Goal: Task Accomplishment & Management: Complete application form

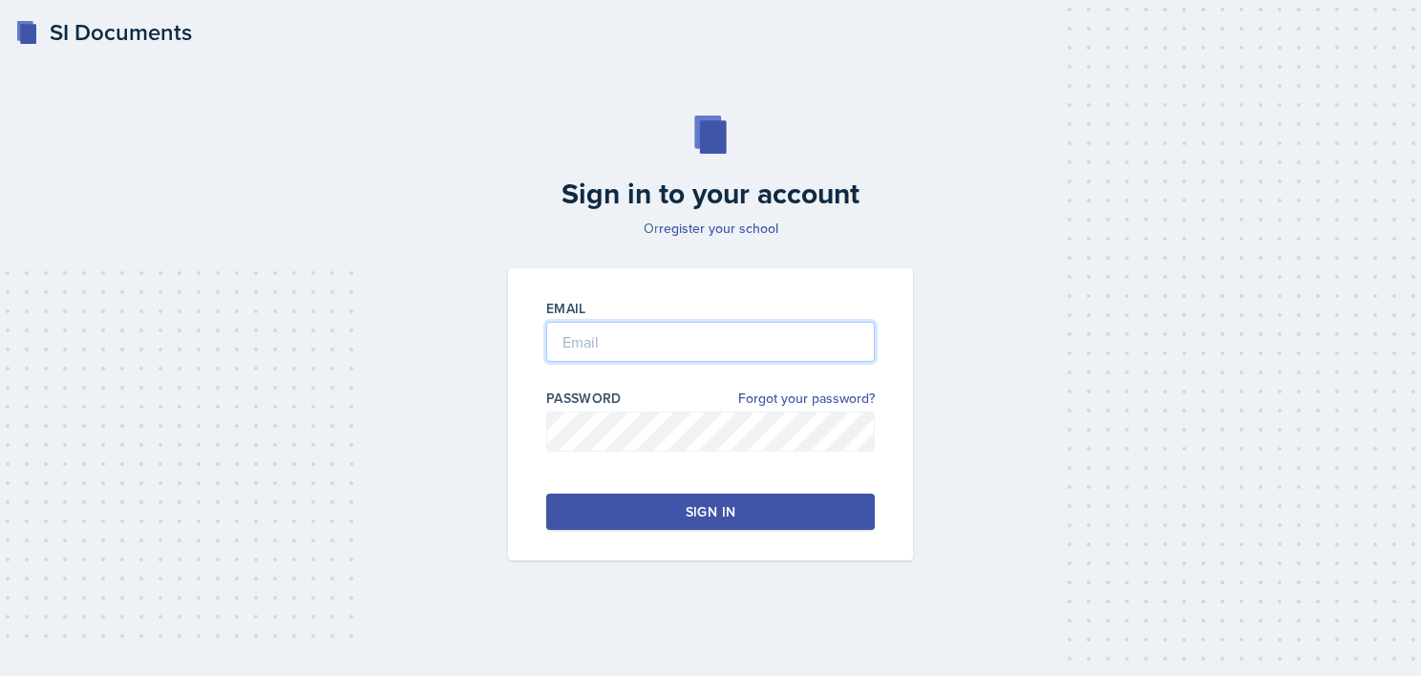
click at [622, 351] on input "email" at bounding box center [710, 342] width 329 height 40
type input "[EMAIL_ADDRESS][DOMAIN_NAME]"
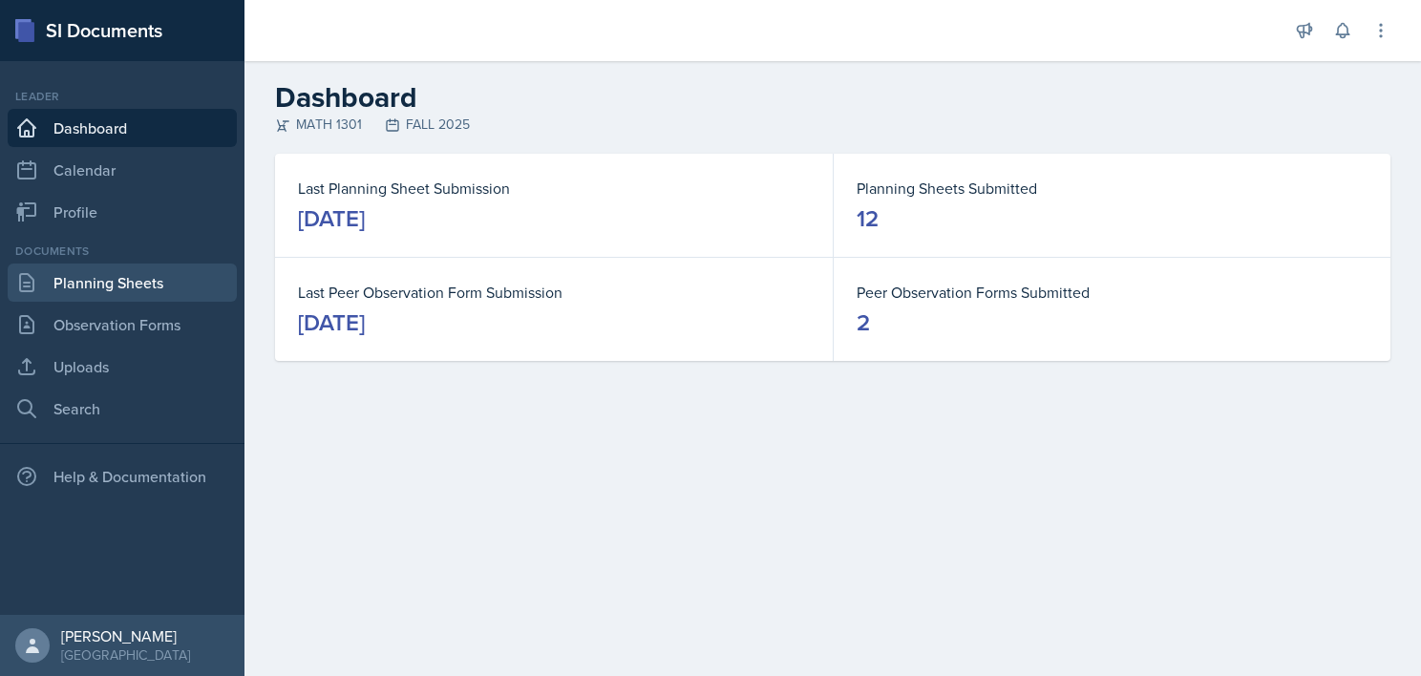
click at [110, 280] on link "Planning Sheets" at bounding box center [122, 283] width 229 height 38
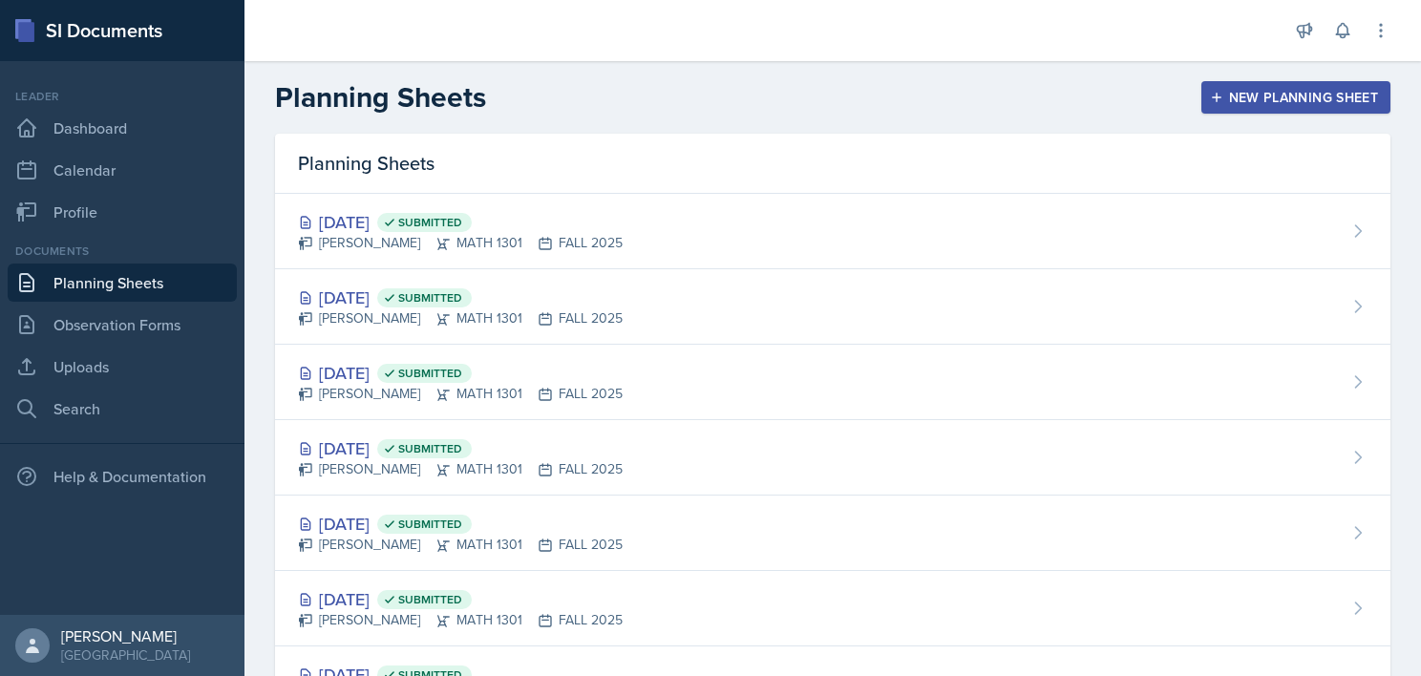
click at [1241, 108] on button "New Planning Sheet" at bounding box center [1296, 97] width 189 height 32
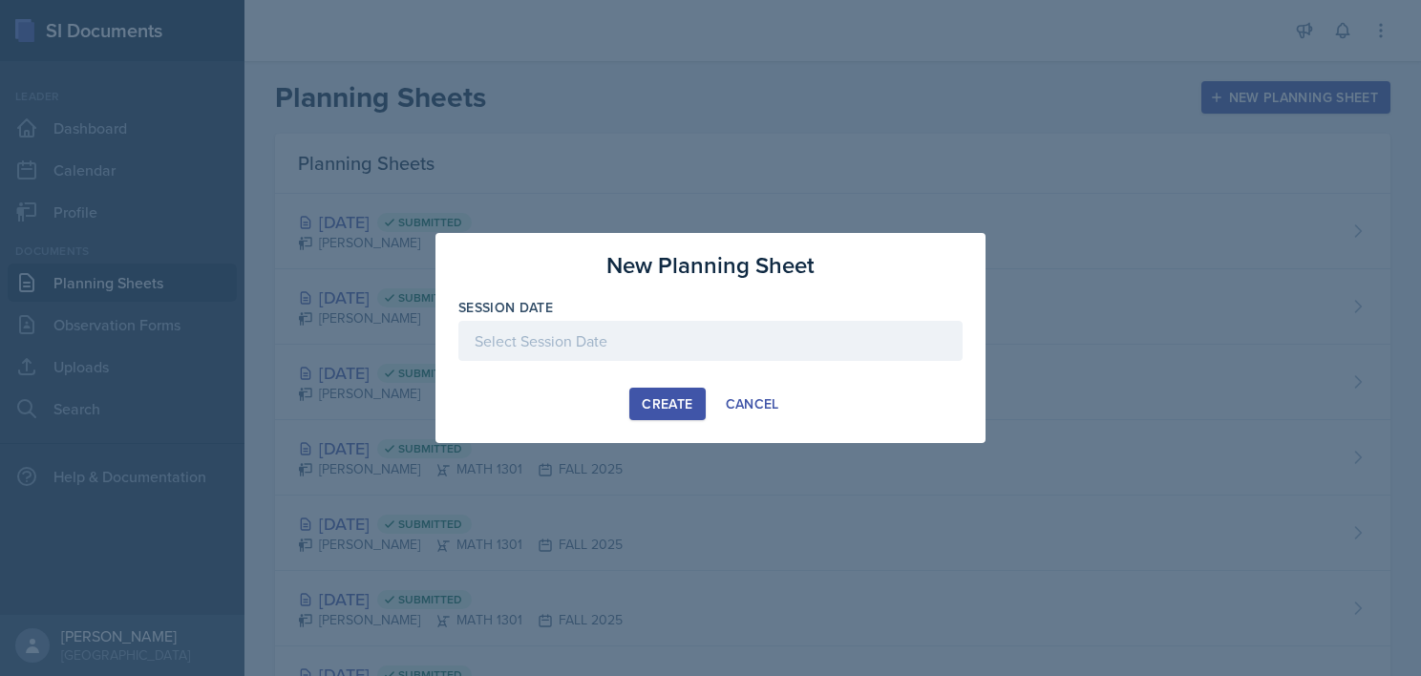
click at [697, 344] on div at bounding box center [710, 341] width 504 height 40
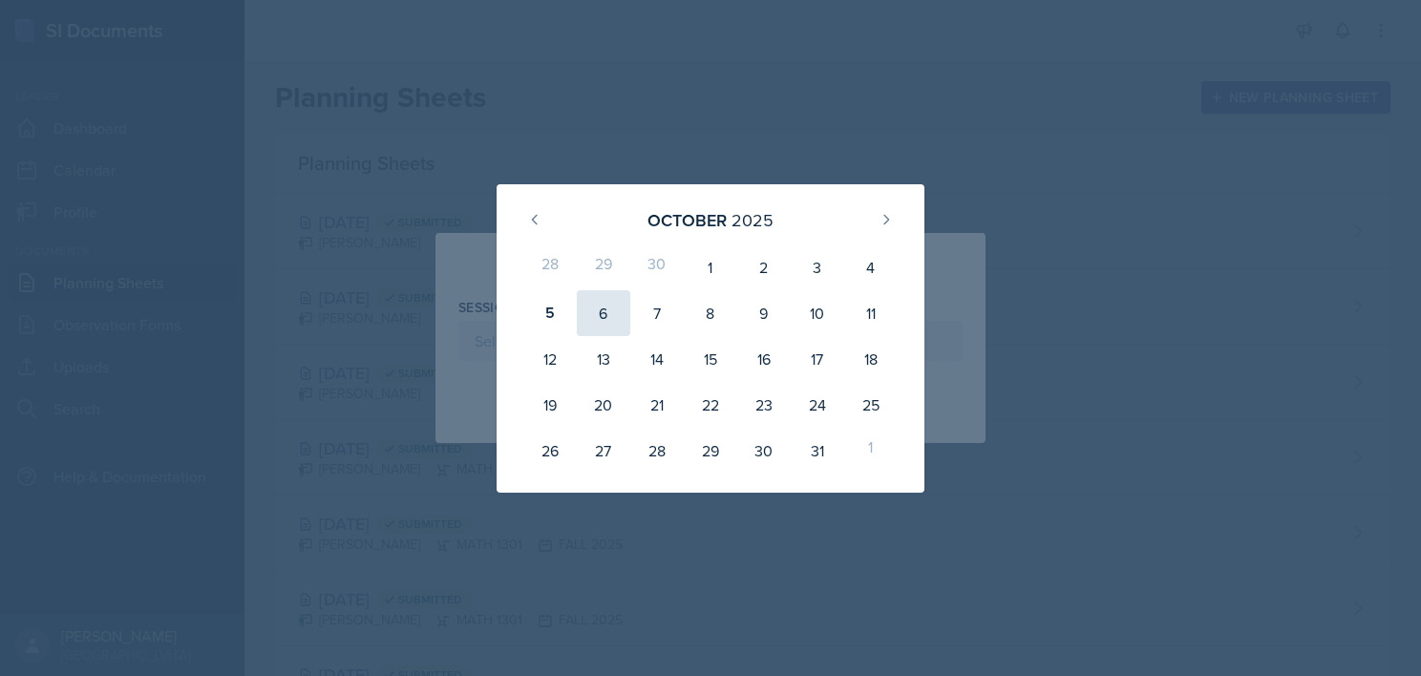
click at [600, 309] on div "6" at bounding box center [603, 313] width 53 height 46
type input "[DATE]"
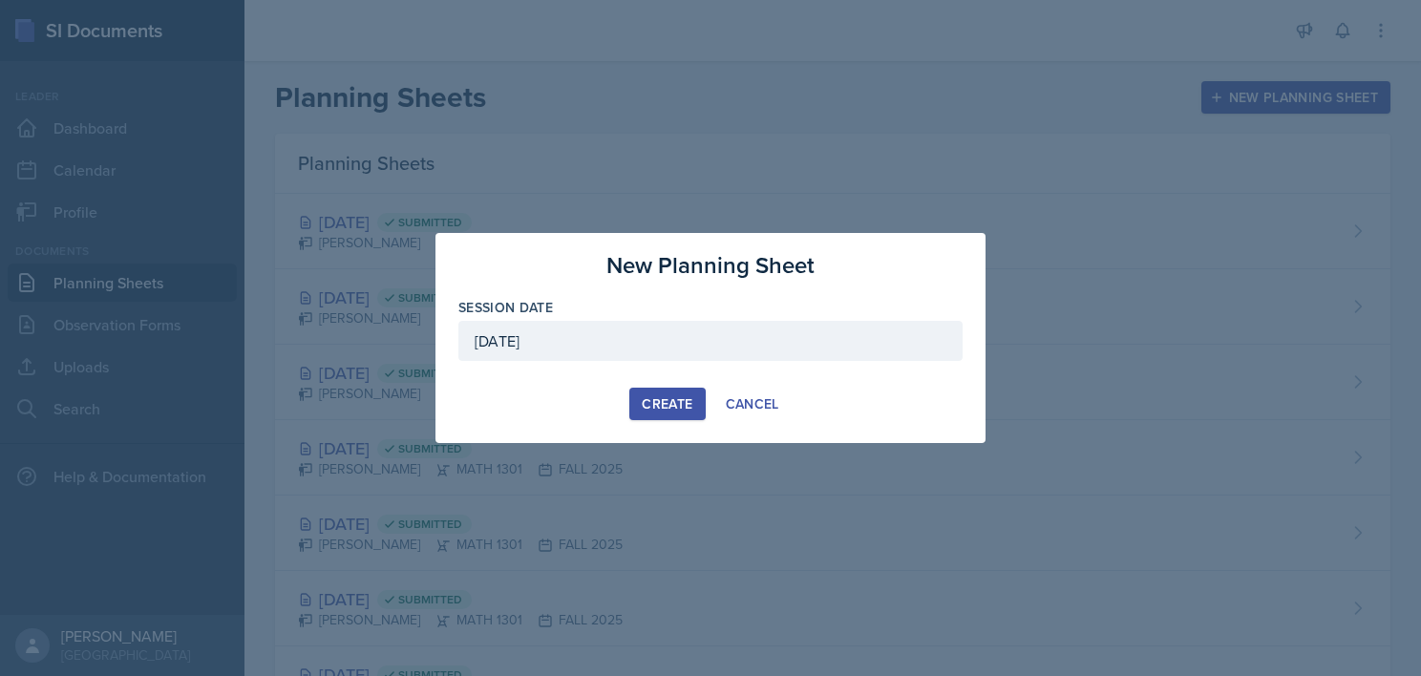
click at [656, 397] on div "Create" at bounding box center [667, 403] width 51 height 15
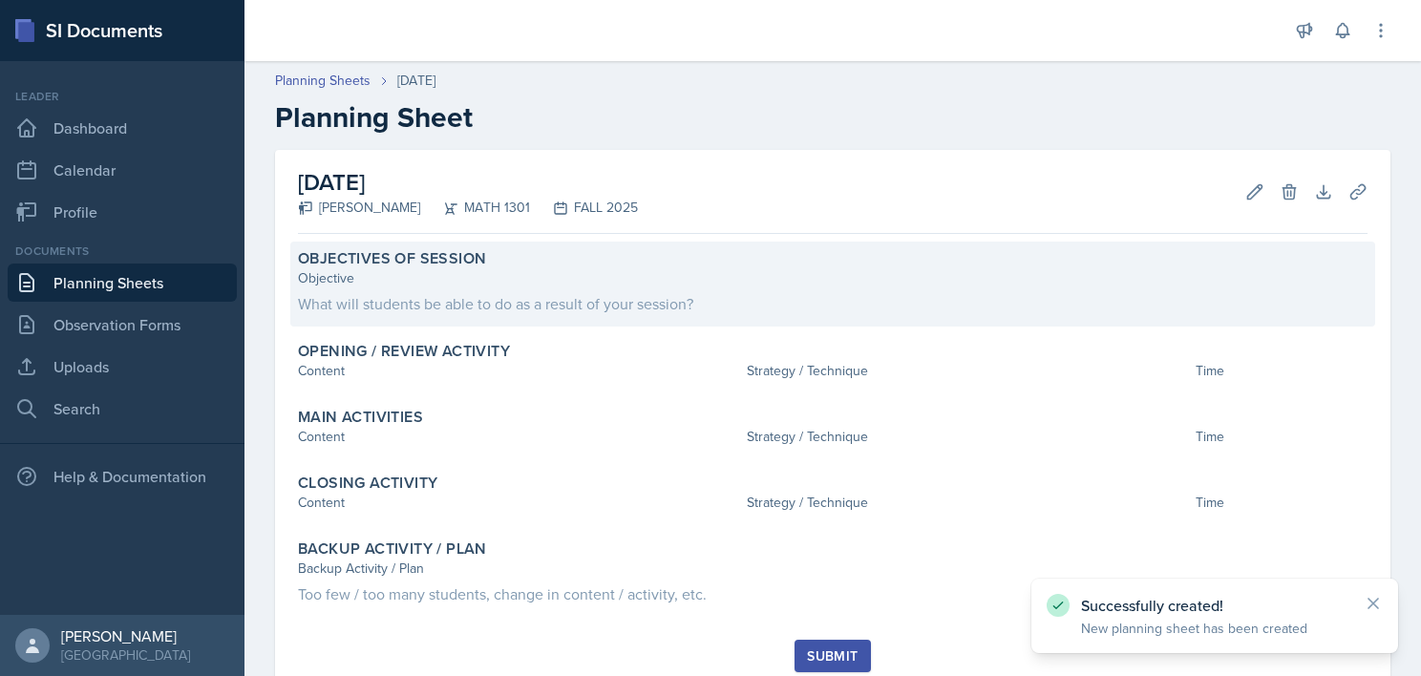
click at [453, 292] on div "What will students be able to do as a result of your session?" at bounding box center [833, 303] width 1070 height 23
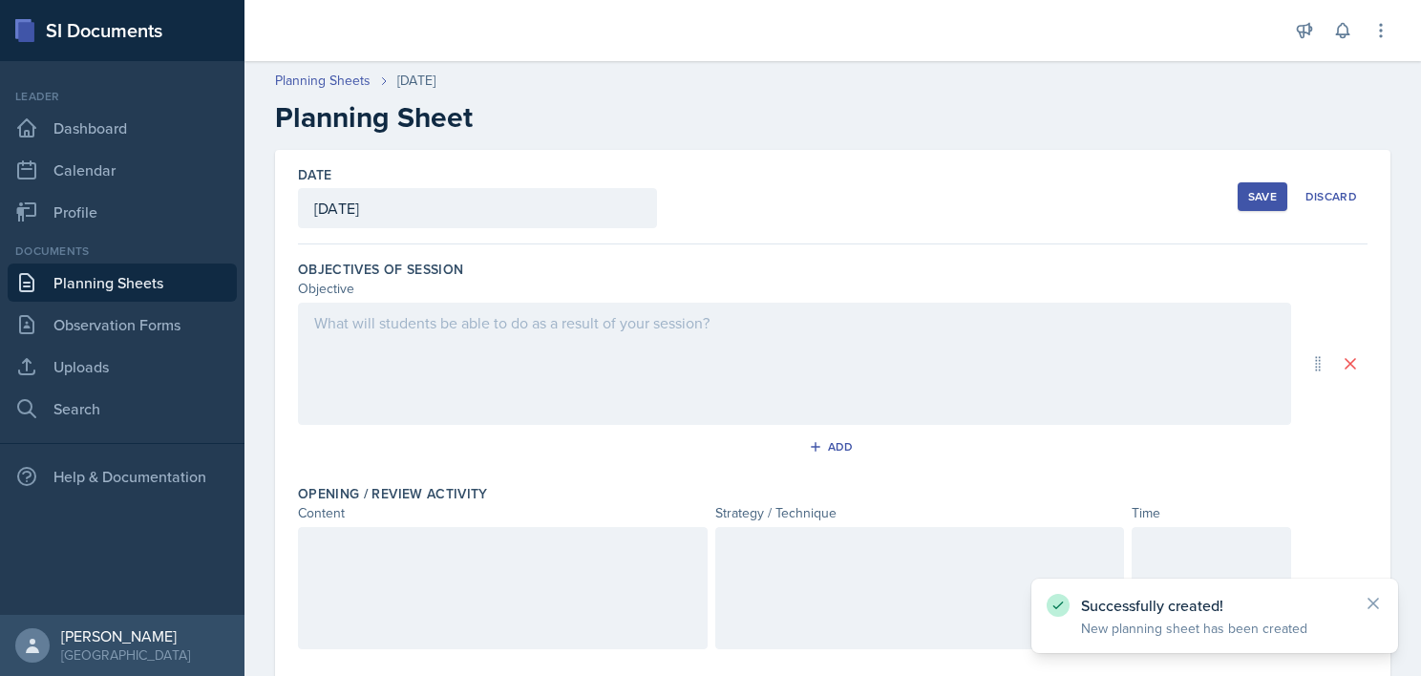
click at [485, 348] on div at bounding box center [794, 364] width 993 height 122
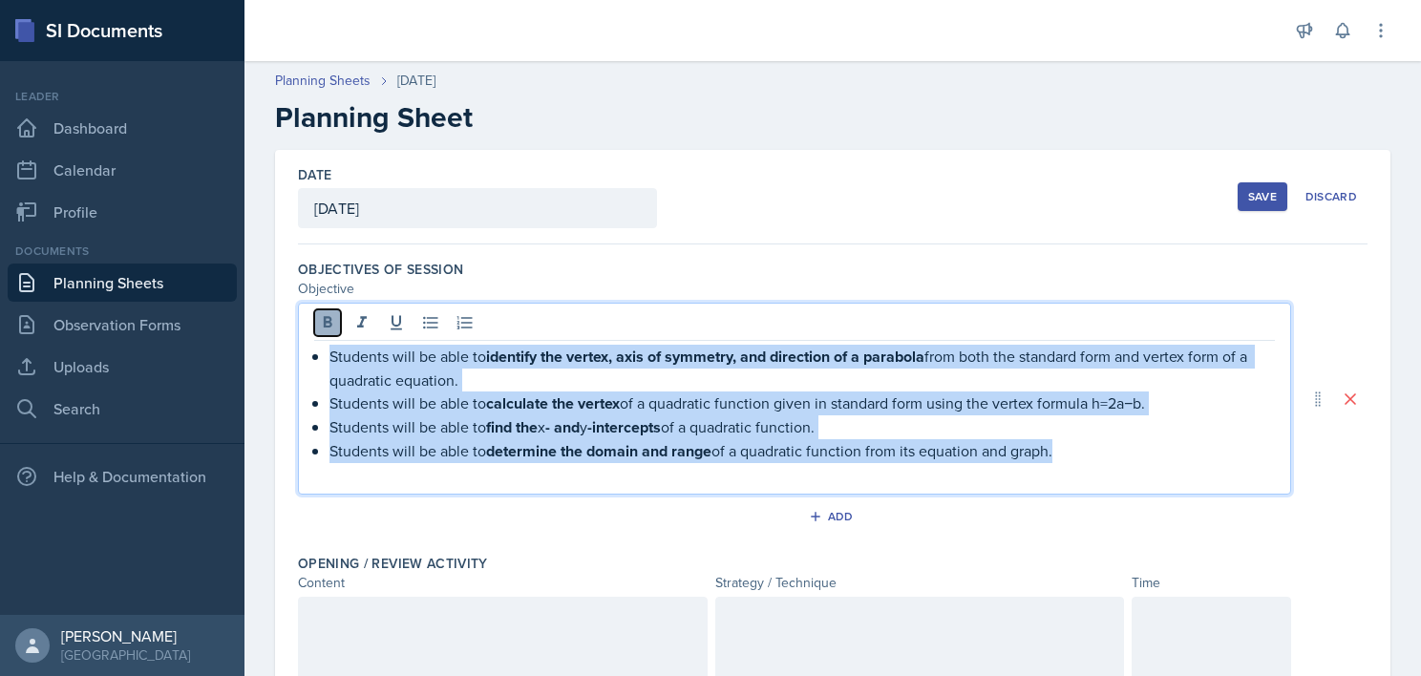
click at [322, 325] on icon at bounding box center [327, 322] width 19 height 19
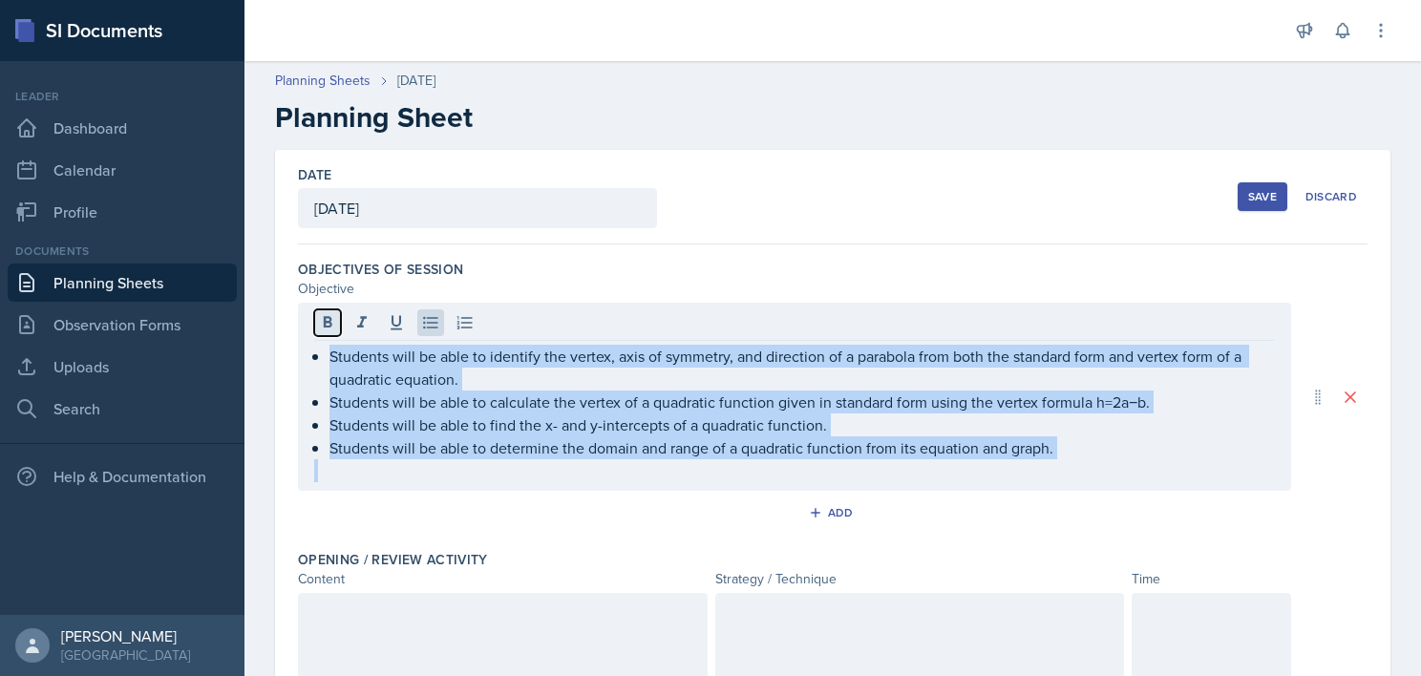
click at [322, 325] on icon at bounding box center [327, 322] width 19 height 19
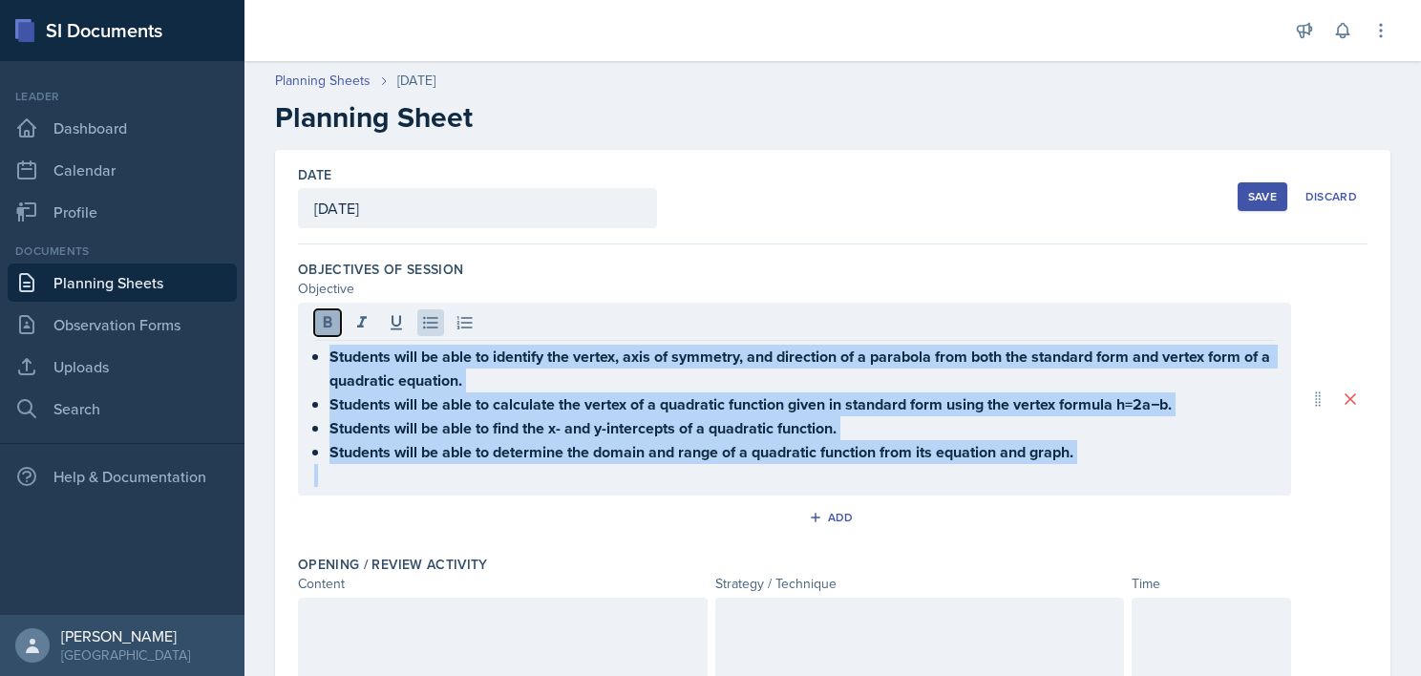
click at [322, 325] on icon at bounding box center [327, 322] width 19 height 19
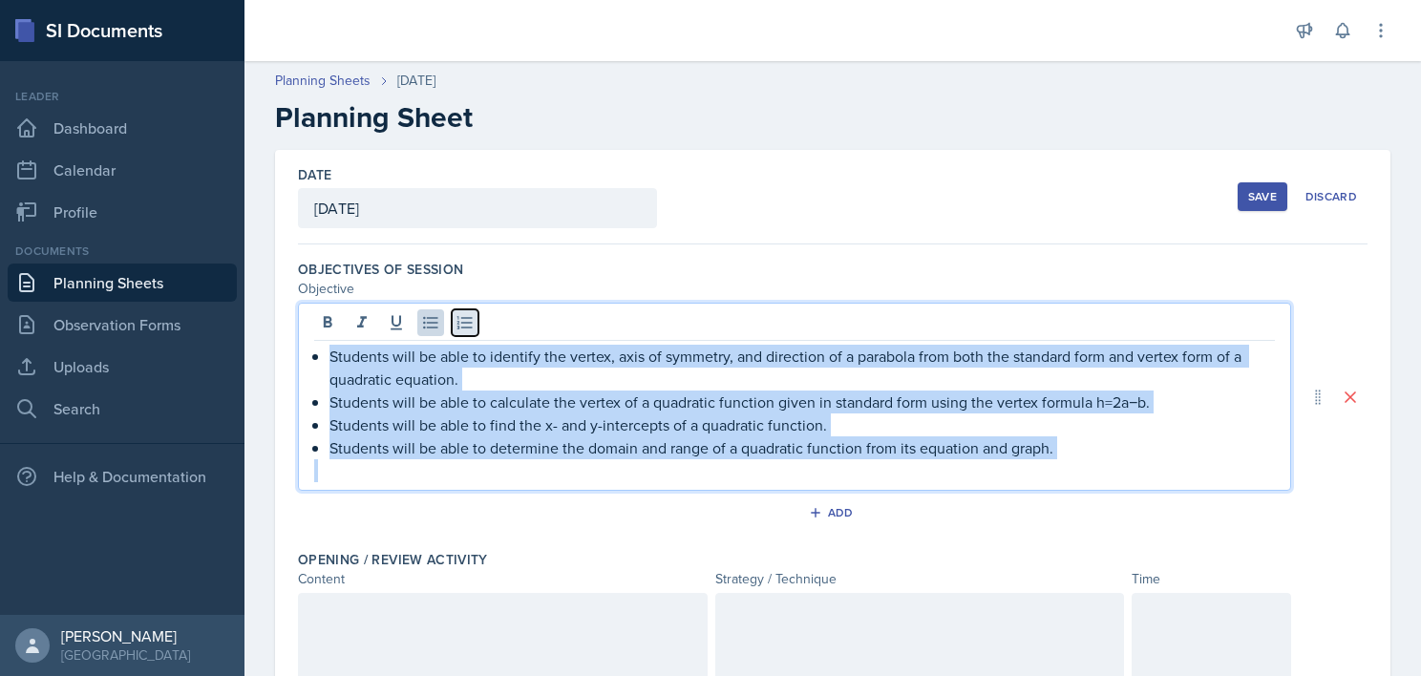
click at [468, 322] on icon at bounding box center [465, 322] width 15 height 12
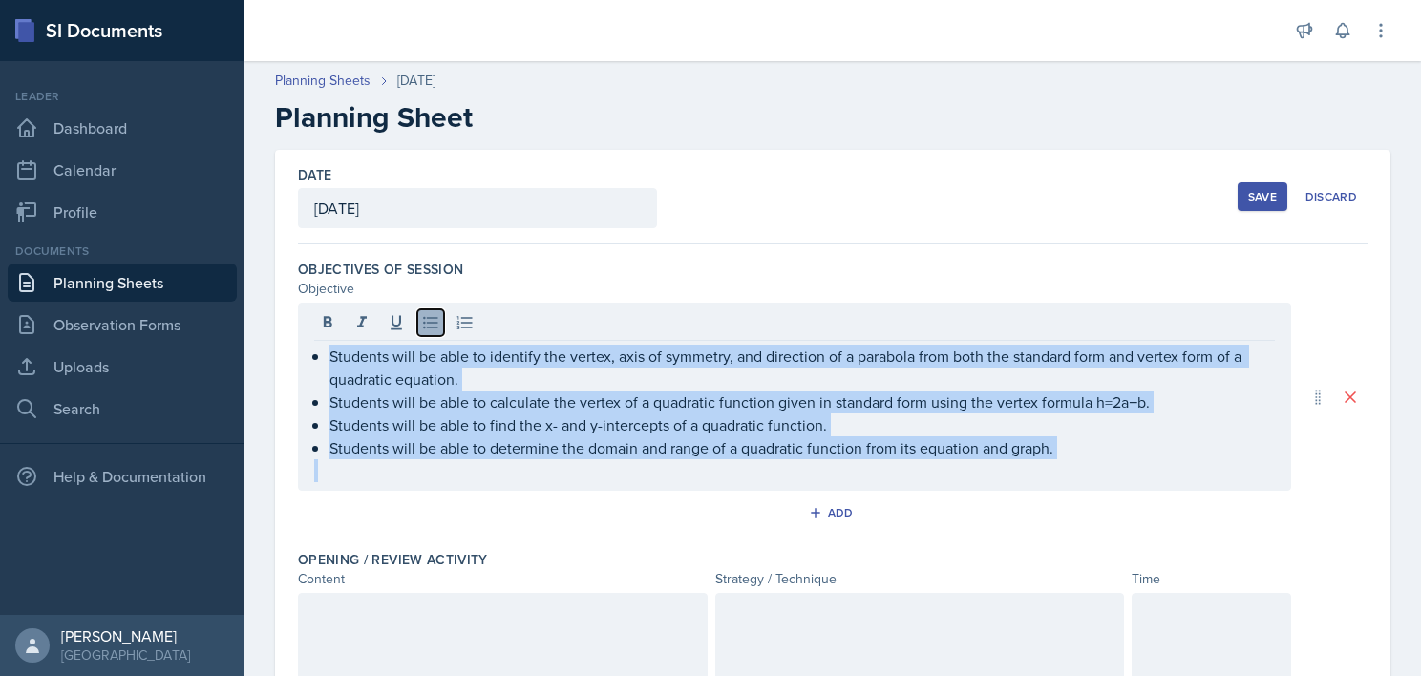
click at [435, 319] on icon at bounding box center [430, 322] width 19 height 19
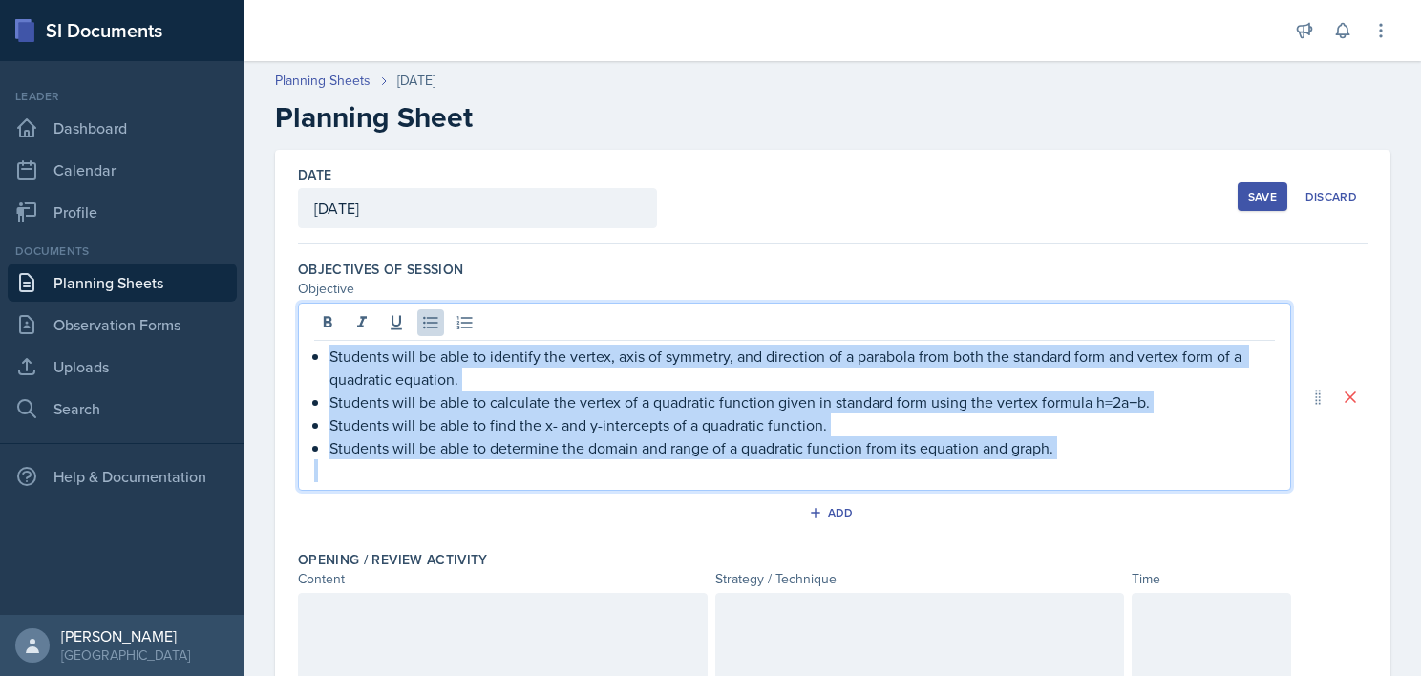
click at [615, 475] on p at bounding box center [794, 470] width 961 height 23
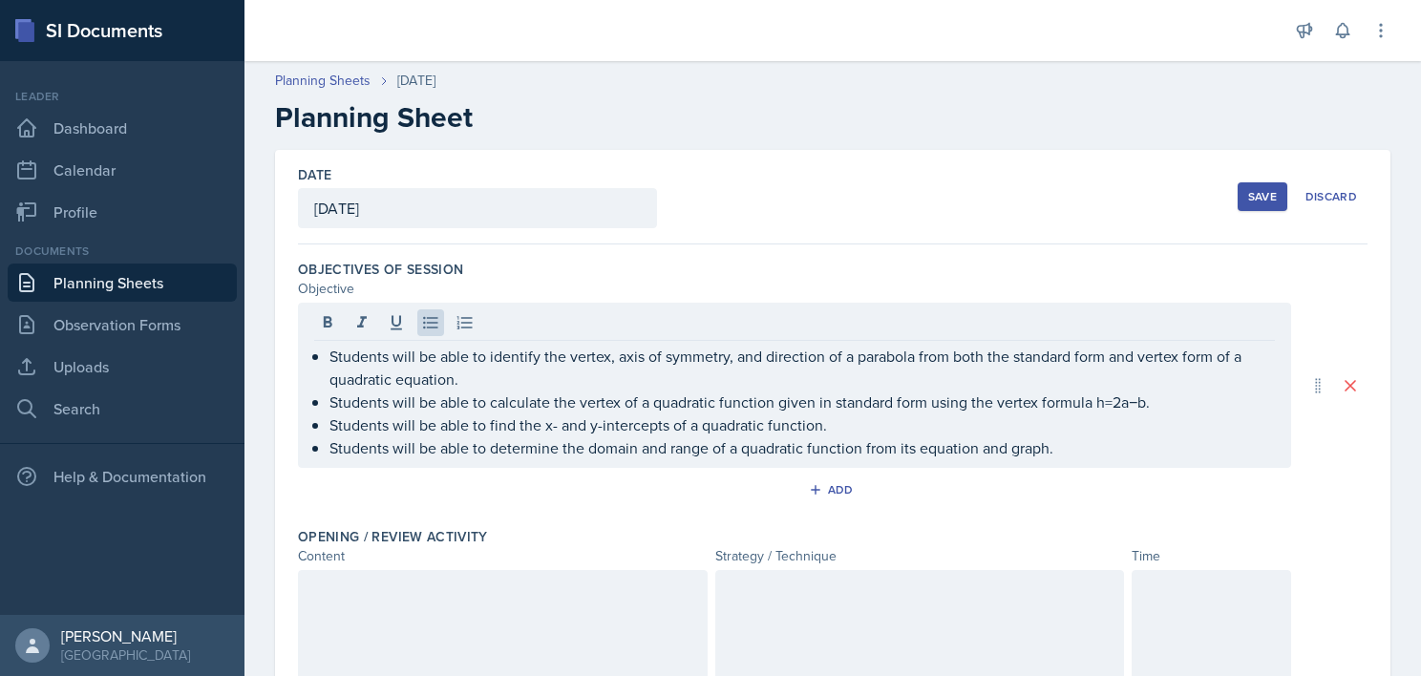
click at [320, 465] on div "Students will be able to identify the vertex, axis of symmetry, and direction o…" at bounding box center [794, 385] width 993 height 165
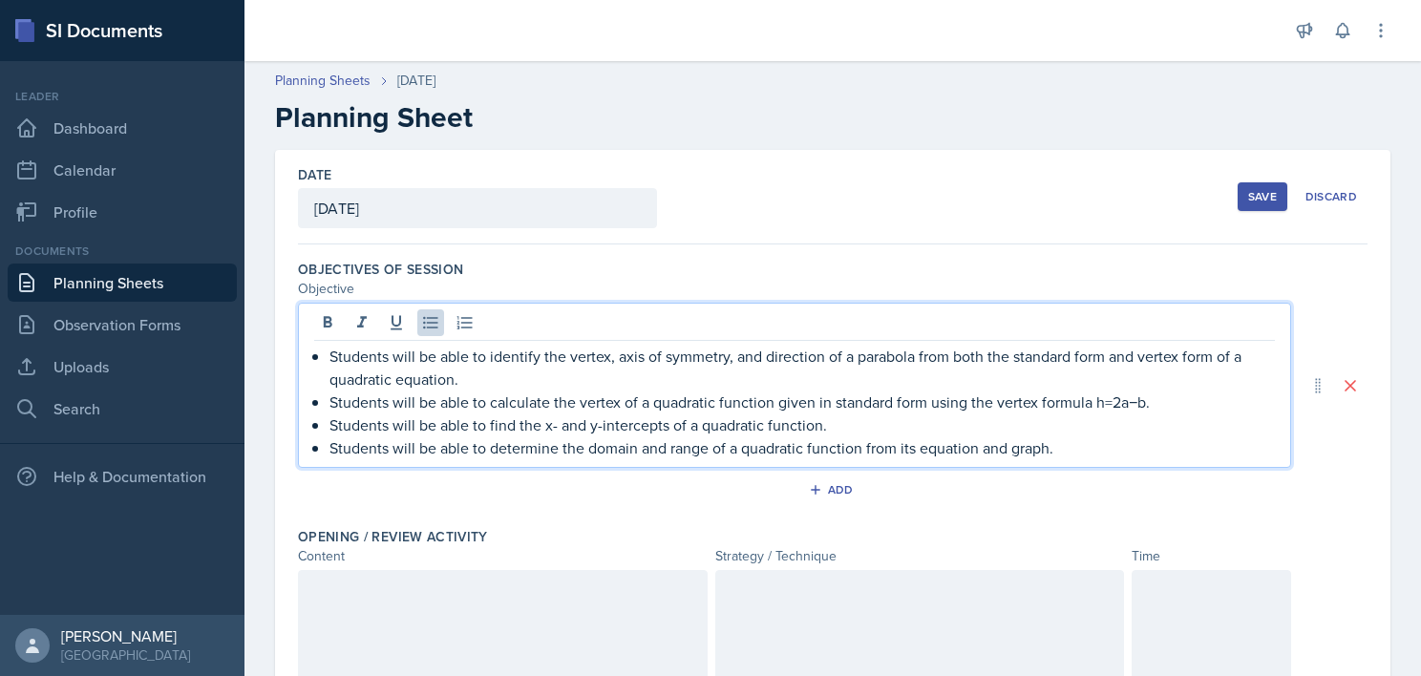
click at [331, 447] on p "Students will be able to determine the domain and range of a quadratic function…" at bounding box center [803, 448] width 946 height 23
click at [330, 424] on p "Students will be able to find the x- and y-intercepts of a quadratic function." at bounding box center [803, 425] width 946 height 23
click at [330, 401] on p "Students will be able to calculate the vertex of a quadratic function given in …" at bounding box center [803, 402] width 946 height 23
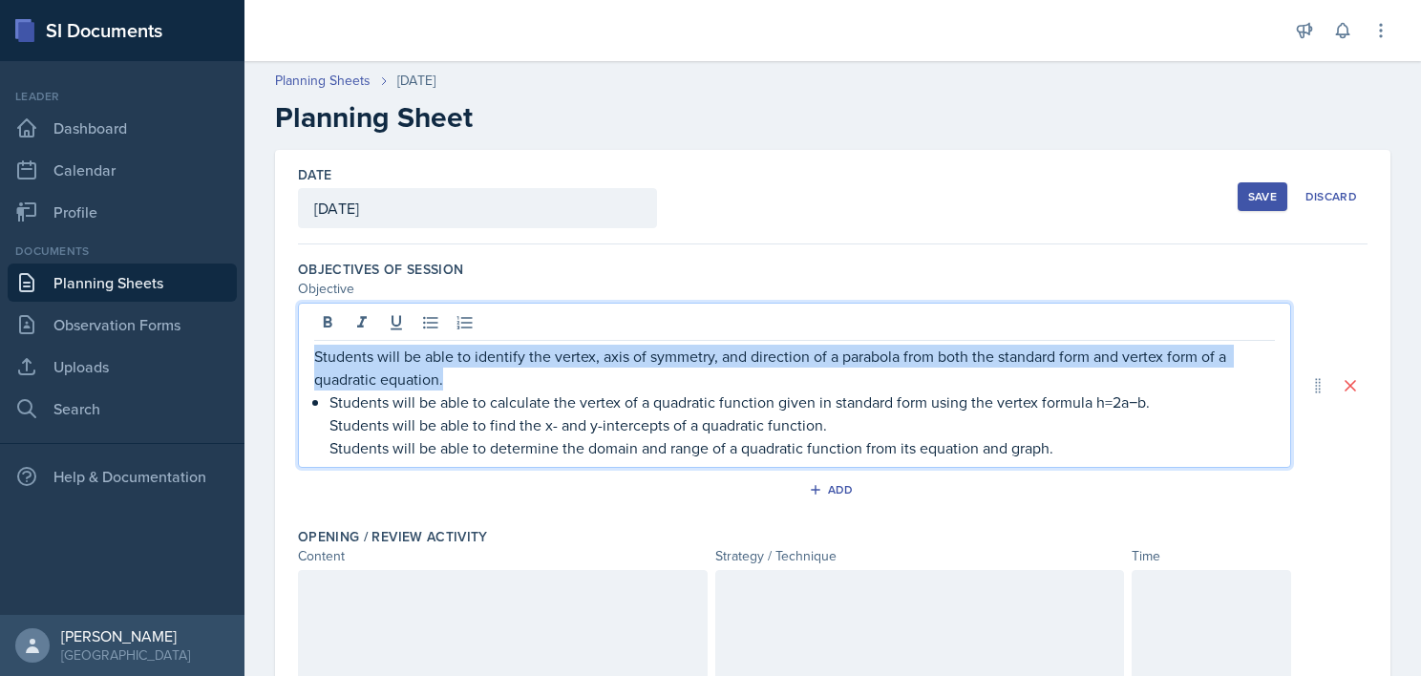
click at [338, 399] on p "Students will be able to calculate the vertex of a quadratic function given in …" at bounding box center [803, 402] width 946 height 23
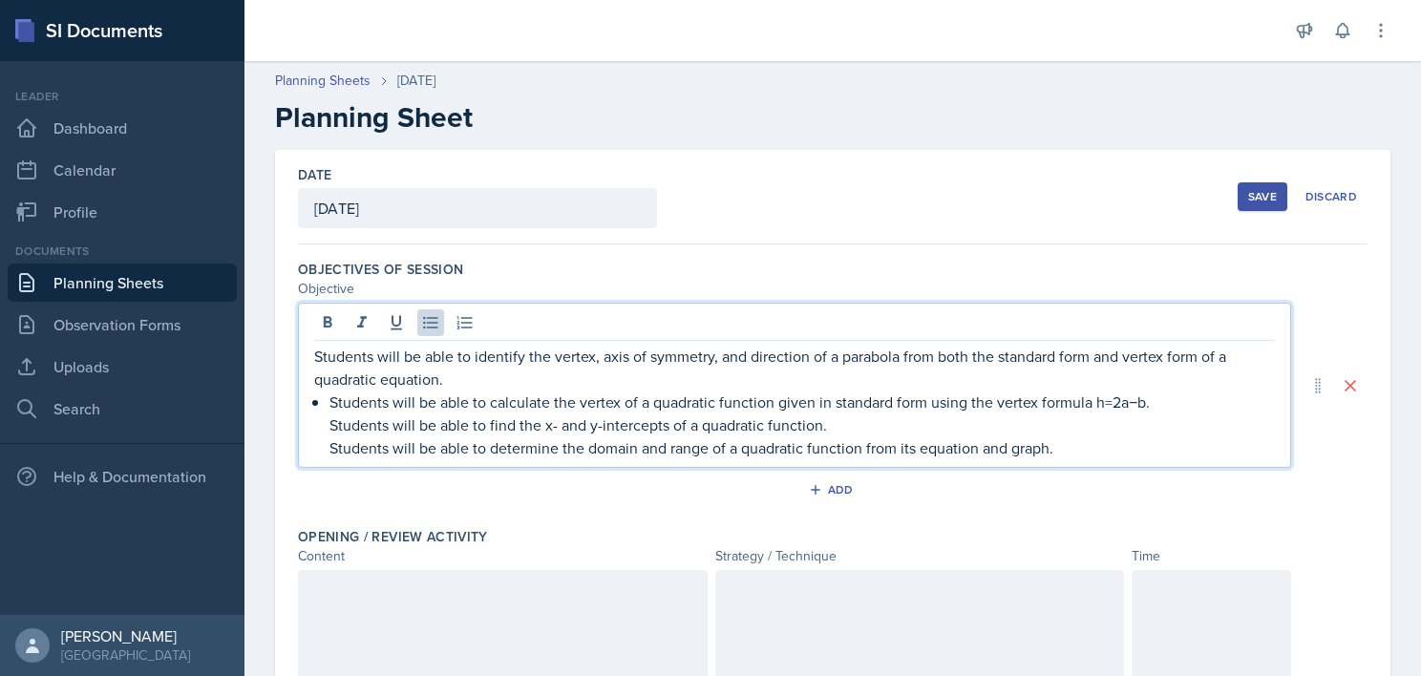
click at [330, 399] on p "Students will be able to calculate the vertex of a quadratic function given in …" at bounding box center [803, 402] width 946 height 23
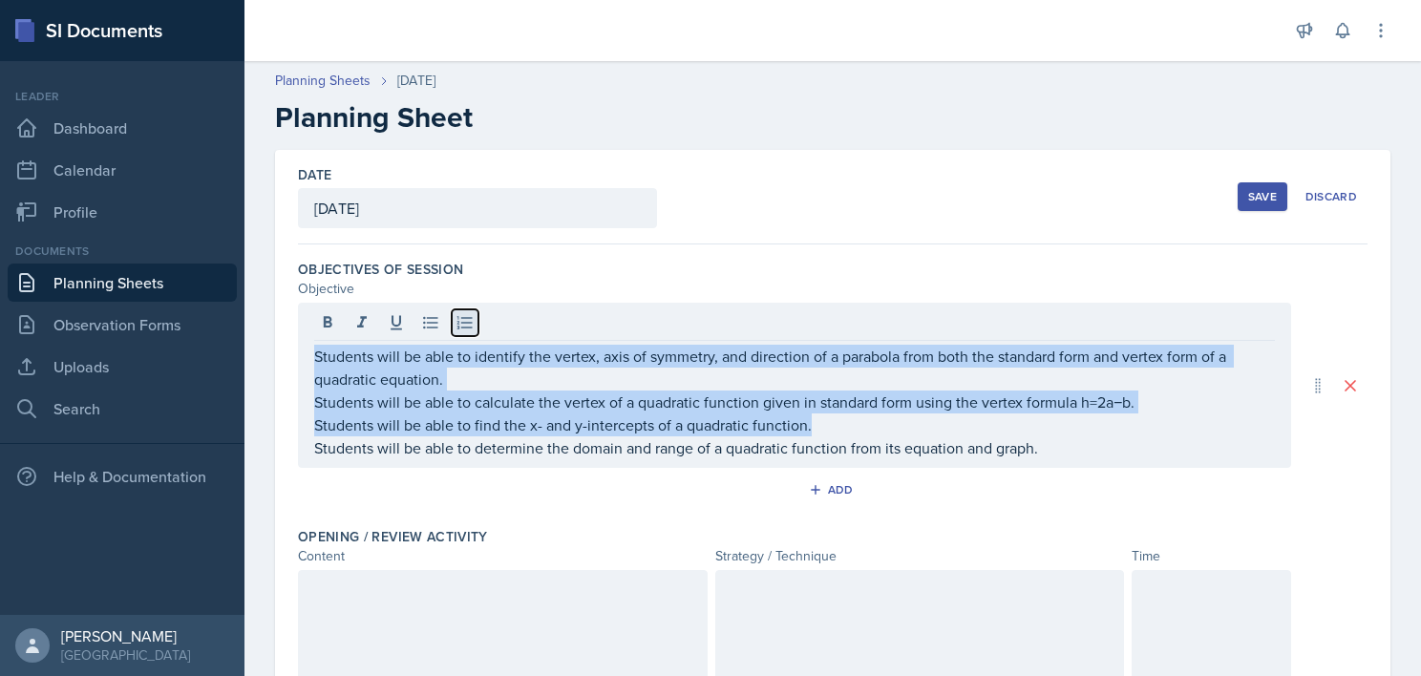
click at [458, 321] on icon at bounding box center [465, 322] width 19 height 19
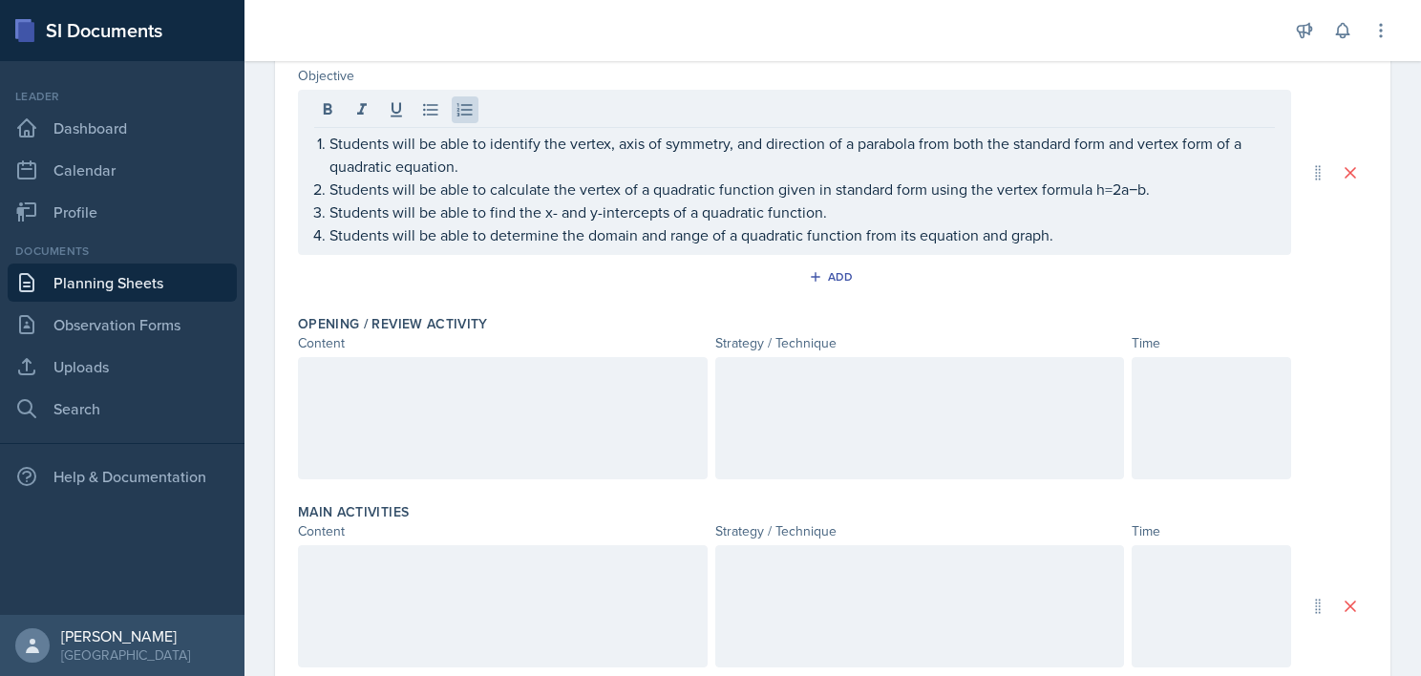
click at [488, 441] on div at bounding box center [503, 418] width 410 height 122
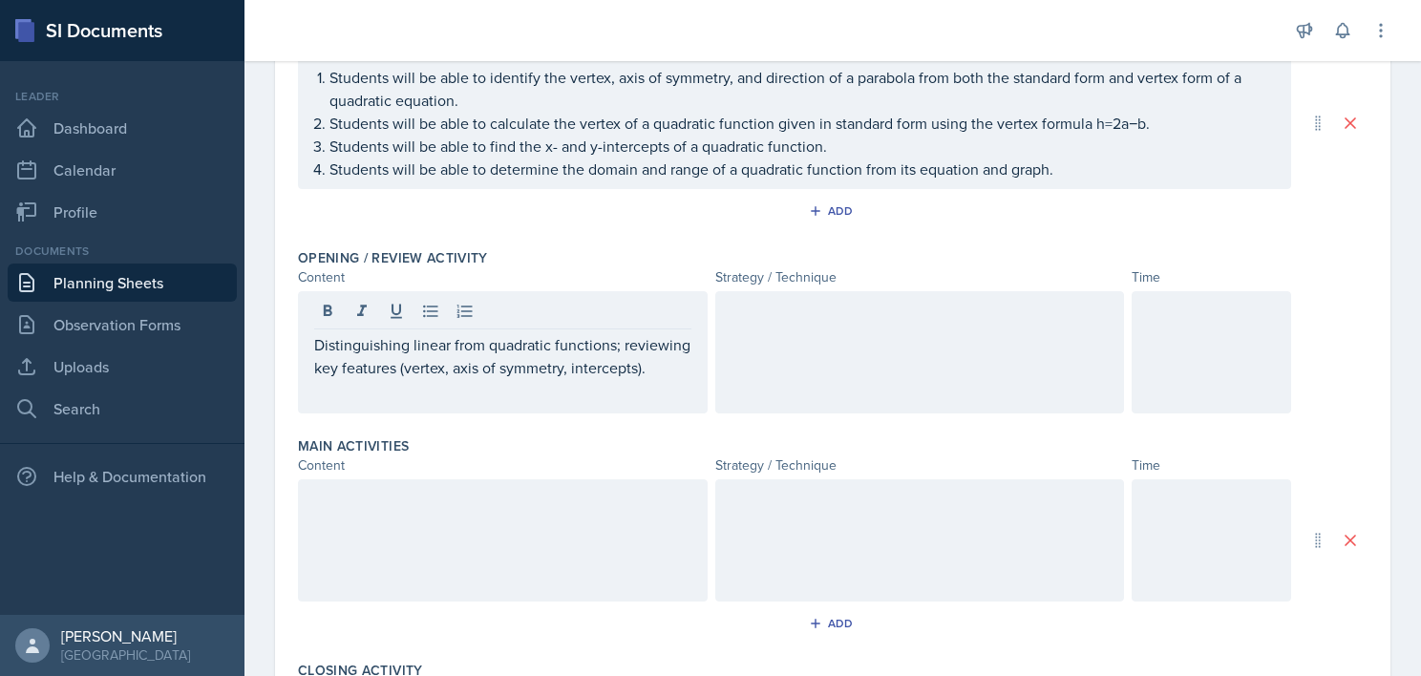
click at [896, 363] on div at bounding box center [920, 352] width 410 height 122
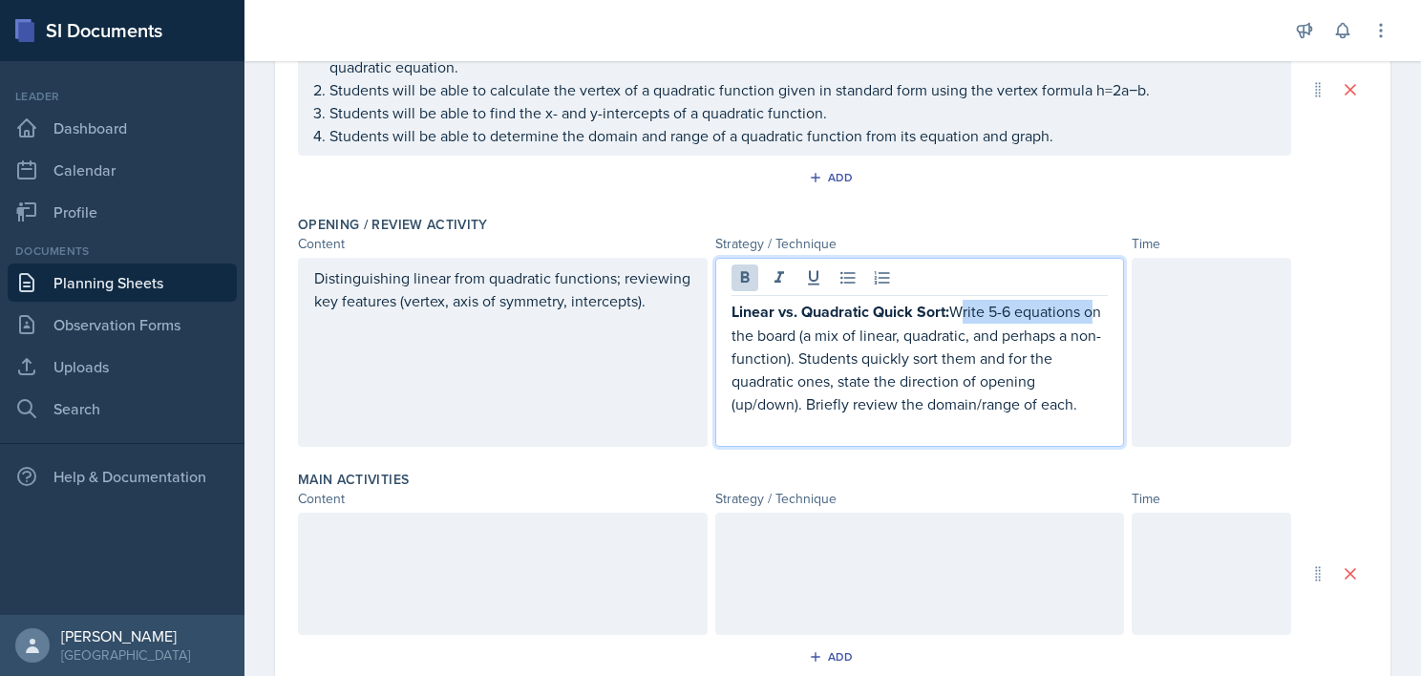
drag, startPoint x: 948, startPoint y: 306, endPoint x: 441, endPoint y: 322, distance: 506.5
click at [441, 322] on div "Distinguishing linear from quadratic functions; reviewing key features (vertex,…" at bounding box center [794, 352] width 993 height 189
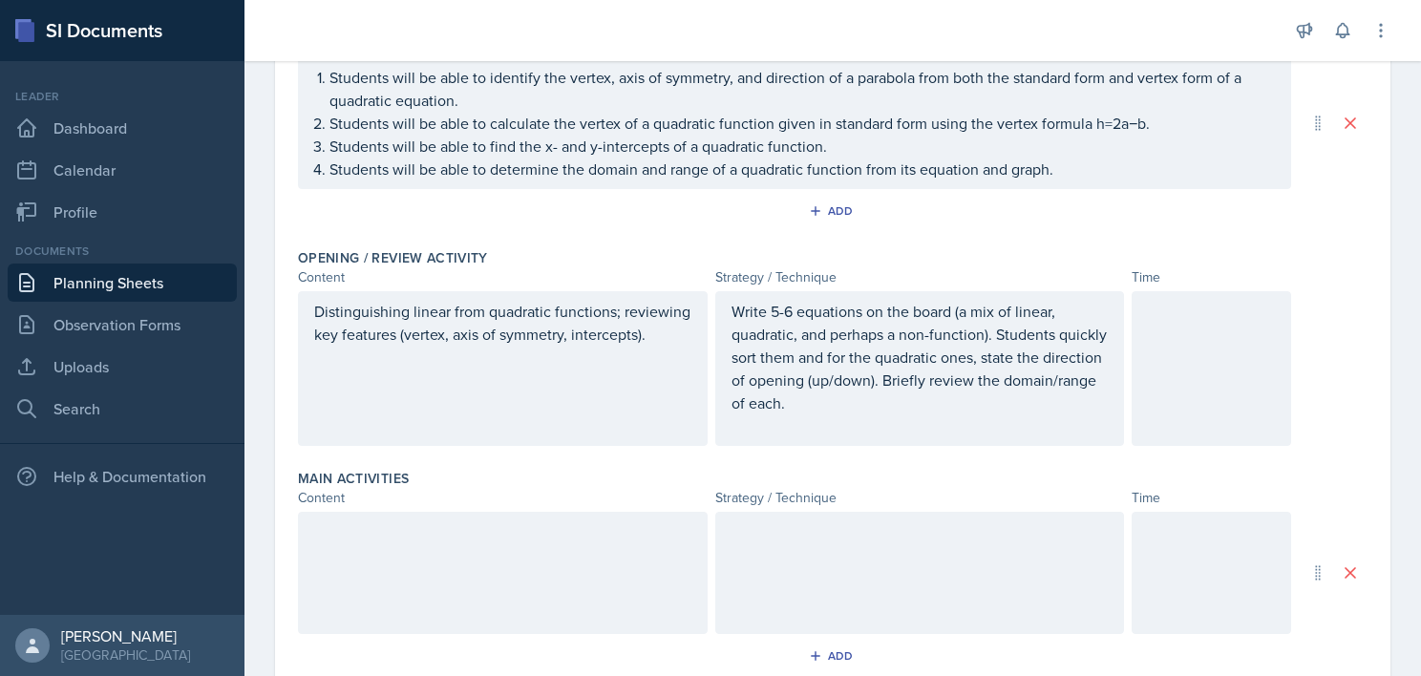
click at [495, 561] on div at bounding box center [503, 573] width 410 height 122
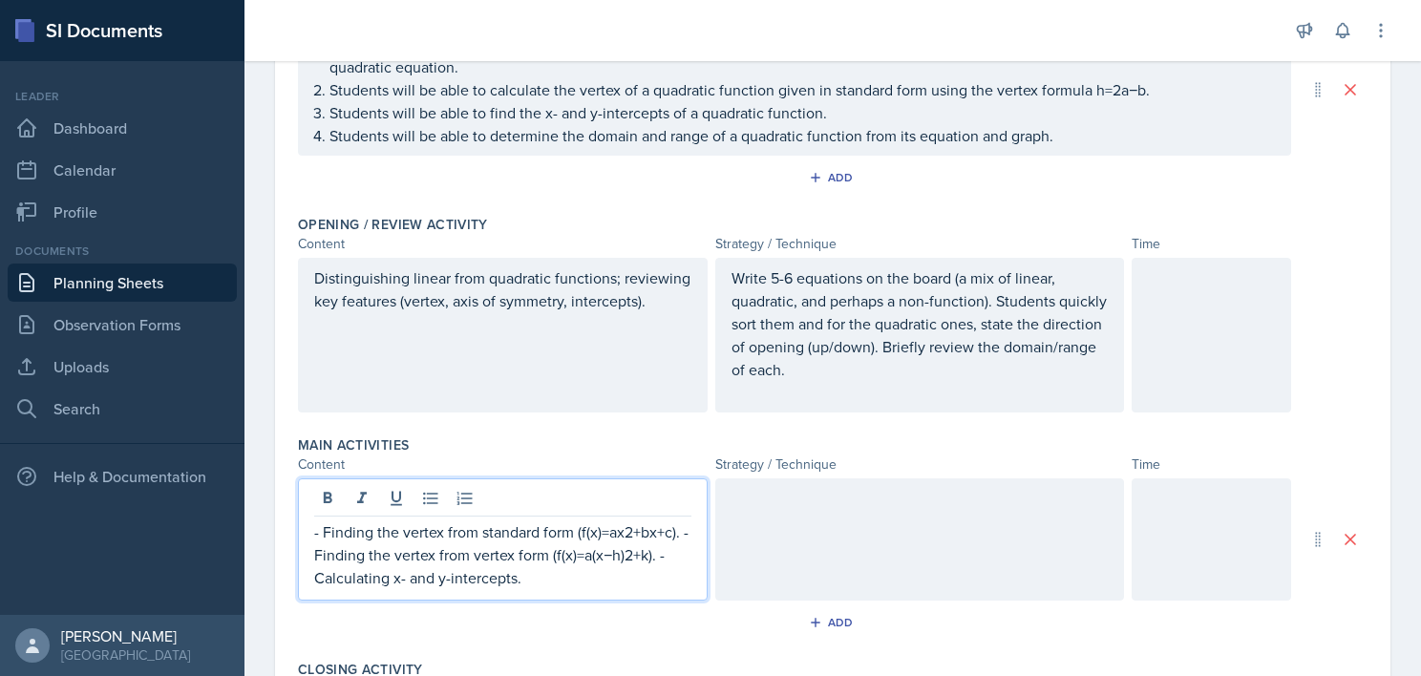
scroll to position [474, 0]
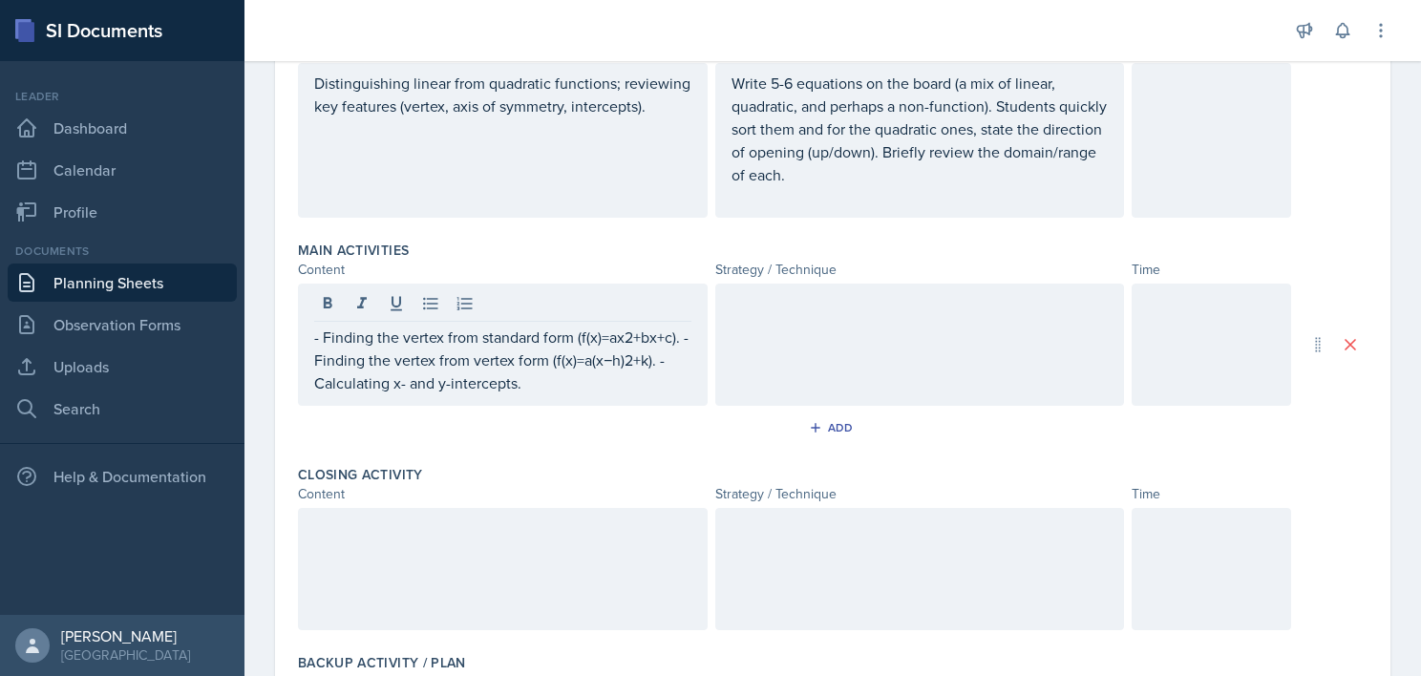
click at [790, 325] on div at bounding box center [920, 345] width 410 height 122
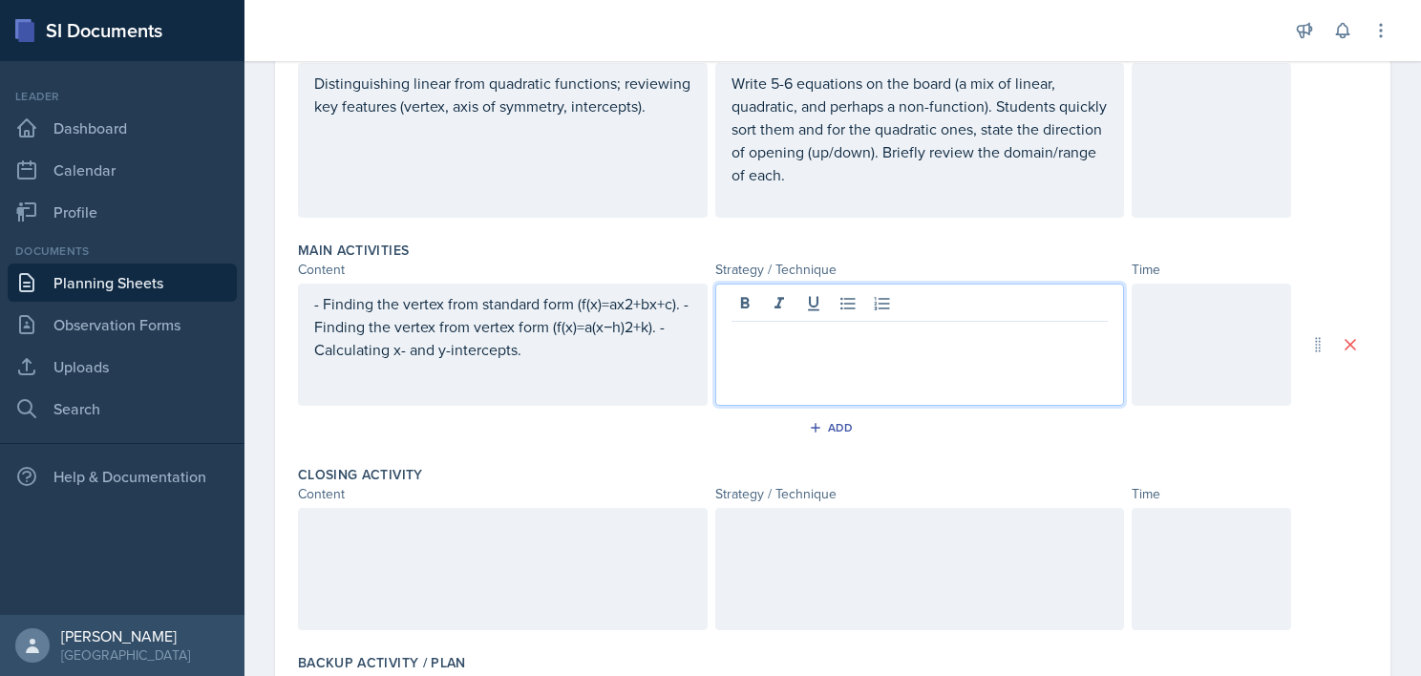
scroll to position [507, 0]
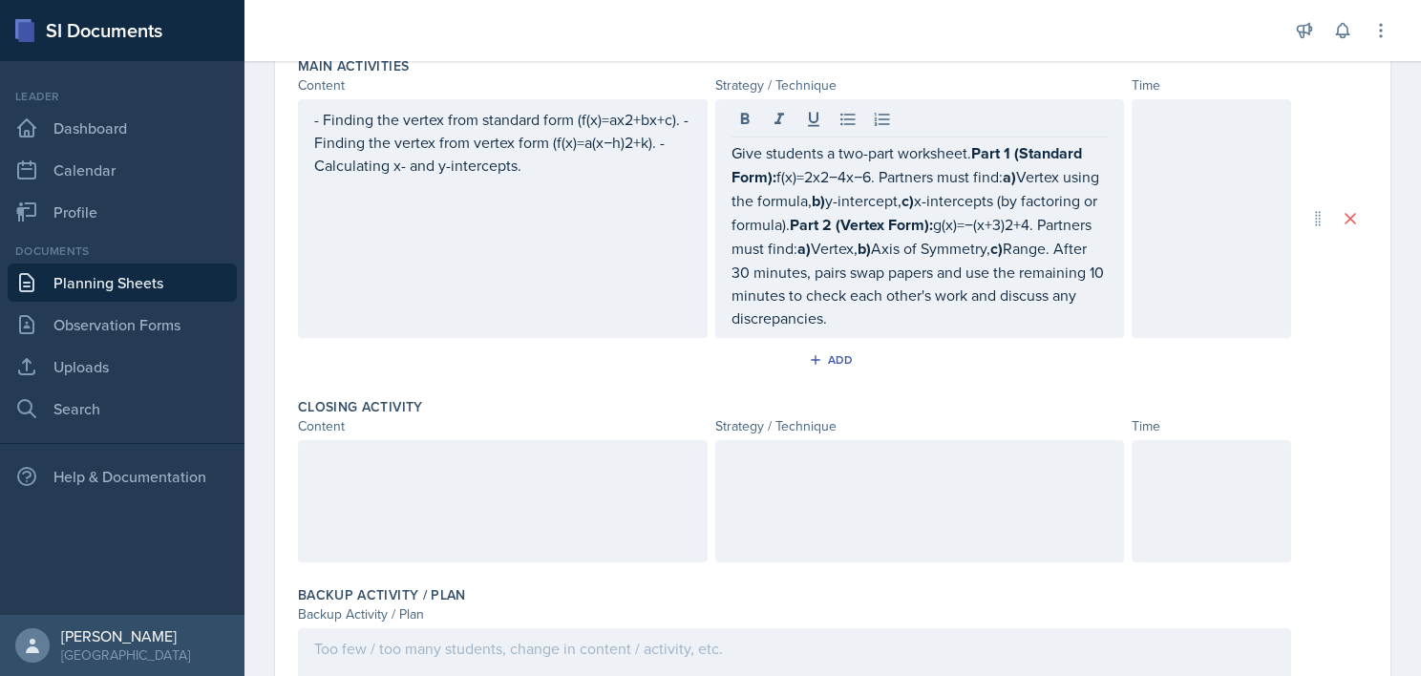
click at [448, 515] on div at bounding box center [503, 501] width 410 height 122
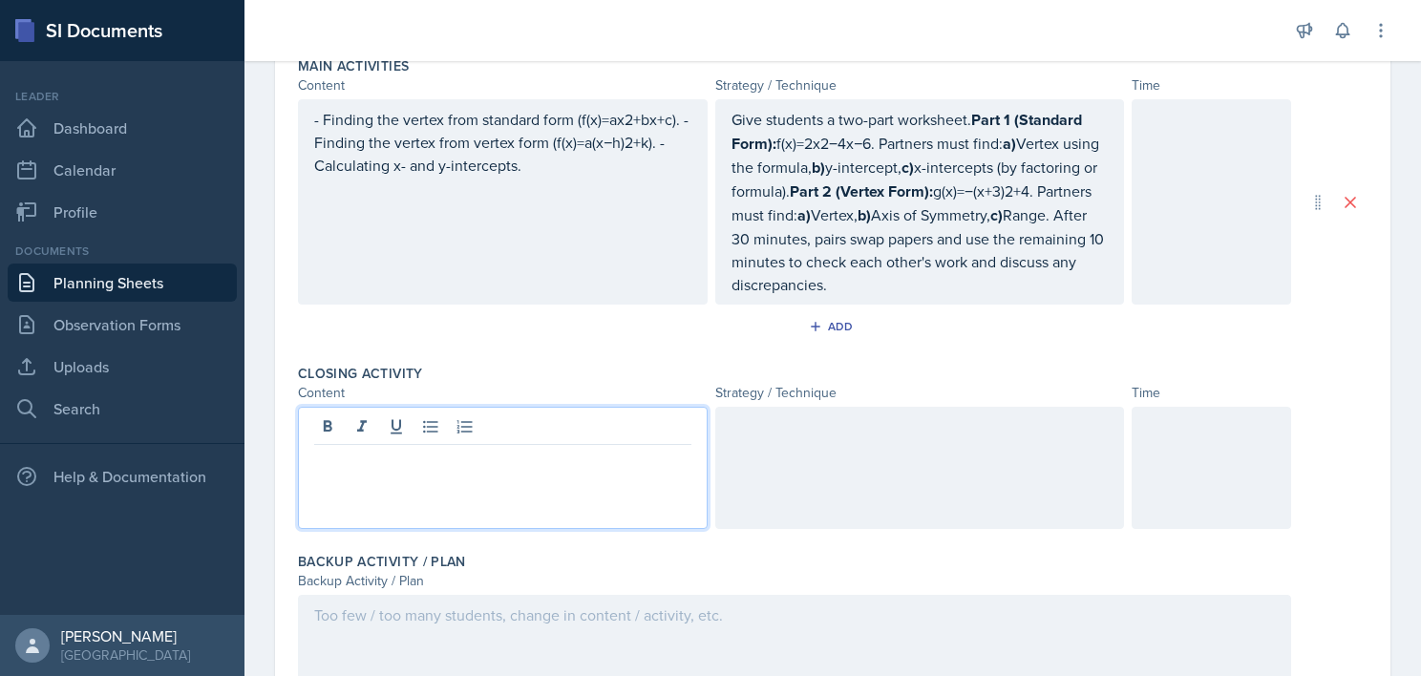
scroll to position [692, 0]
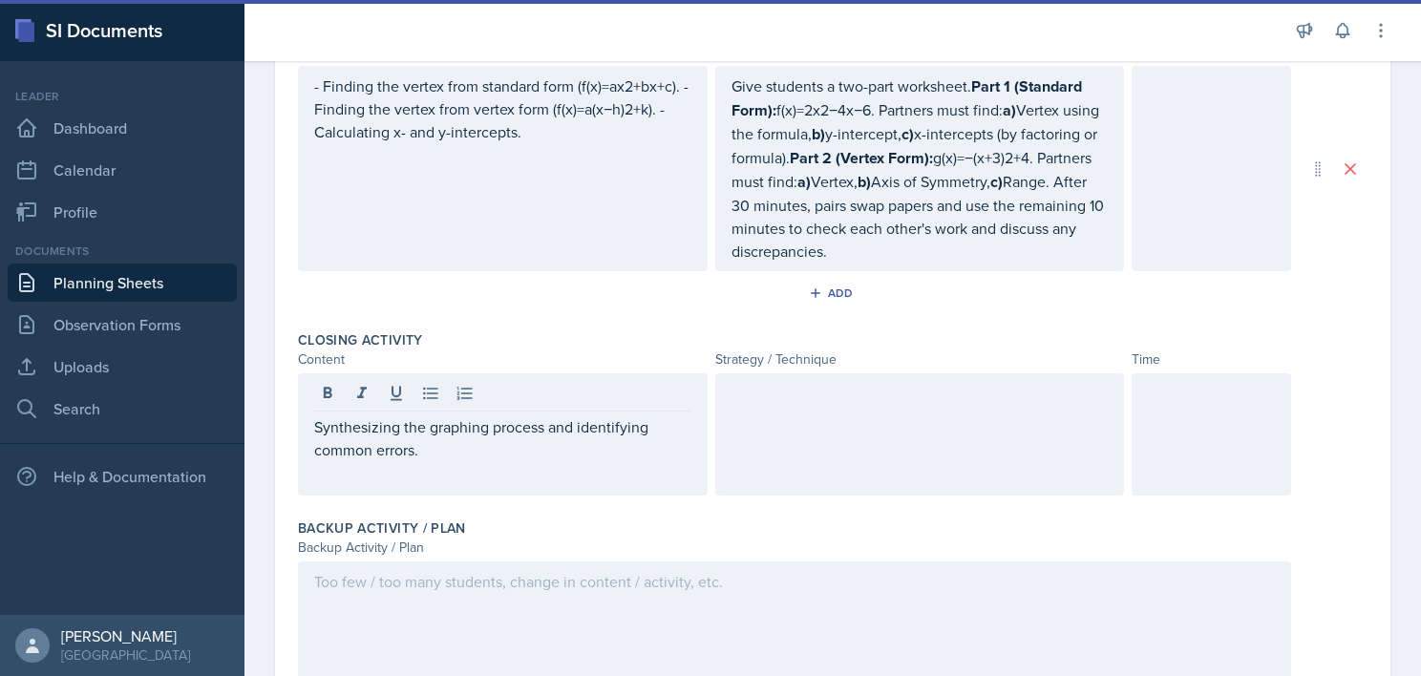
click at [911, 430] on div at bounding box center [920, 434] width 410 height 122
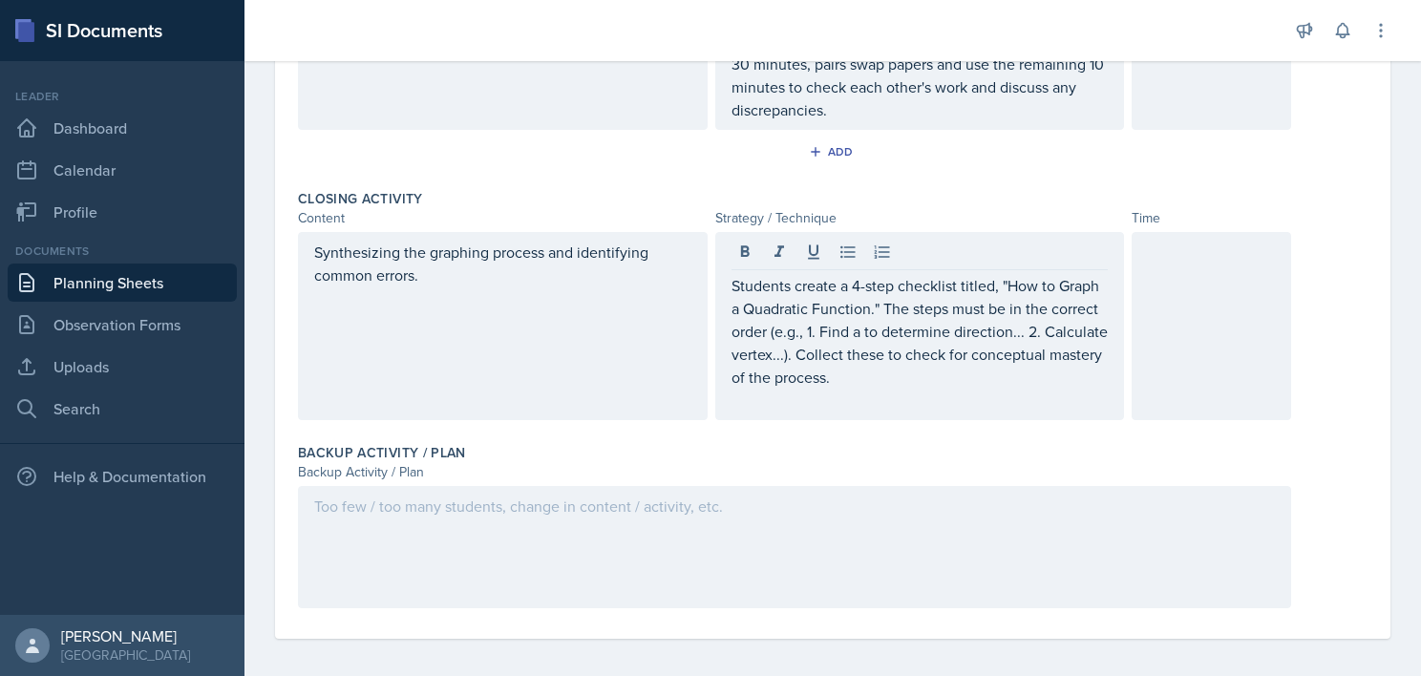
click at [696, 544] on div at bounding box center [794, 547] width 993 height 122
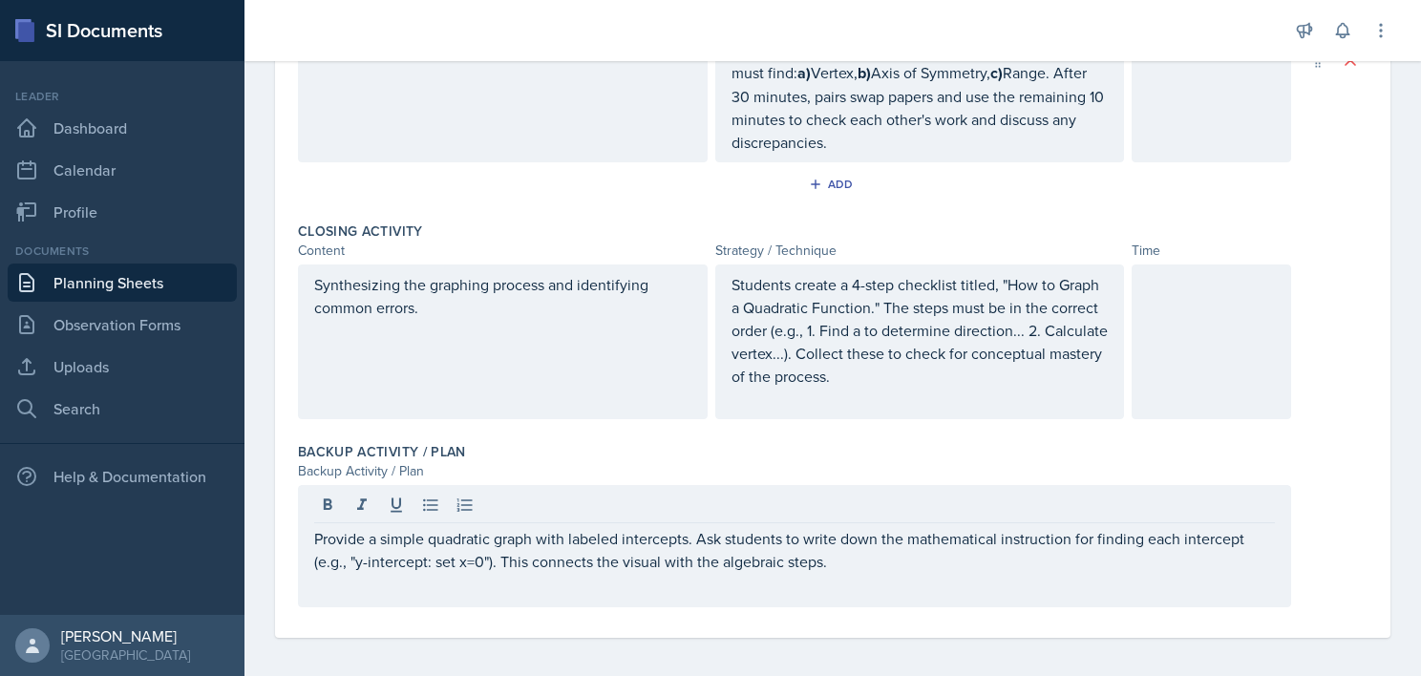
click at [681, 461] on div "Backup Activity / Plan" at bounding box center [794, 471] width 993 height 20
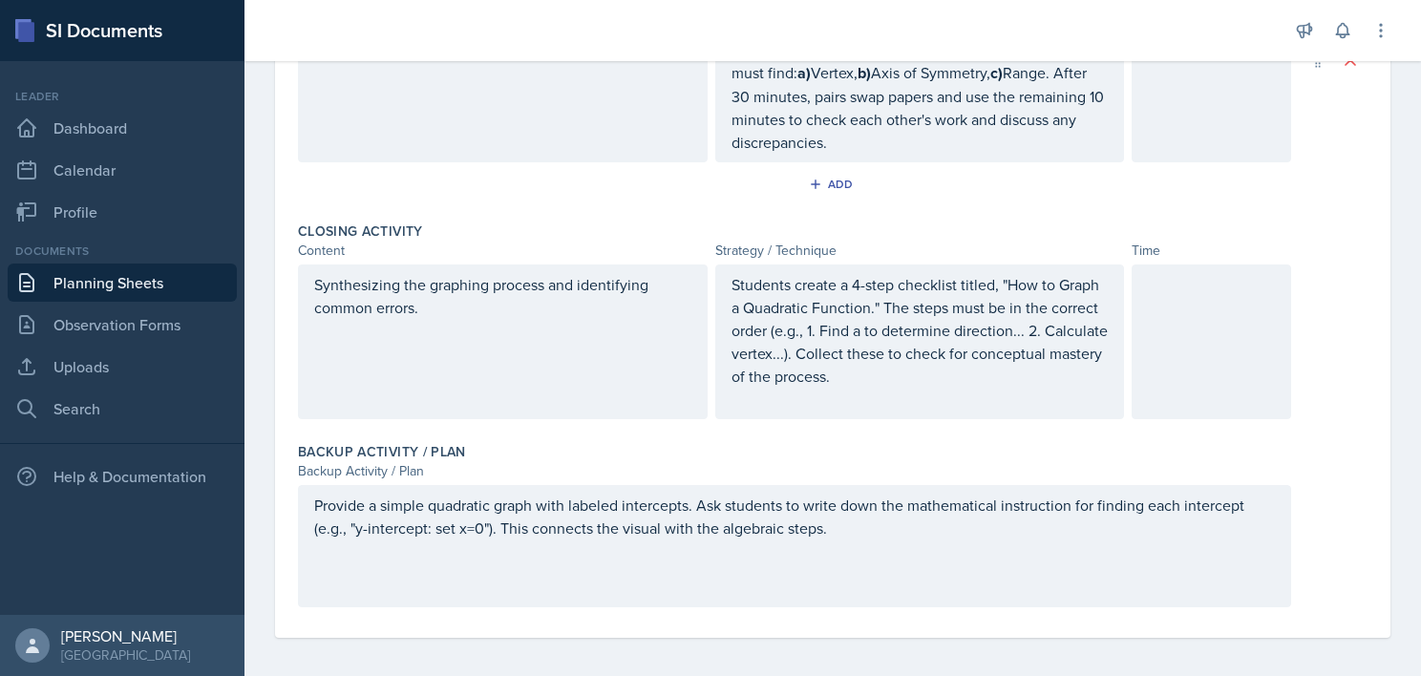
scroll to position [678, 0]
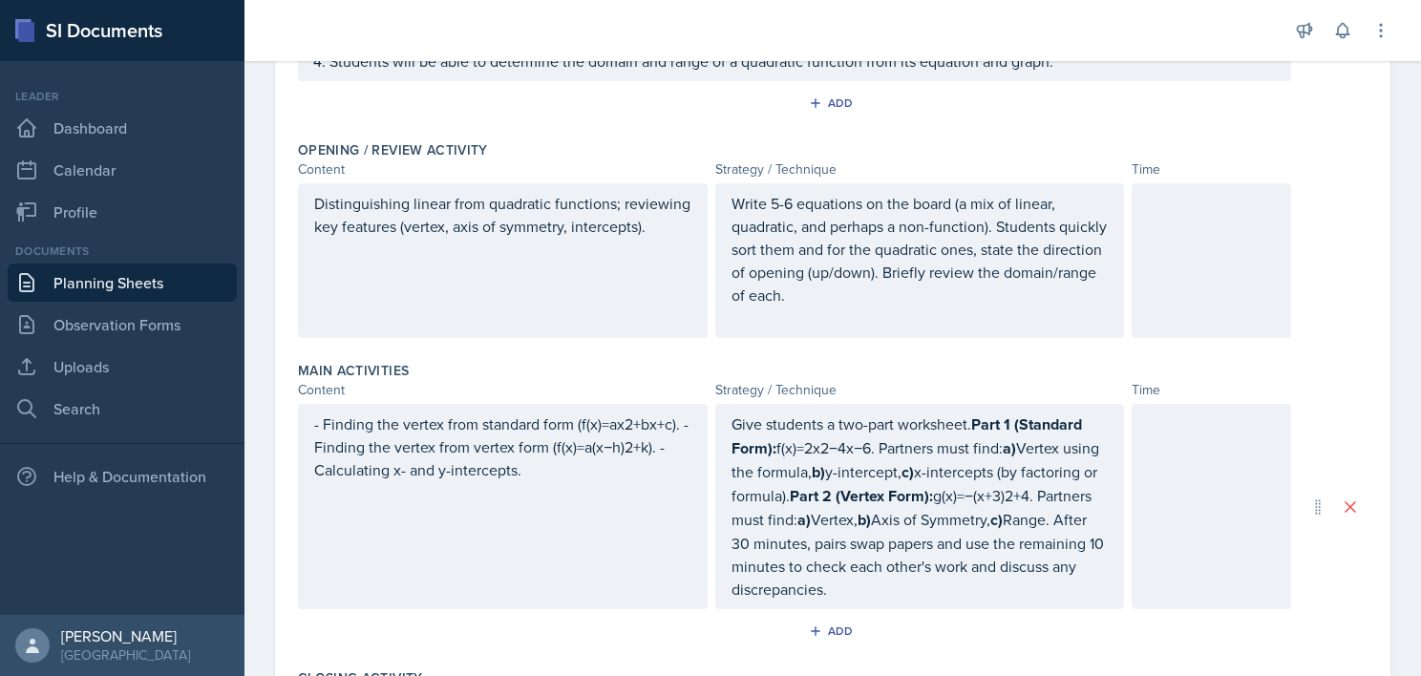
click at [1140, 217] on div at bounding box center [1212, 260] width 160 height 155
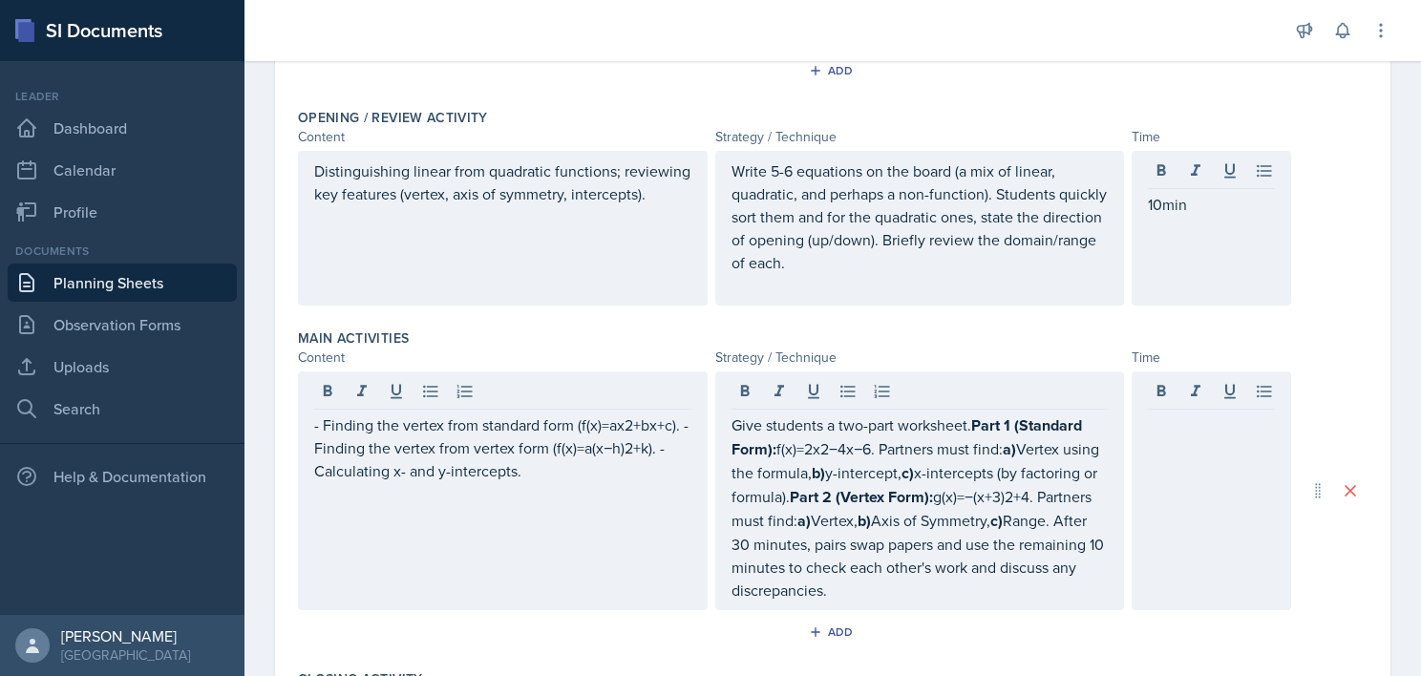
click at [1145, 462] on div at bounding box center [1212, 491] width 160 height 239
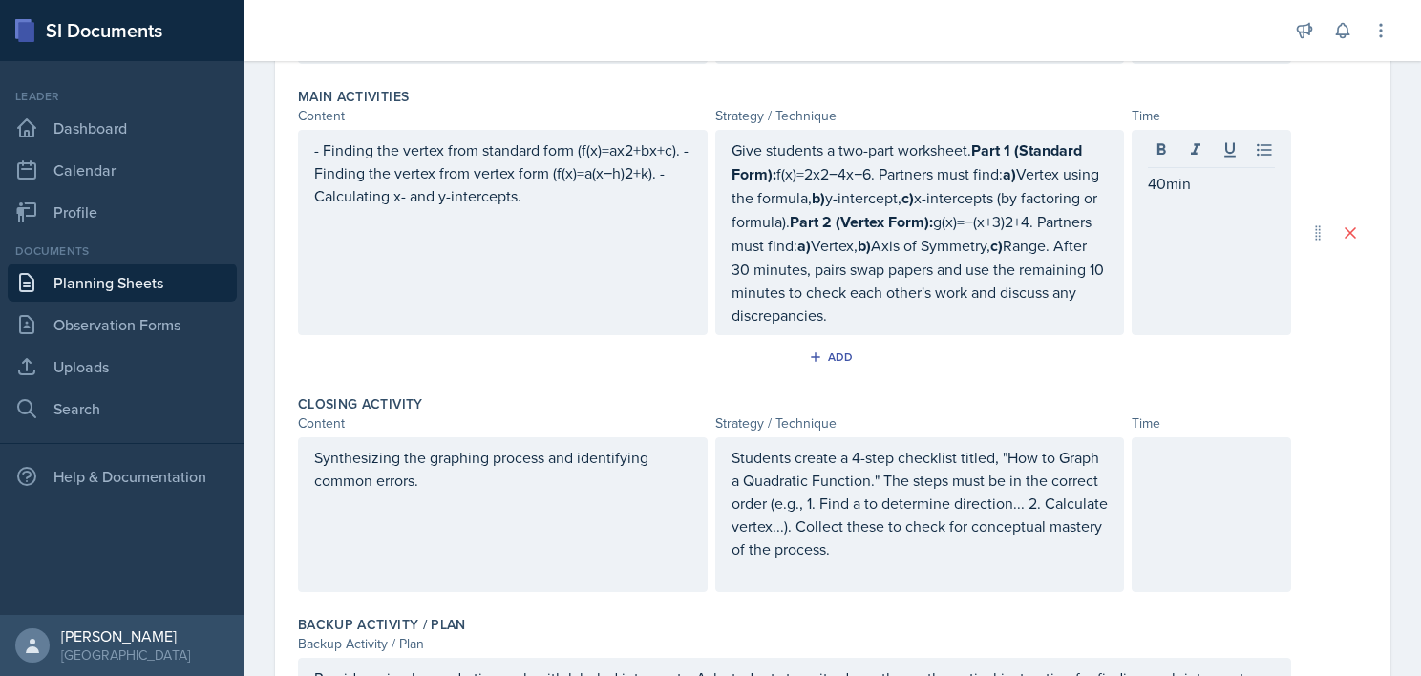
scroll to position [661, 0]
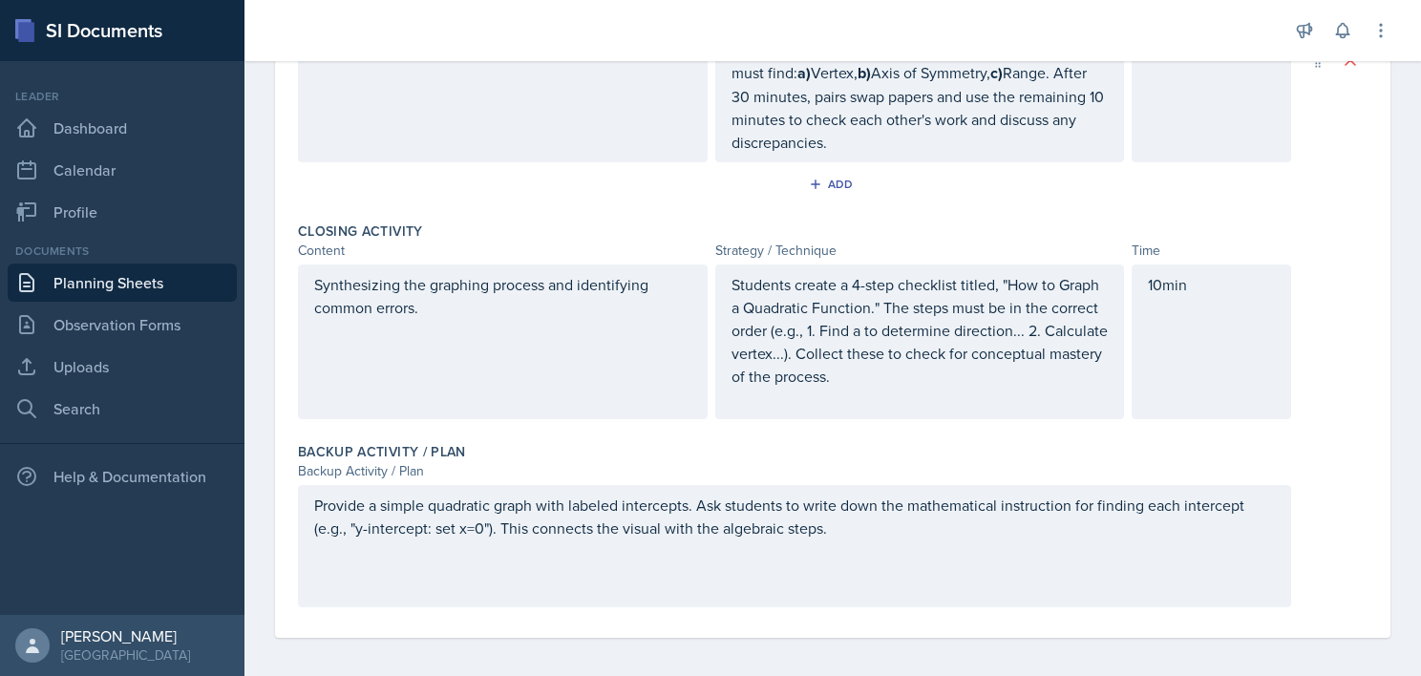
scroll to position [0, 0]
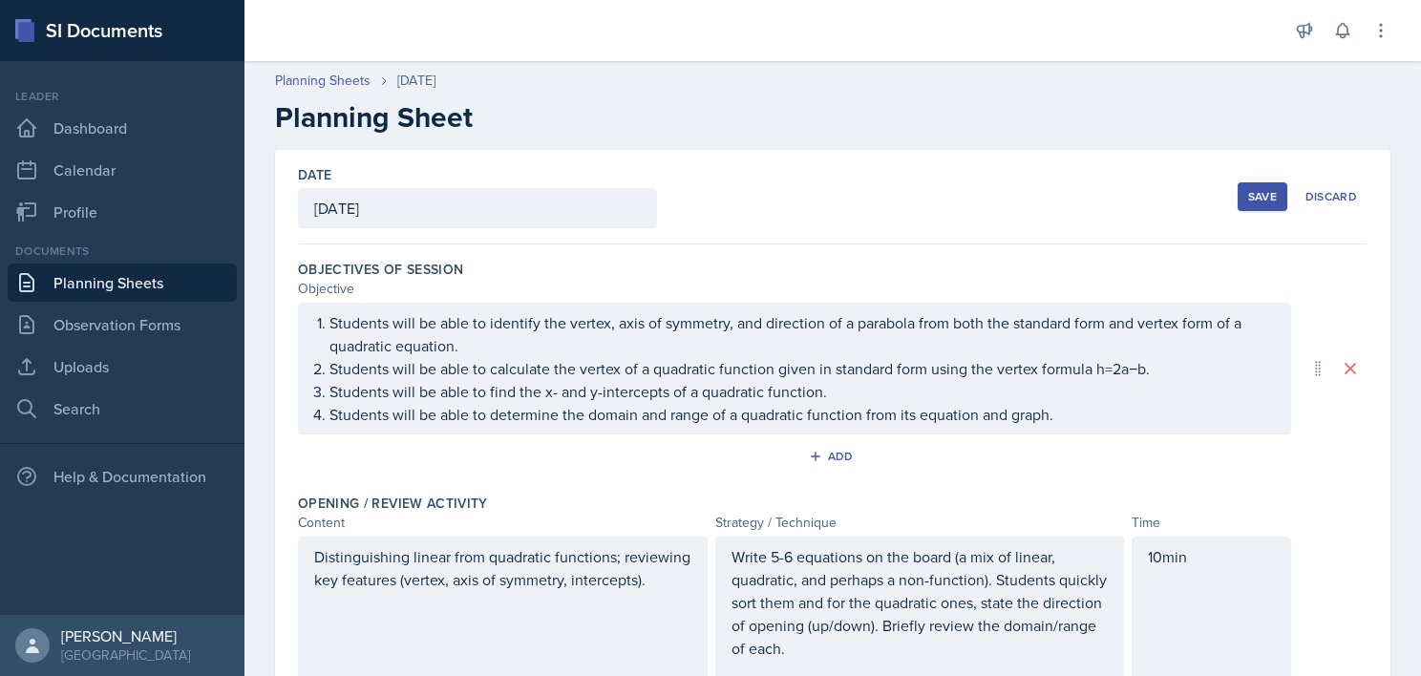
click at [1248, 199] on div "Save" at bounding box center [1262, 196] width 29 height 15
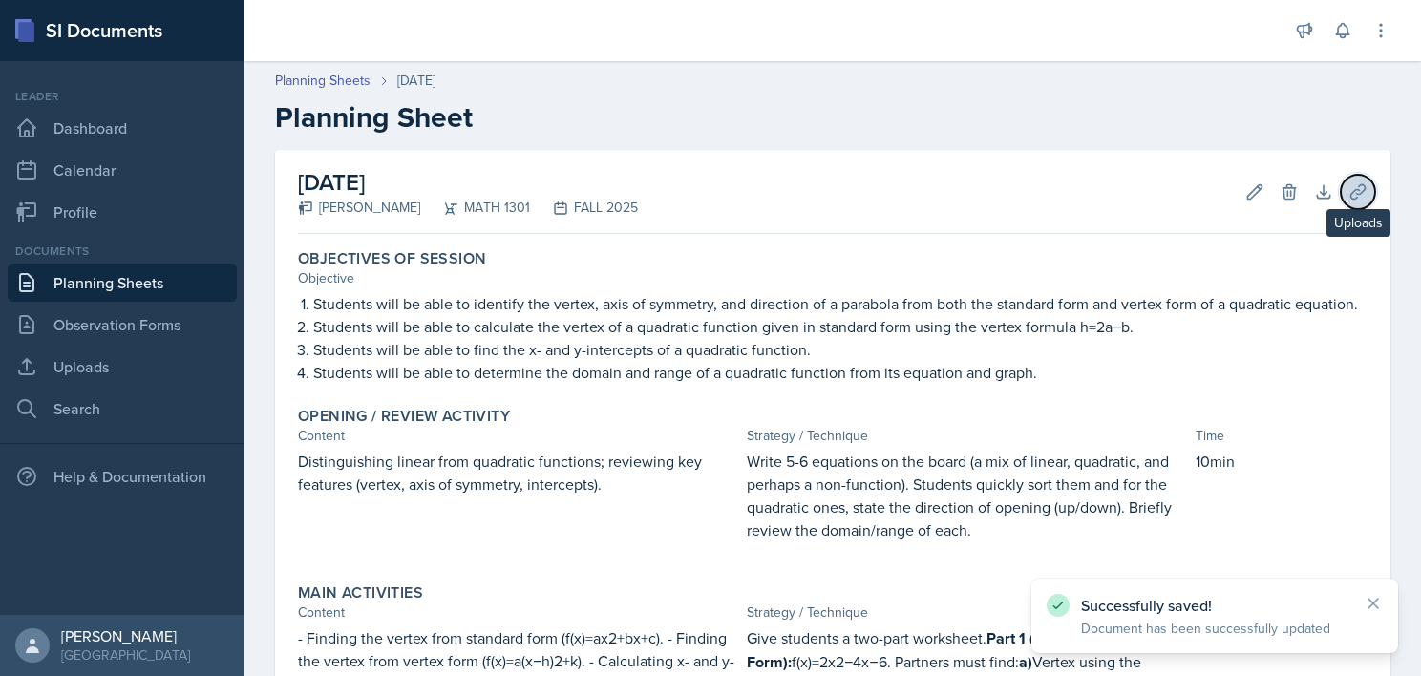
click at [1349, 182] on icon at bounding box center [1358, 191] width 19 height 19
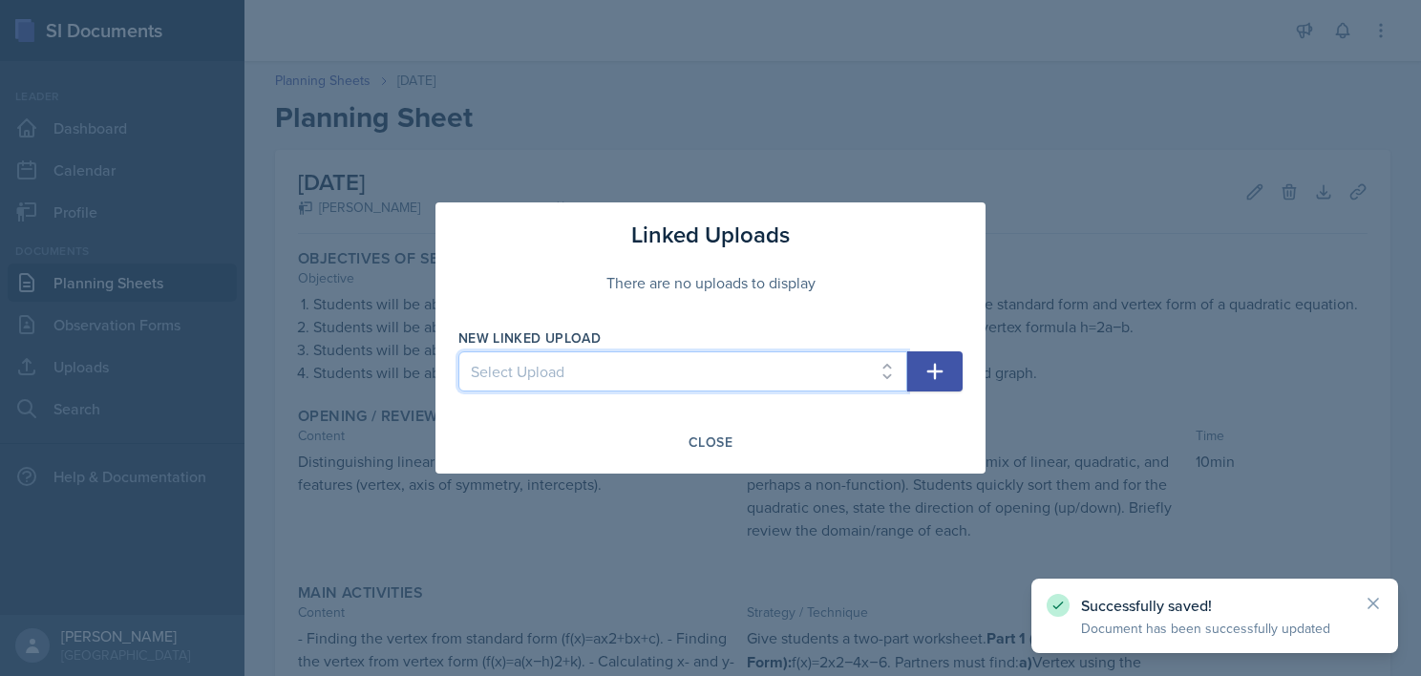
click at [861, 361] on select "Select Upload College Algebra Ch. 1: Introduction to Functions and Graphs Colle…" at bounding box center [682, 371] width 449 height 40
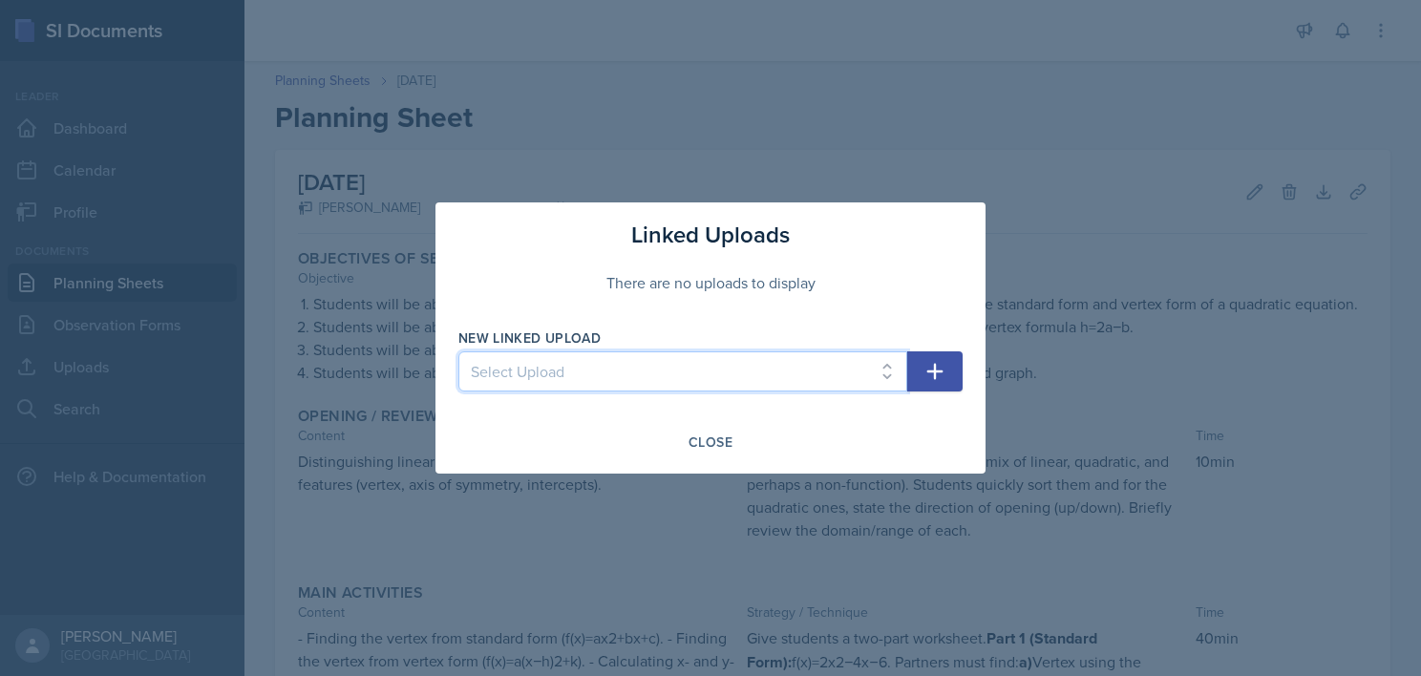
select select "1541e1d9-0e64-4cb8-9361-e7b672952794"
click at [458, 351] on select "Select Upload College Algebra Ch. 1: Introduction to Functions and Graphs Colle…" at bounding box center [682, 371] width 449 height 40
click at [942, 365] on icon "button" at bounding box center [935, 371] width 23 height 23
select select
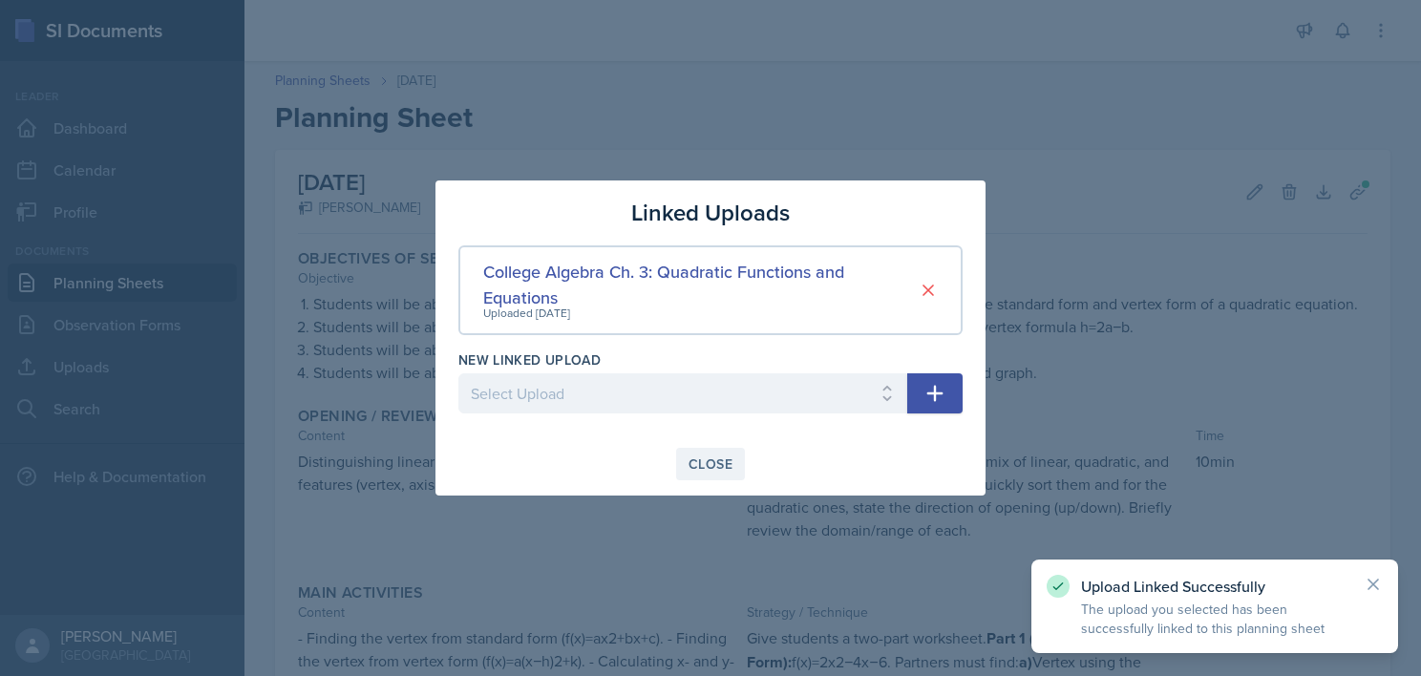
click at [695, 459] on div "Close" at bounding box center [711, 464] width 44 height 15
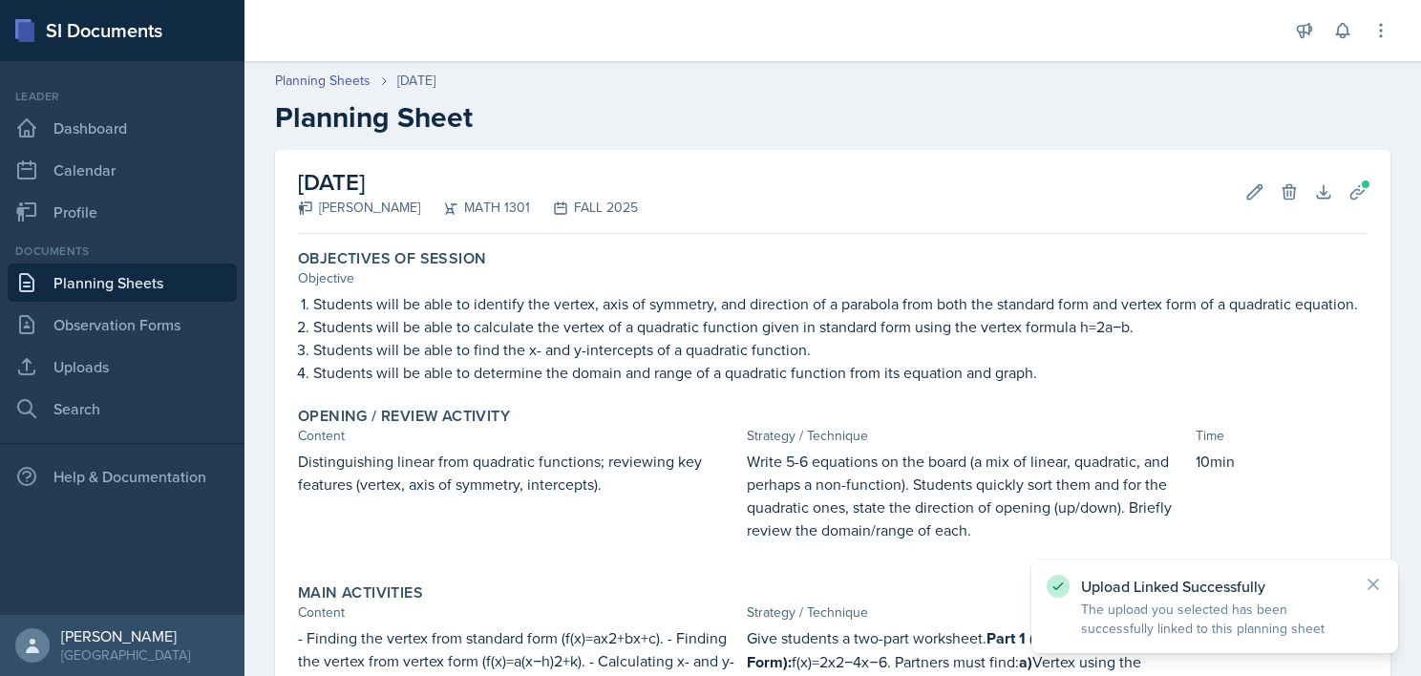
scroll to position [572, 0]
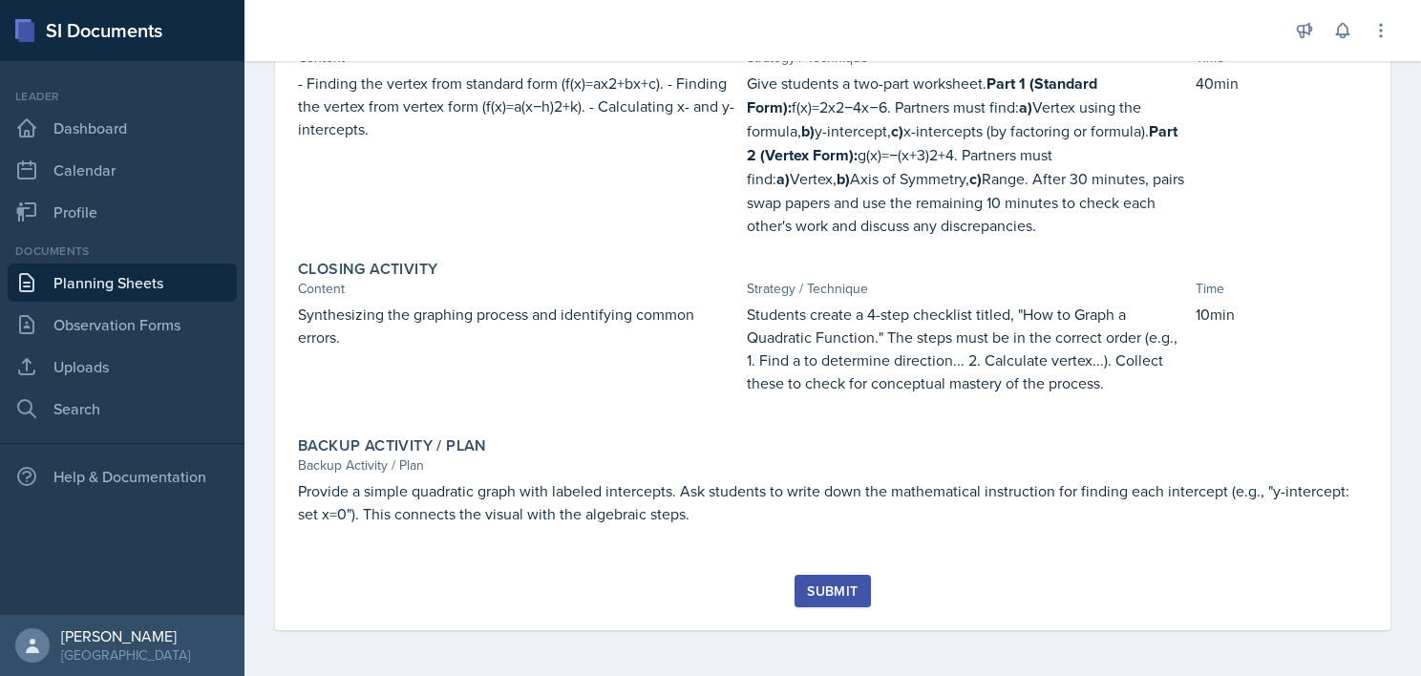
click at [829, 590] on div "Submit" at bounding box center [832, 591] width 51 height 15
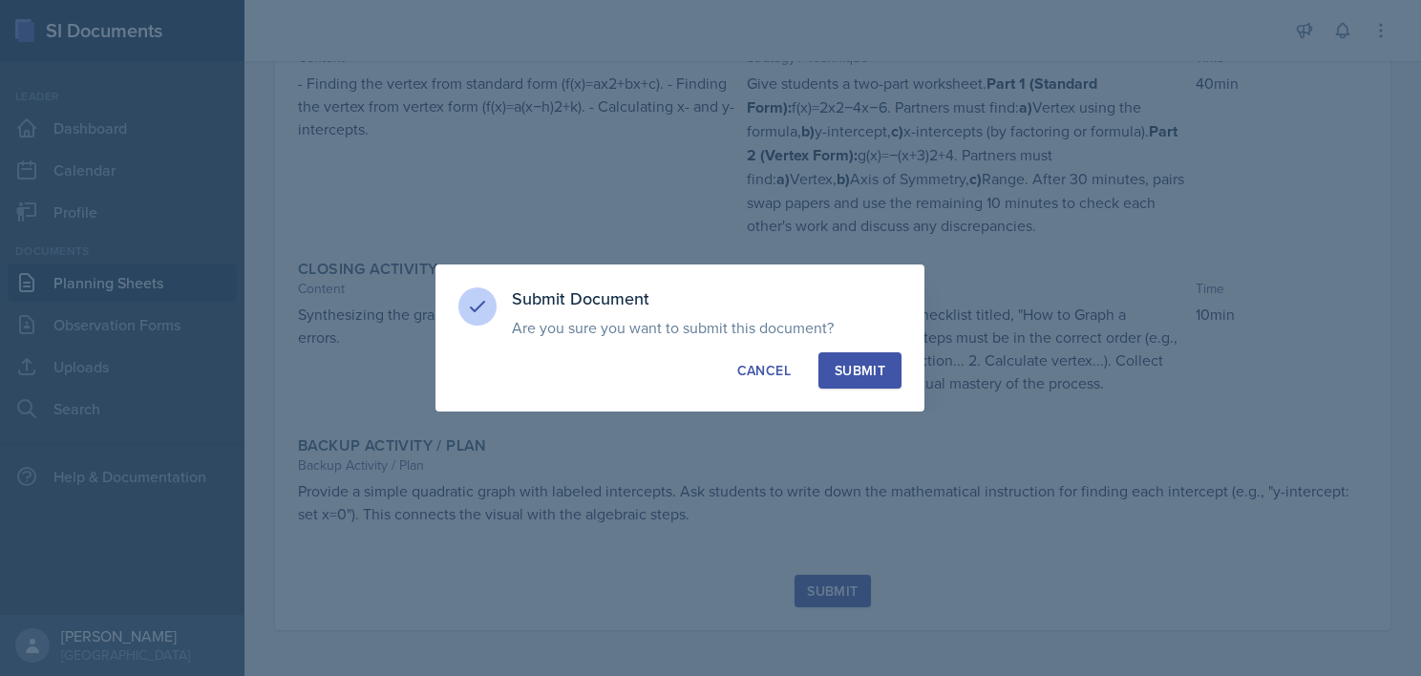
click at [857, 367] on div "Submit" at bounding box center [860, 370] width 51 height 19
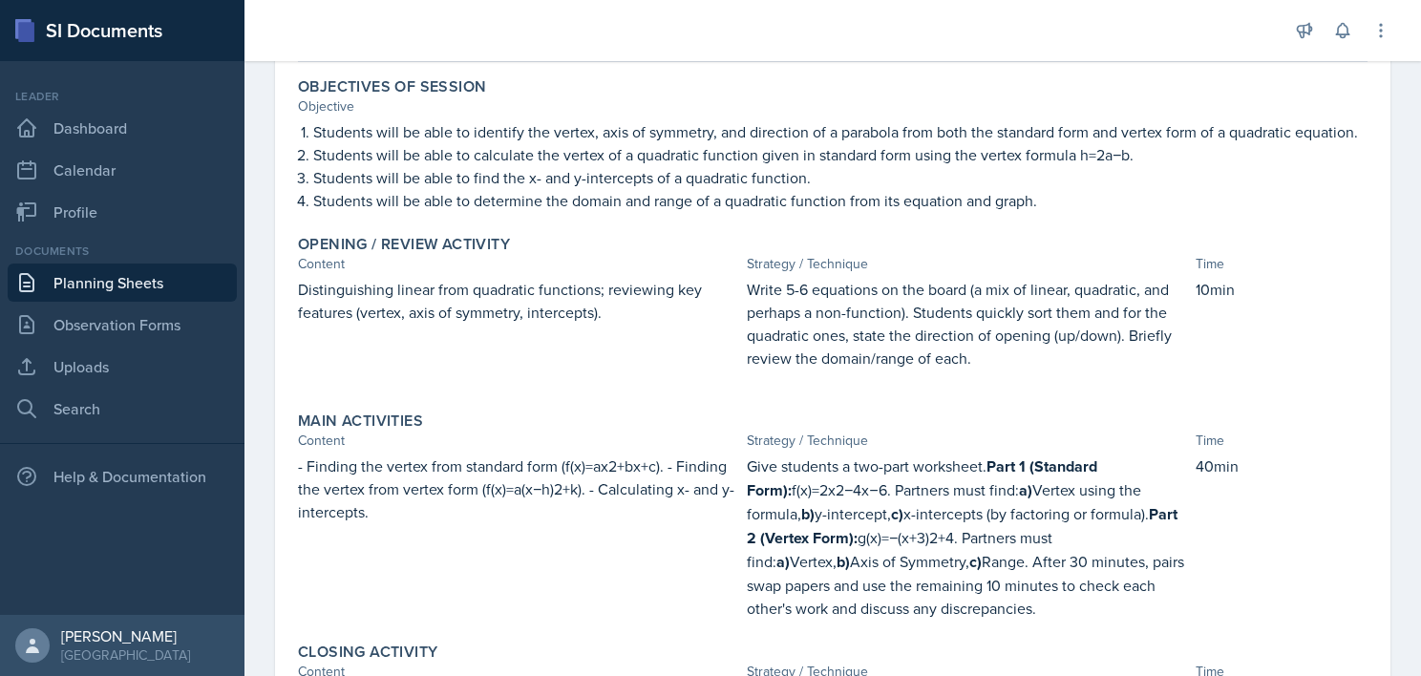
scroll to position [0, 0]
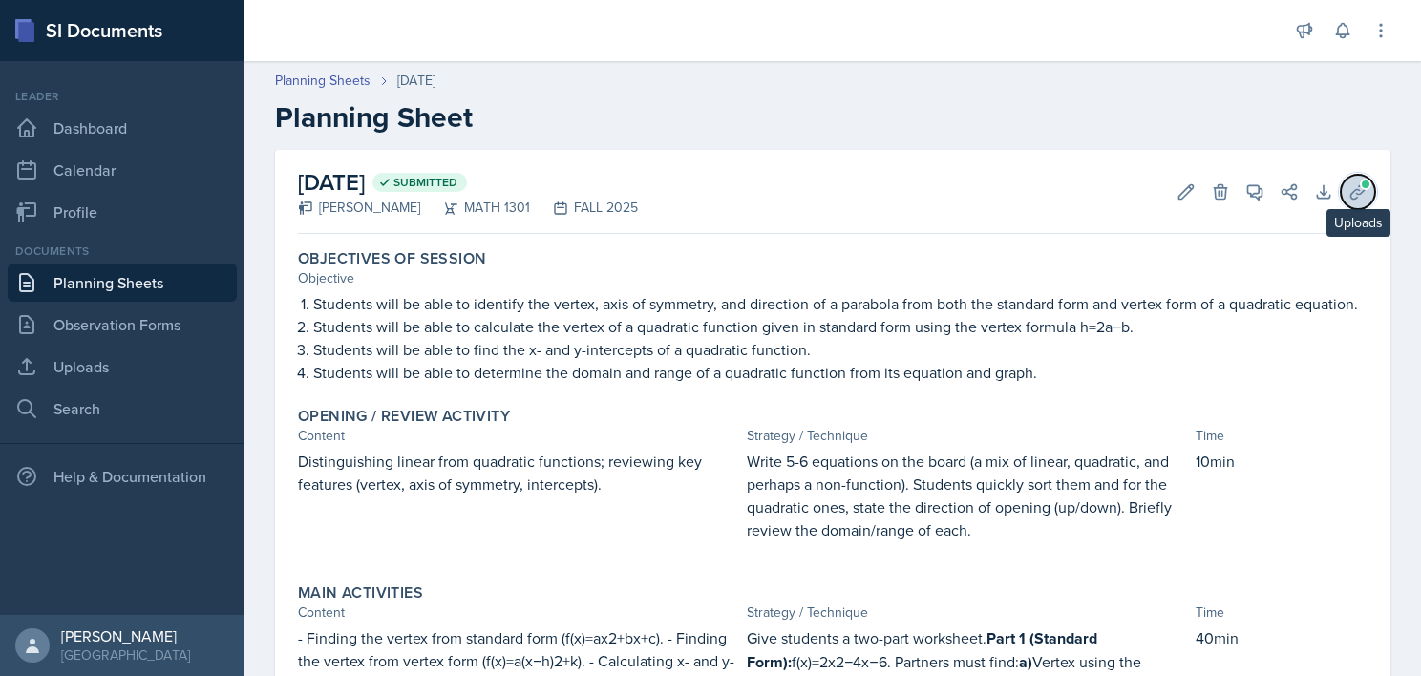
click at [1351, 197] on icon at bounding box center [1358, 191] width 14 height 14
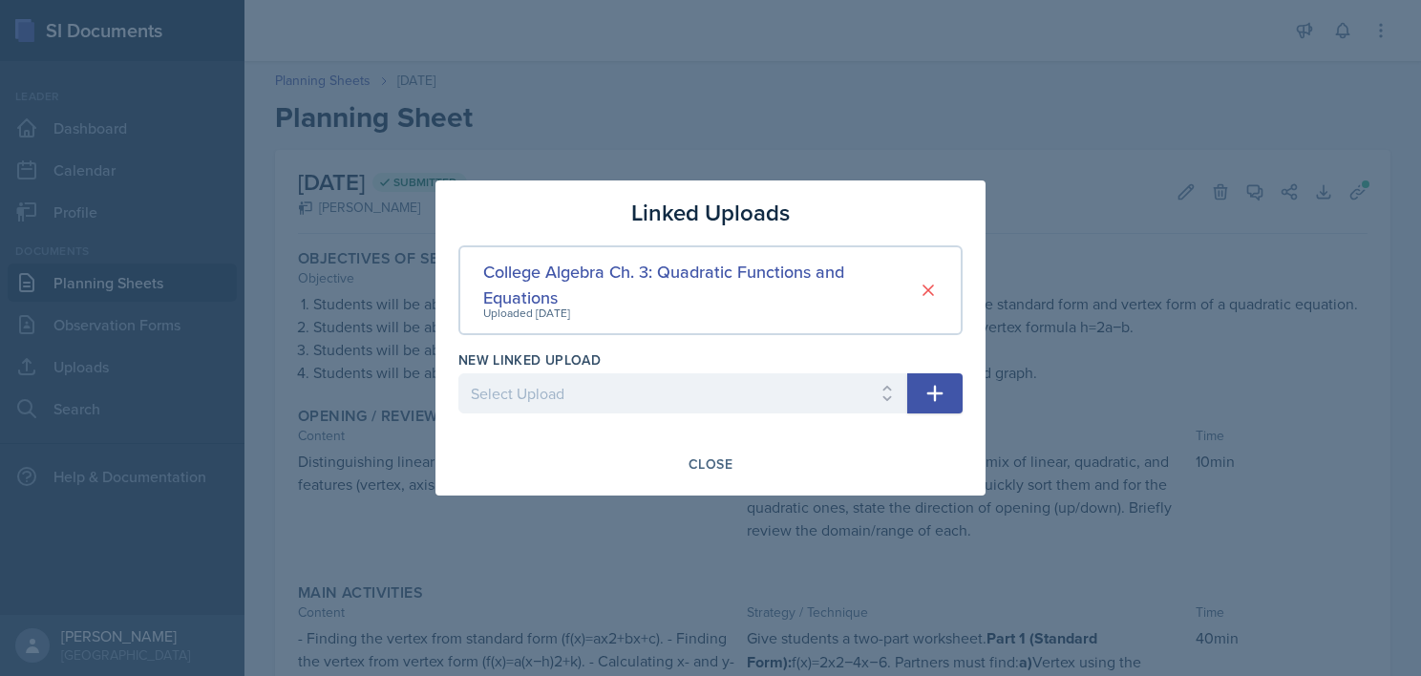
click at [1346, 317] on div at bounding box center [710, 338] width 1421 height 676
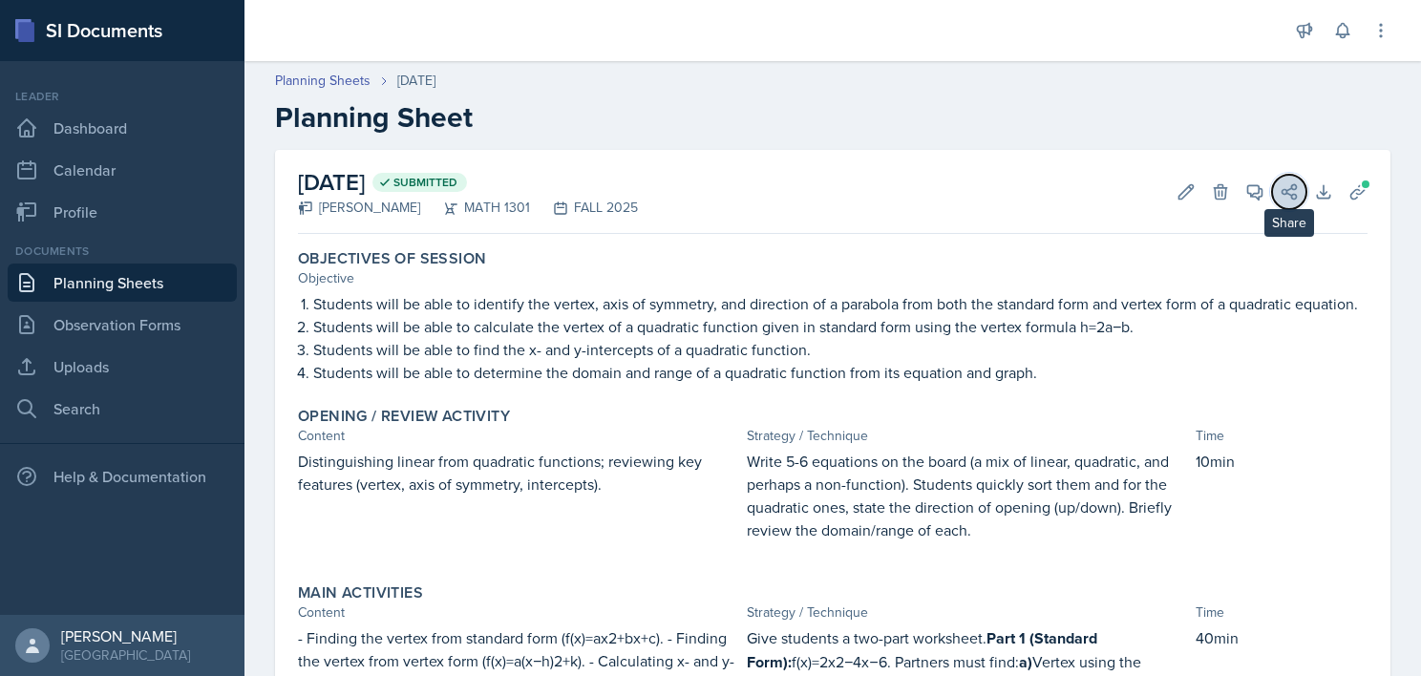
click at [1283, 188] on icon at bounding box center [1290, 191] width 14 height 14
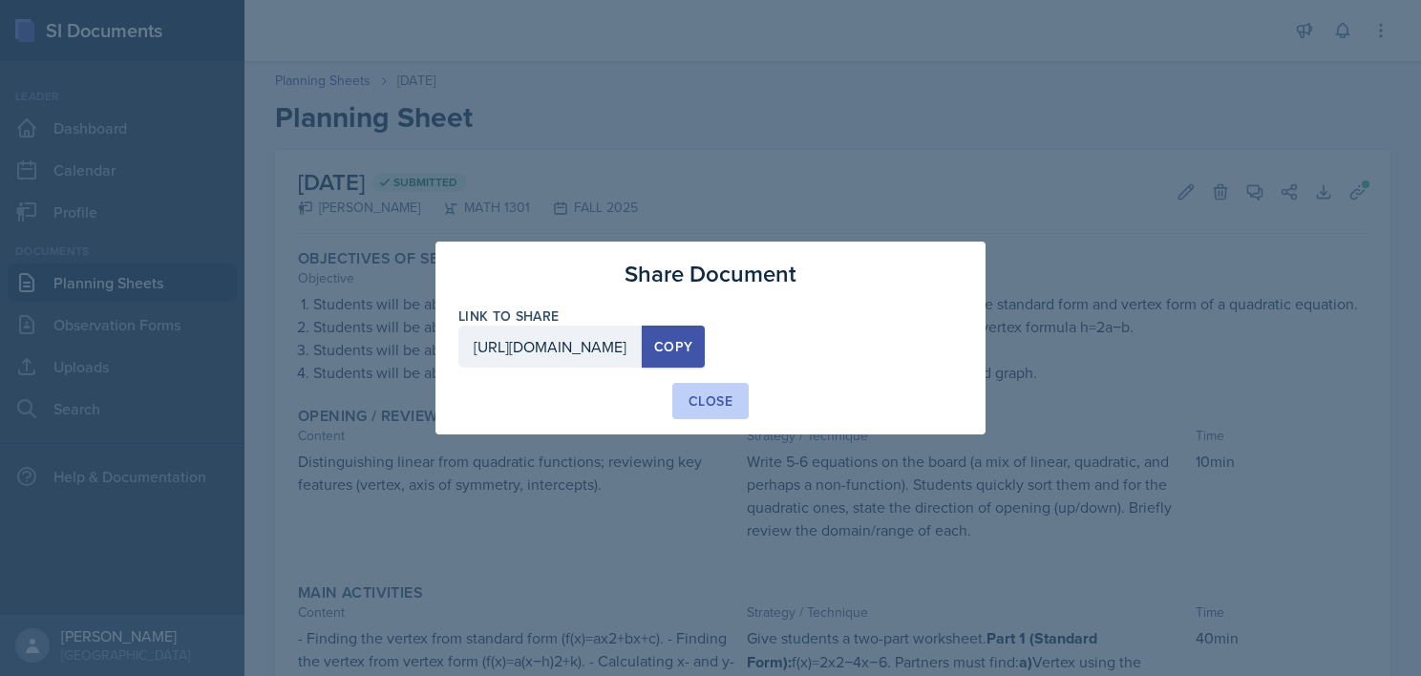
click at [698, 392] on div "Close" at bounding box center [711, 401] width 44 height 19
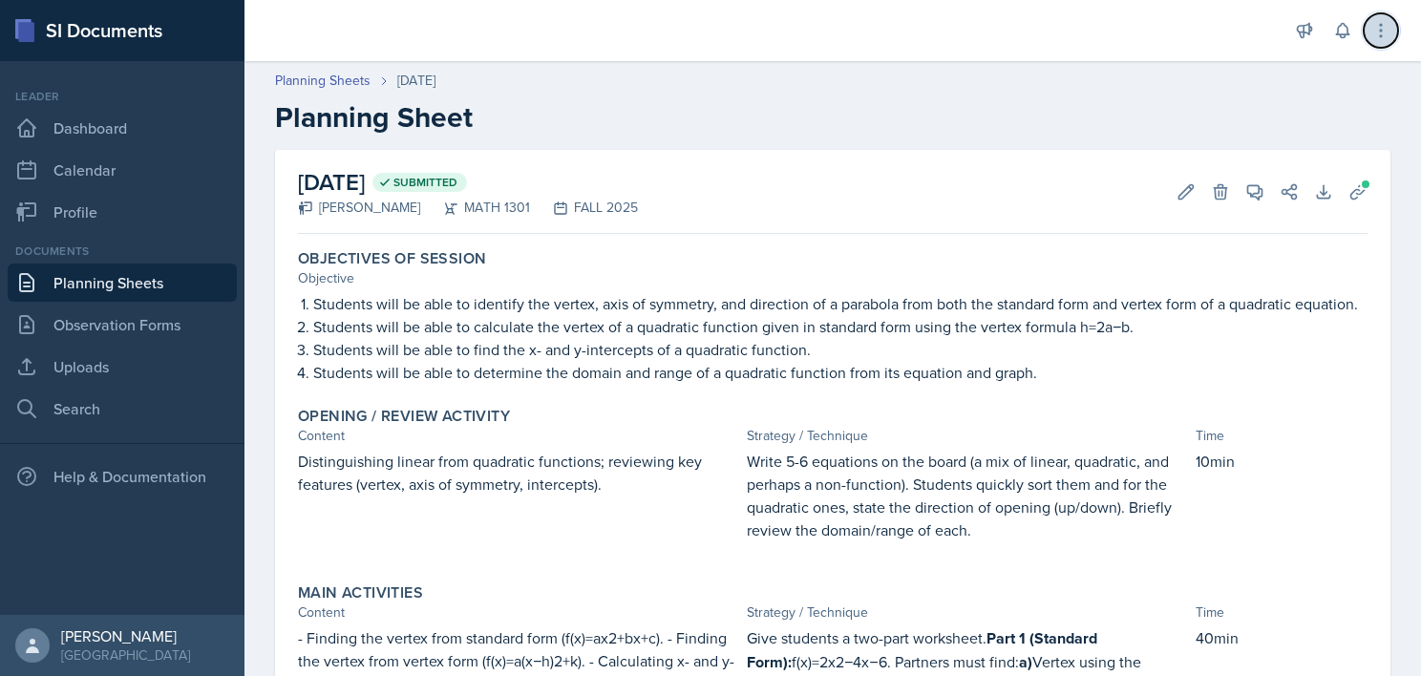
click at [1369, 38] on button at bounding box center [1381, 30] width 34 height 34
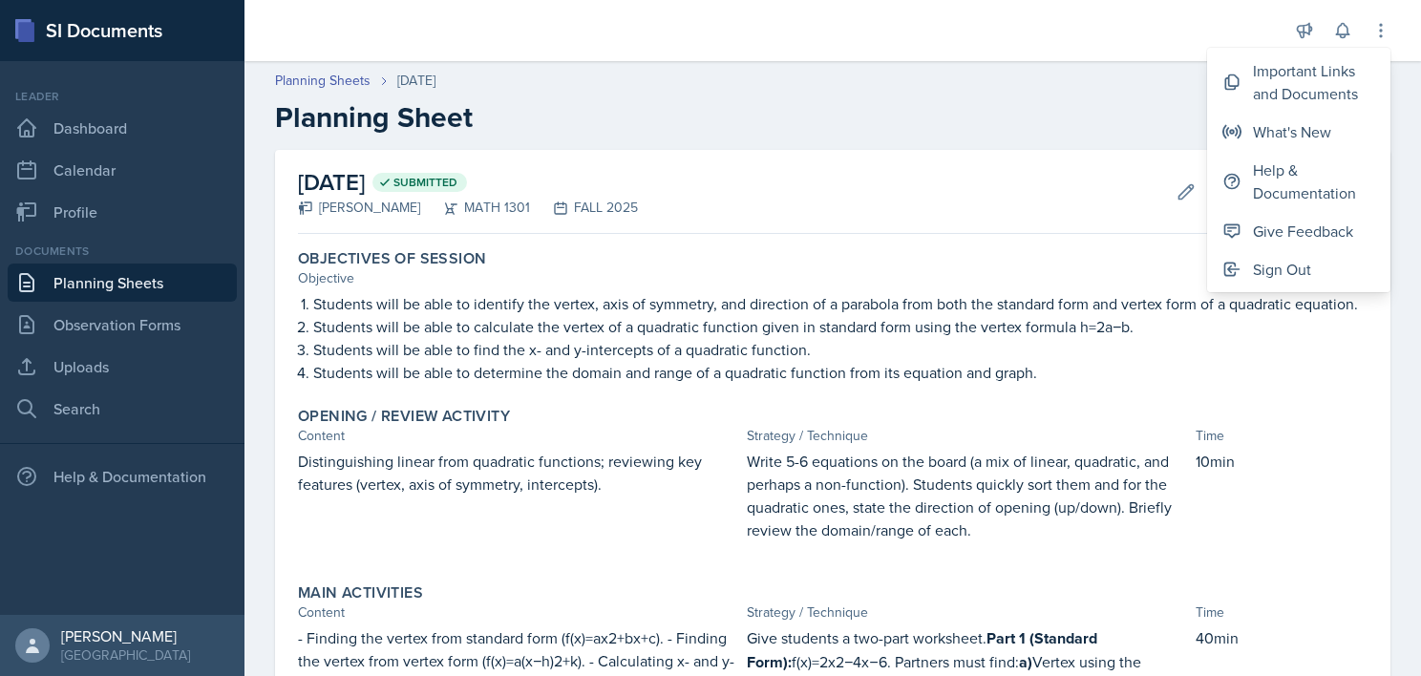
click at [905, 76] on div "Planning Sheets [DATE]" at bounding box center [833, 81] width 1116 height 20
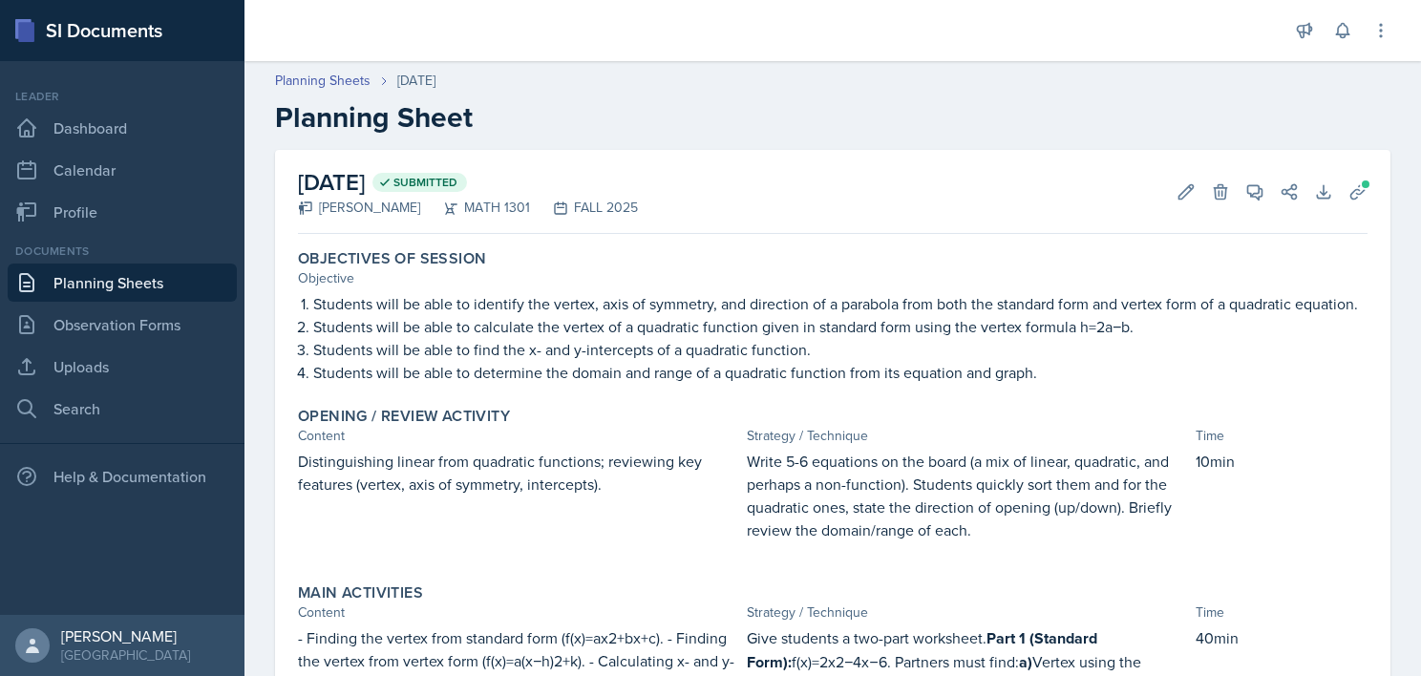
click at [507, 303] on p "Students will be able to identify the vertex, axis of symmetry, and direction o…" at bounding box center [840, 303] width 1054 height 23
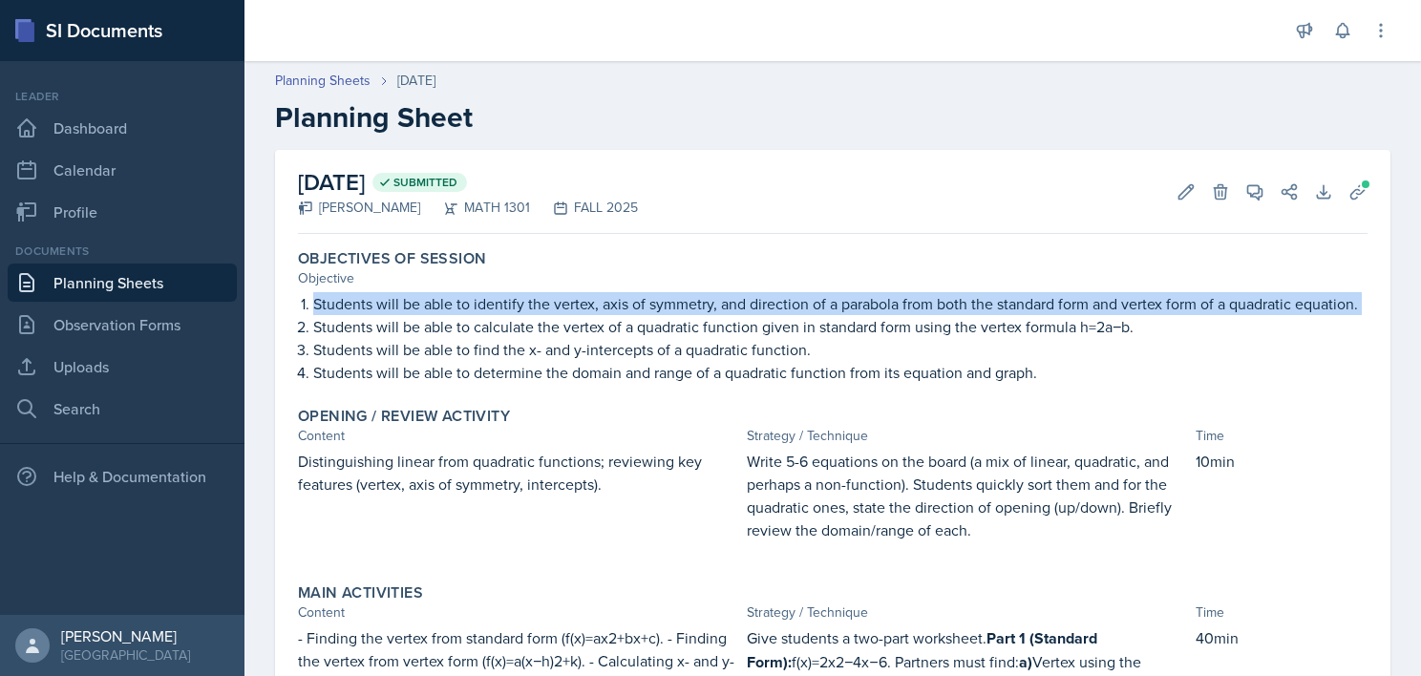
click at [507, 303] on p "Students will be able to identify the vertex, axis of symmetry, and direction o…" at bounding box center [840, 303] width 1054 height 23
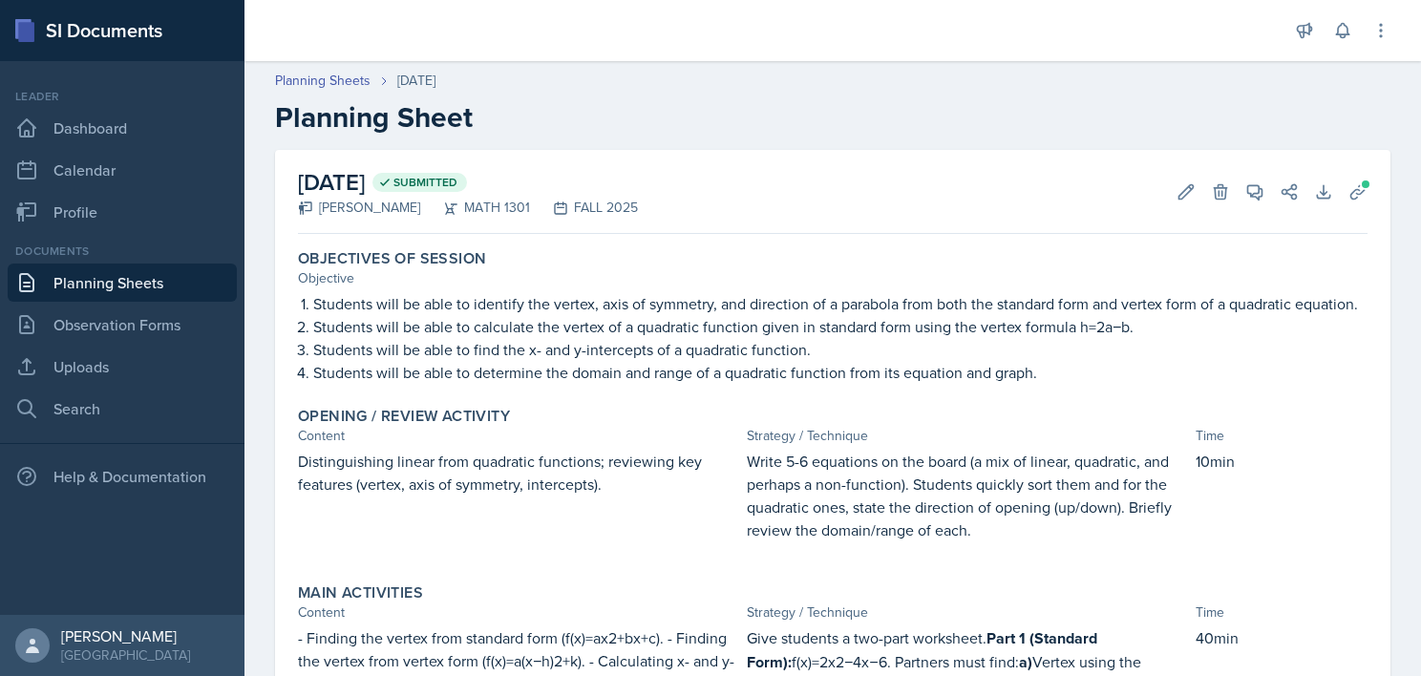
click at [1037, 384] on p "Students will be able to determine the domain and range of a quadratic function…" at bounding box center [840, 372] width 1054 height 23
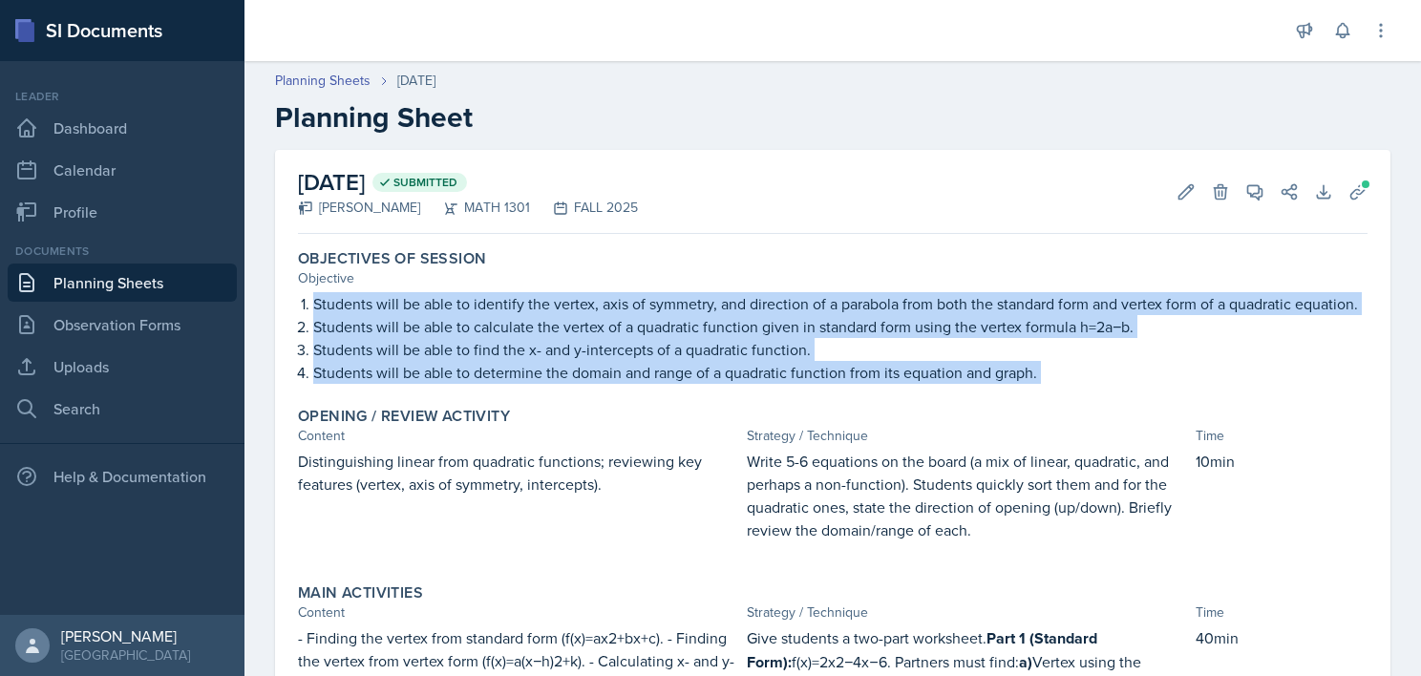
drag, startPoint x: 1037, startPoint y: 393, endPoint x: 291, endPoint y: 309, distance: 750.7
click at [291, 309] on div "Objectives of Session Objective Students will be able to identify the vertex, a…" at bounding box center [832, 317] width 1085 height 150
copy div "Students will be able to identify the vertex, axis of symmetry, and direction o…"
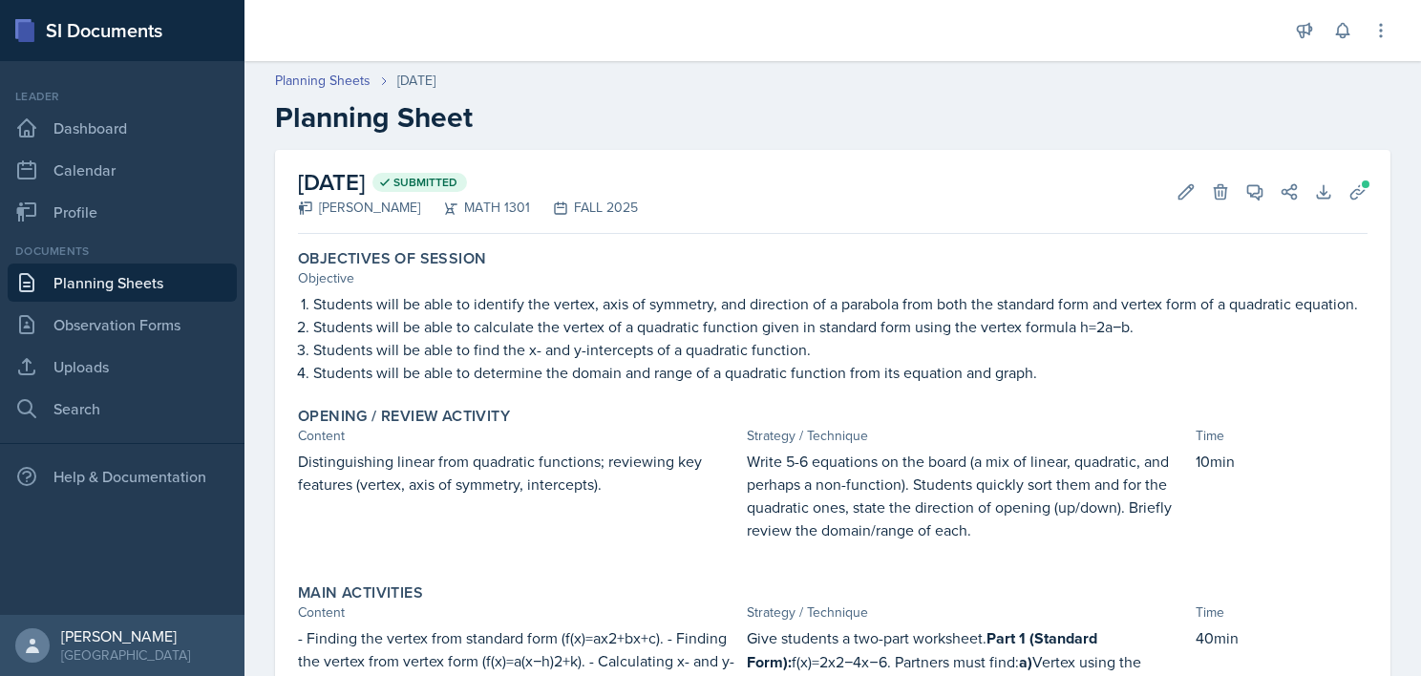
click at [441, 496] on p "Distinguishing linear from quadratic functions; reviewing key features (vertex,…" at bounding box center [518, 473] width 441 height 46
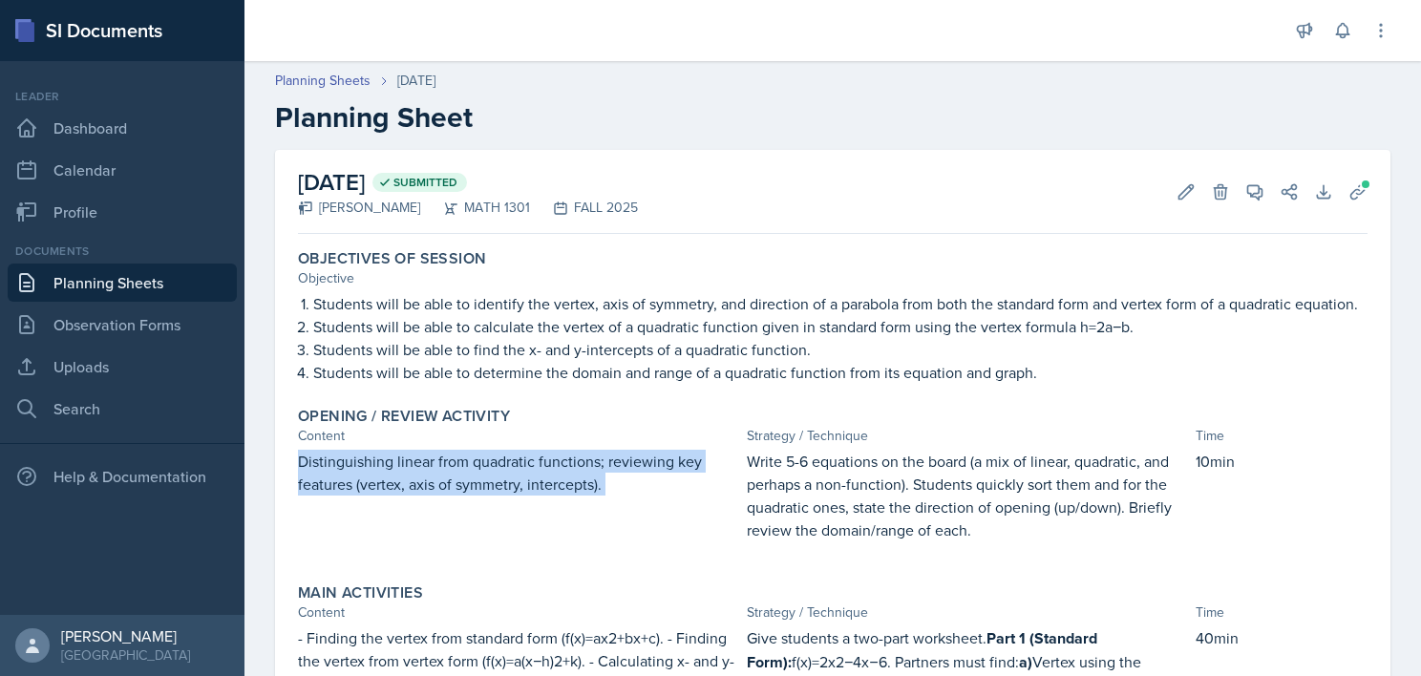
click at [441, 496] on p "Distinguishing linear from quadratic functions; reviewing key features (vertex,…" at bounding box center [518, 473] width 441 height 46
copy div "Distinguishing linear from quadratic functions; reviewing key features (vertex,…"
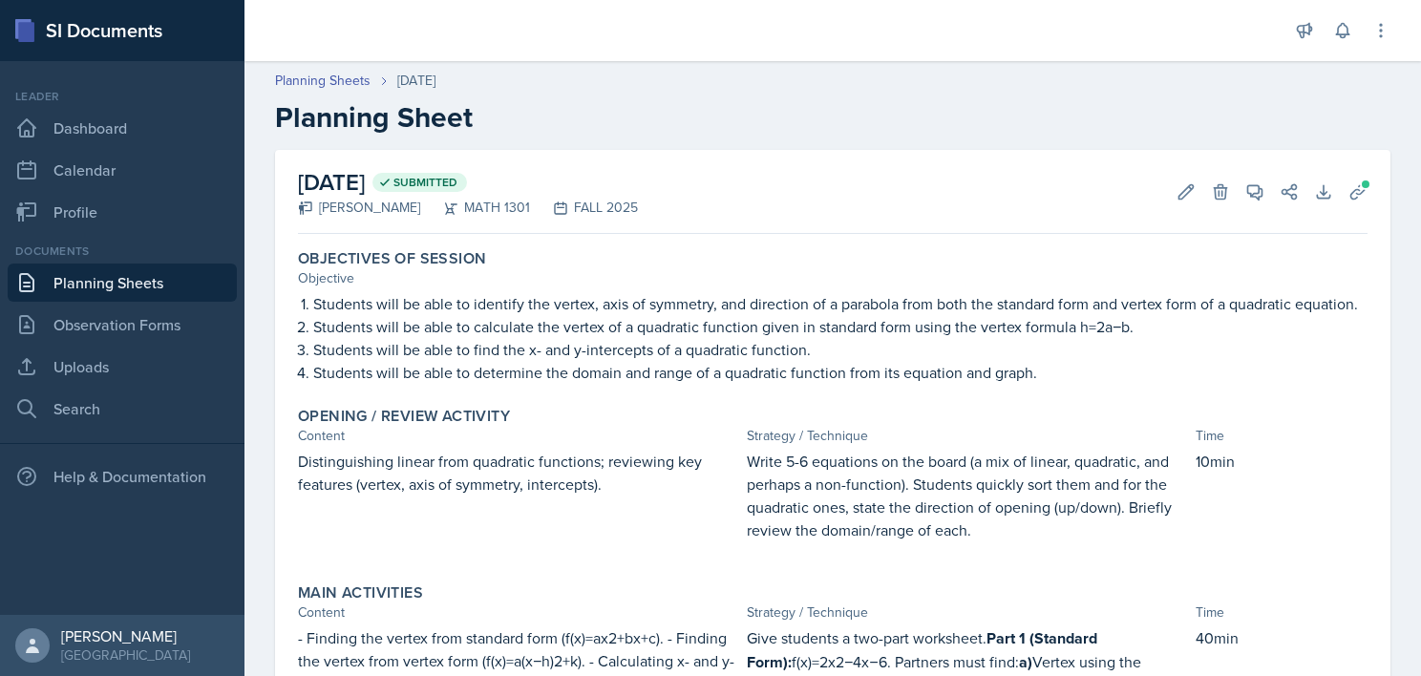
click at [857, 524] on p "Write 5-6 equations on the board (a mix of linear, quadratic, and perhaps a non…" at bounding box center [967, 496] width 441 height 92
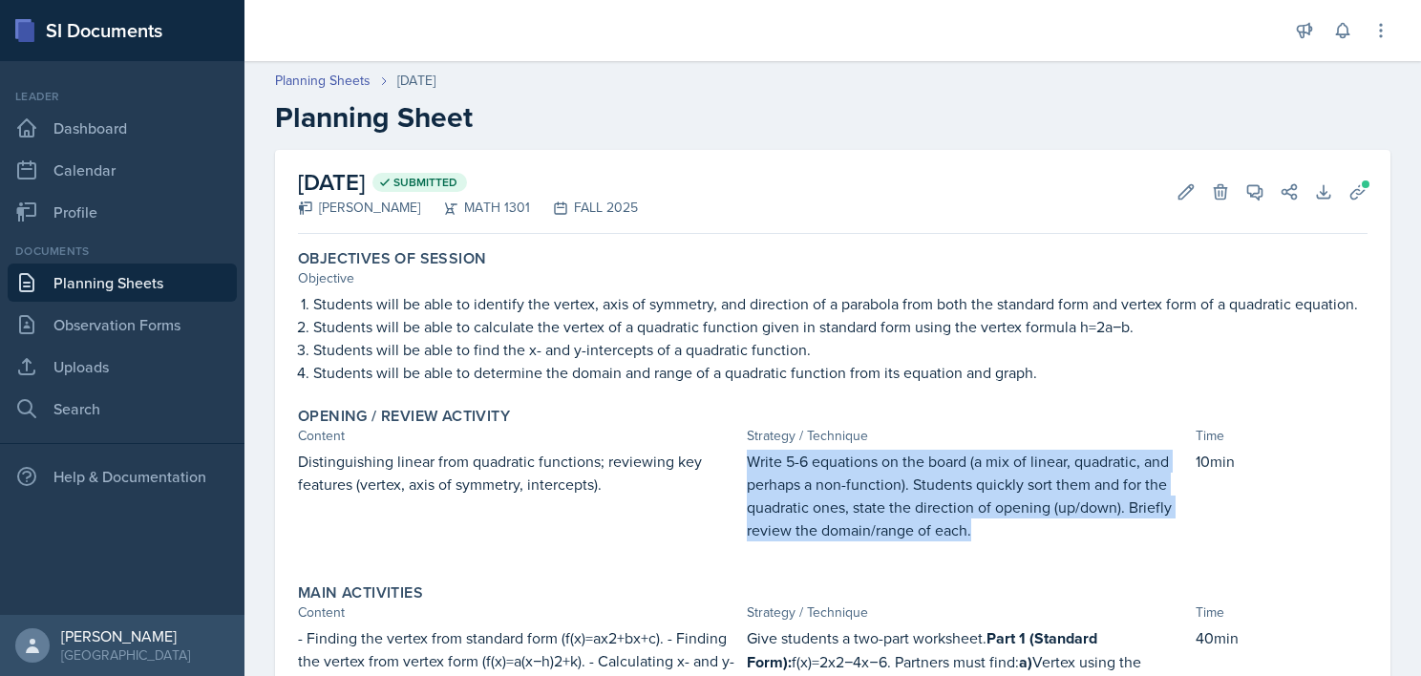
click at [857, 524] on p "Write 5-6 equations on the board (a mix of linear, quadratic, and perhaps a non…" at bounding box center [967, 496] width 441 height 92
copy p "Write 5-6 equations on the board (a mix of linear, quadratic, and perhaps a non…"
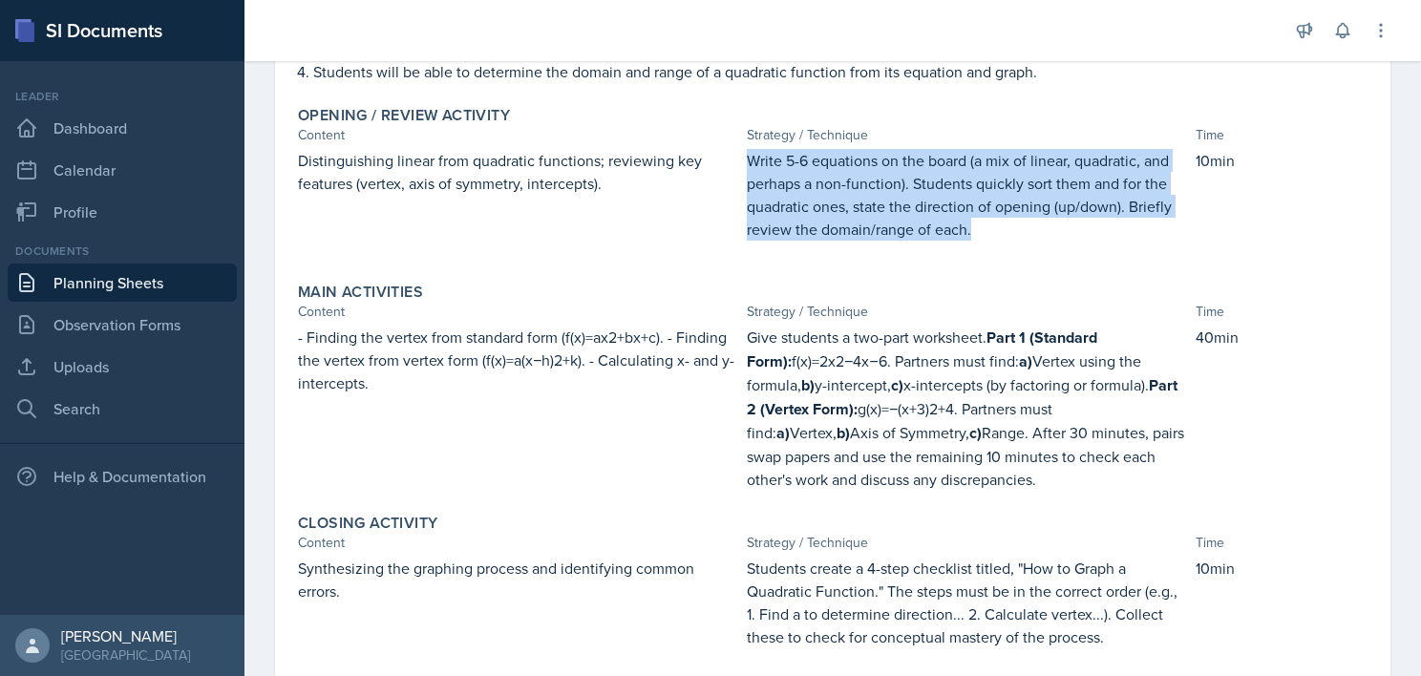
scroll to position [302, 0]
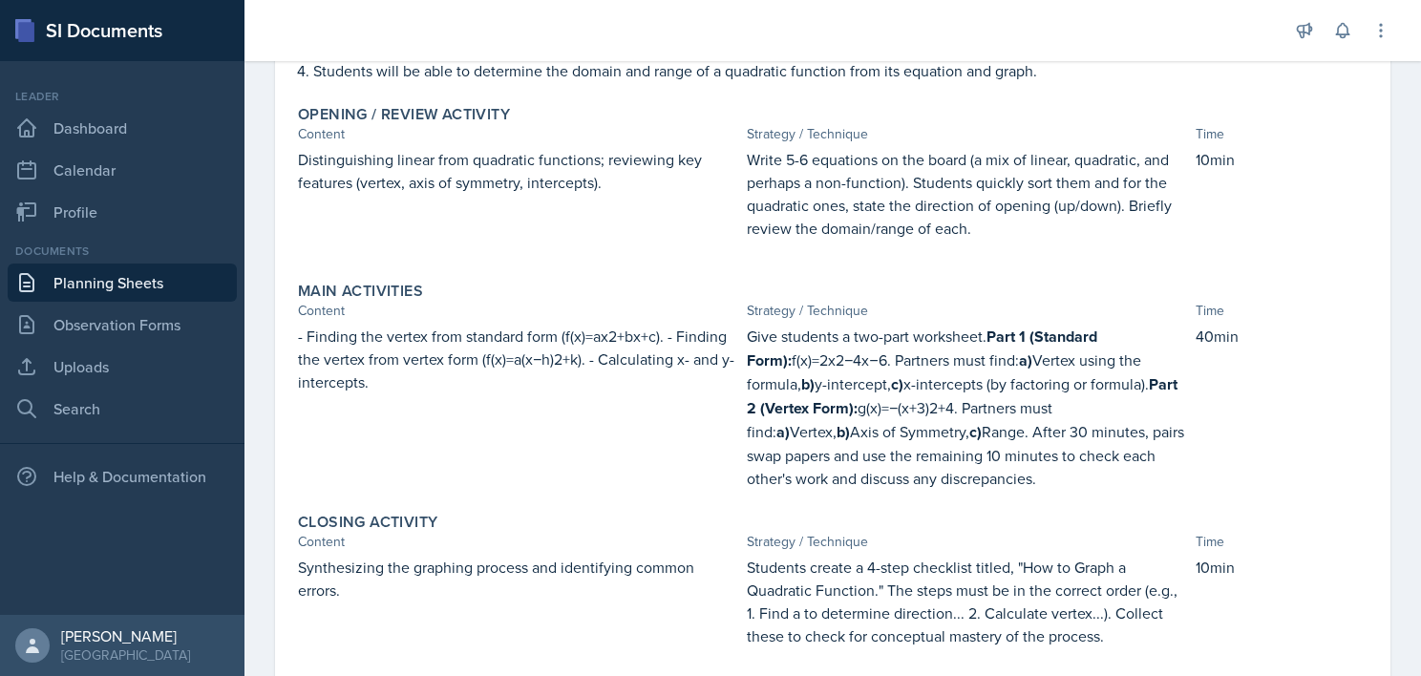
click at [554, 366] on p "- Finding the vertex from standard form (f(x)=ax2+bx+c). - Finding the vertex f…" at bounding box center [518, 359] width 441 height 69
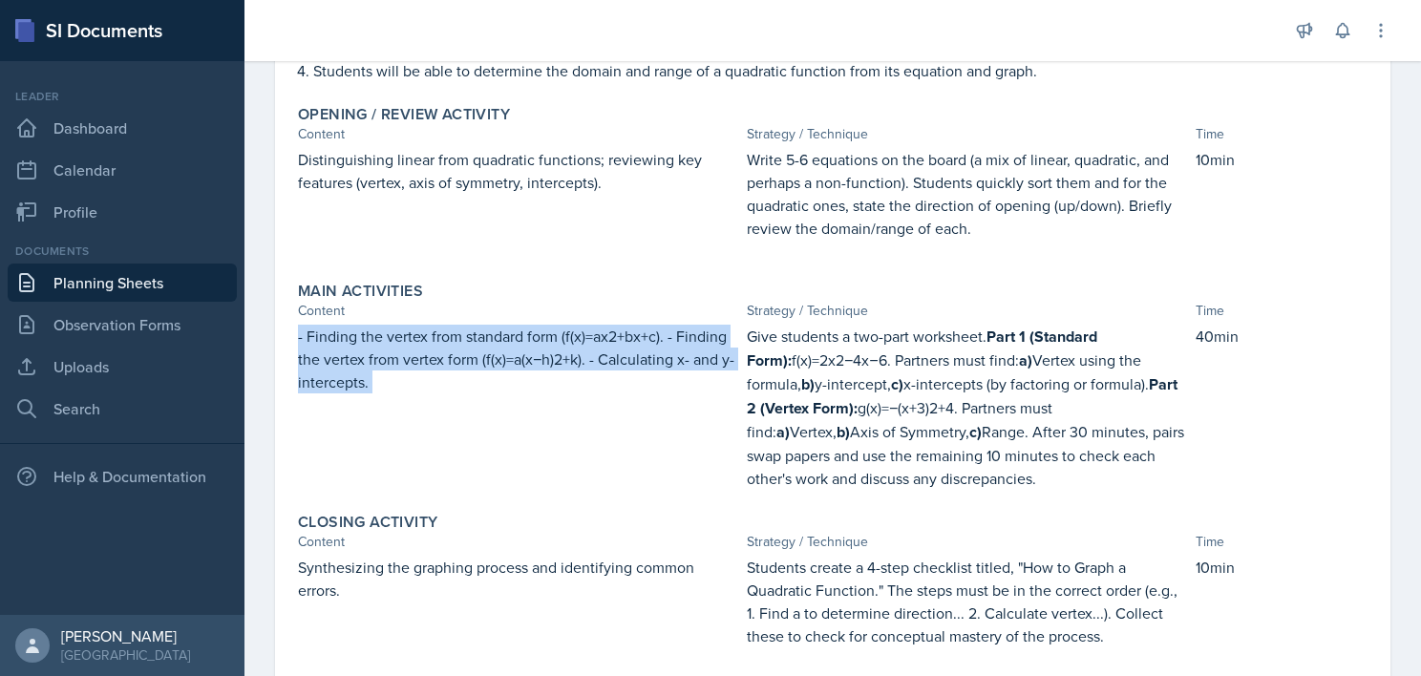
click at [554, 366] on p "- Finding the vertex from standard form (f(x)=ax2+bx+c). - Finding the vertex f…" at bounding box center [518, 359] width 441 height 69
copy div "- Finding the vertex from standard form (f(x)=ax2+bx+c). - Finding the vertex f…"
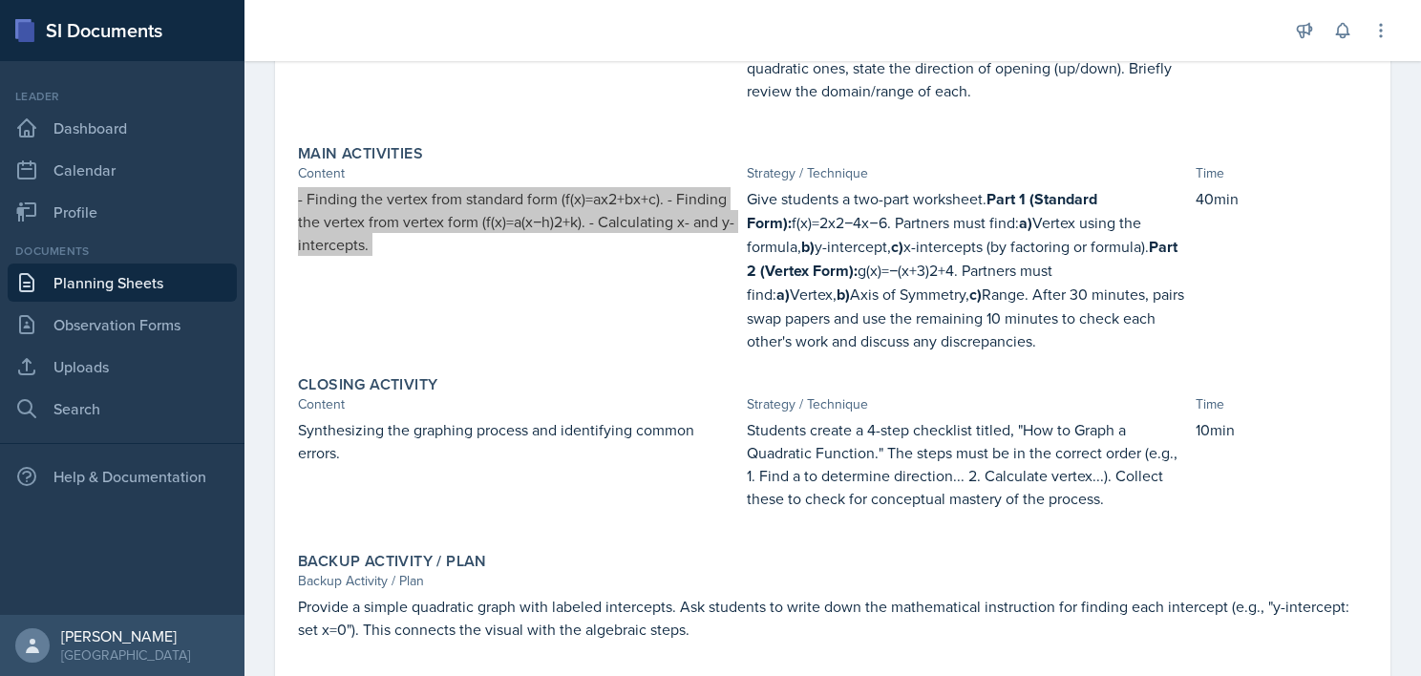
scroll to position [438, 0]
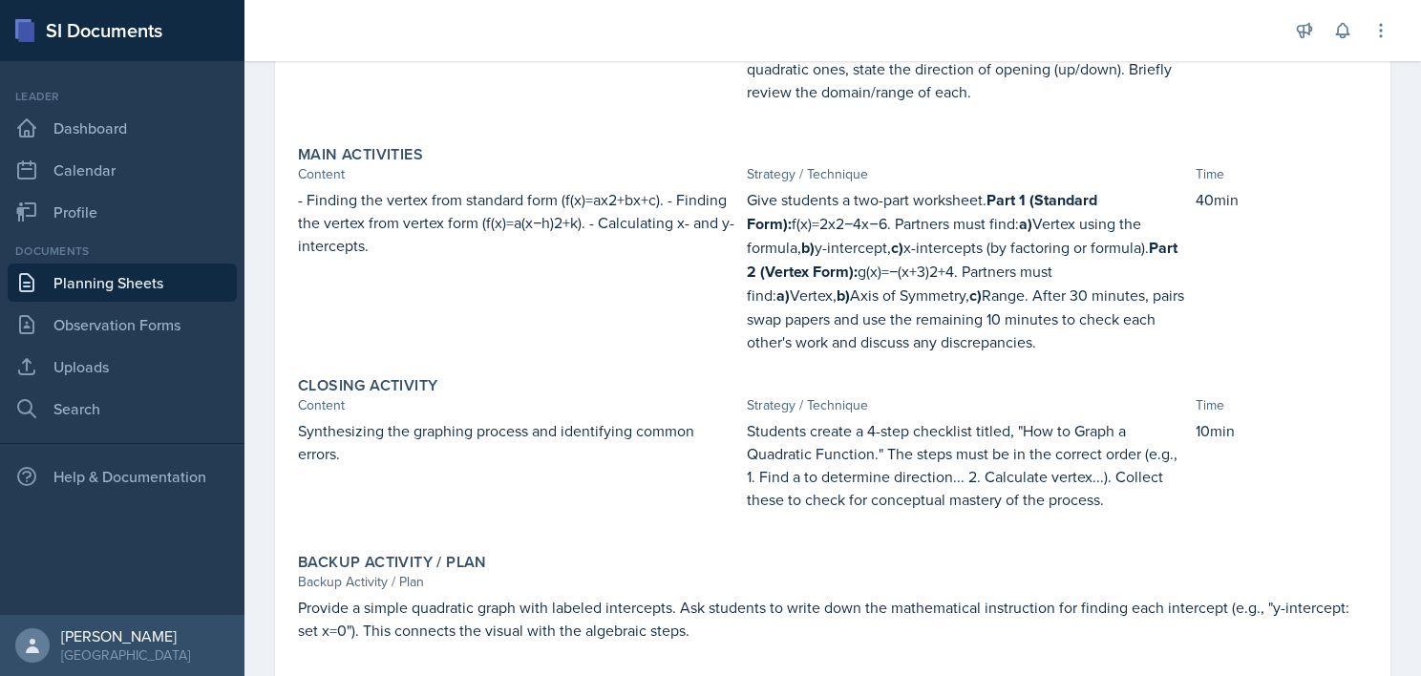
click at [821, 283] on strong "Part 2 (Vertex Form):" at bounding box center [962, 260] width 431 height 46
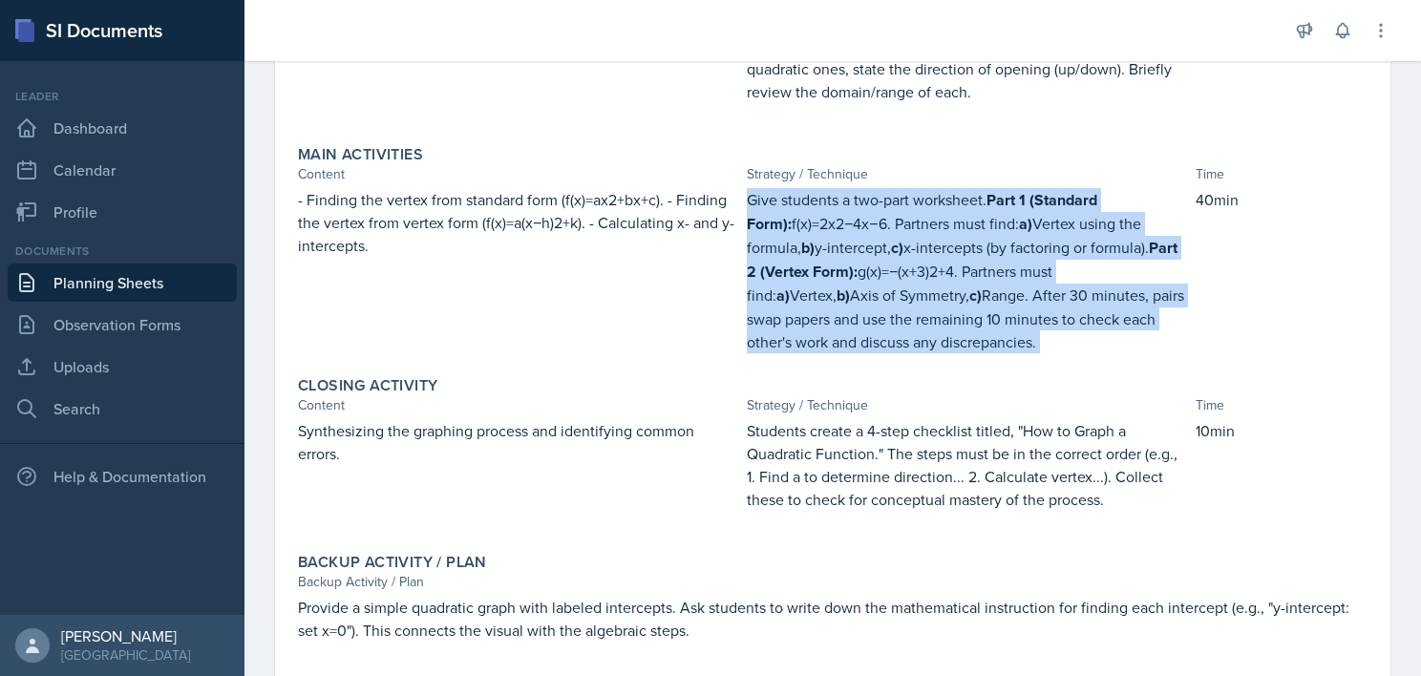
click at [821, 283] on strong "Part 2 (Vertex Form):" at bounding box center [962, 260] width 431 height 46
copy div "Give students a two-part worksheet. Part 1 (Standard Form): f(x)=2x2−4x−6. Part…"
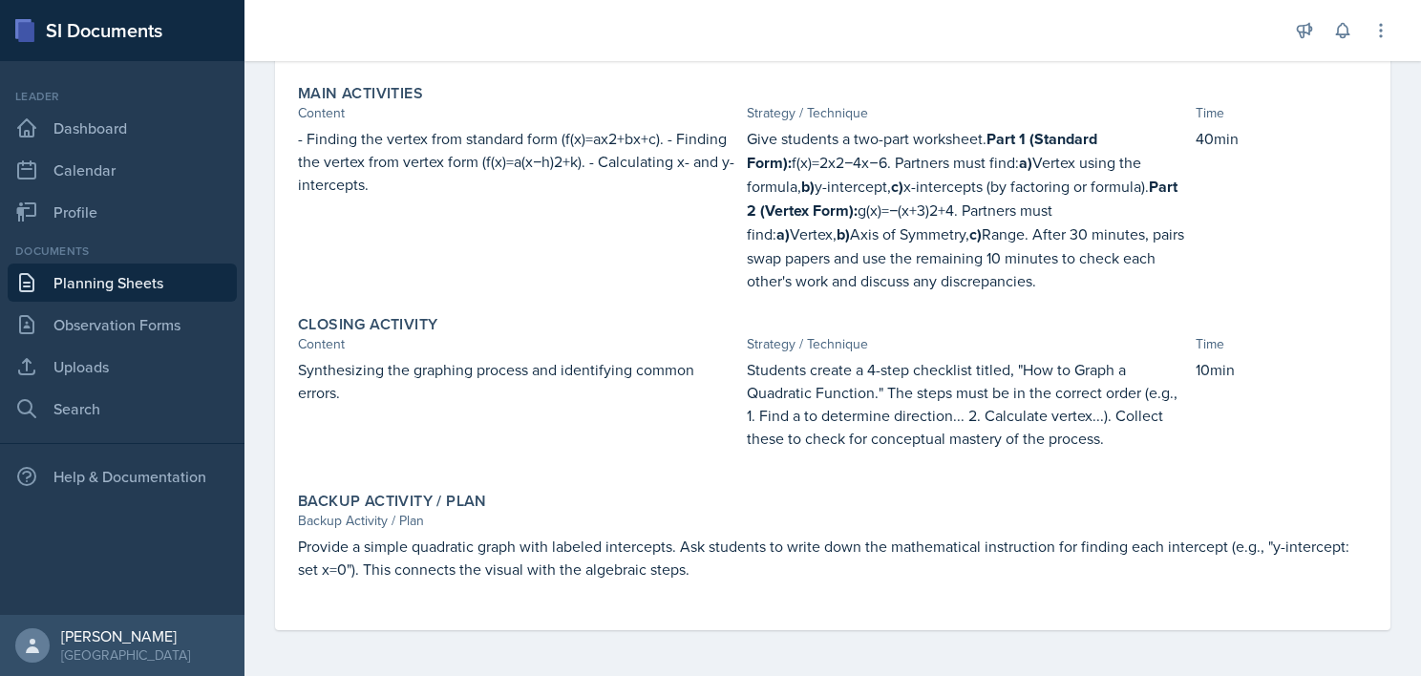
click at [586, 371] on p "Synthesizing the graphing process and identifying common errors." at bounding box center [518, 381] width 441 height 46
copy p "Synthesizing the graphing process and identifying common errors."
click at [586, 371] on p "Synthesizing the graphing process and identifying common errors." at bounding box center [518, 381] width 441 height 46
click at [837, 419] on p "Students create a 4-step checklist titled, "How to Graph a Quadratic Function."…" at bounding box center [967, 404] width 441 height 92
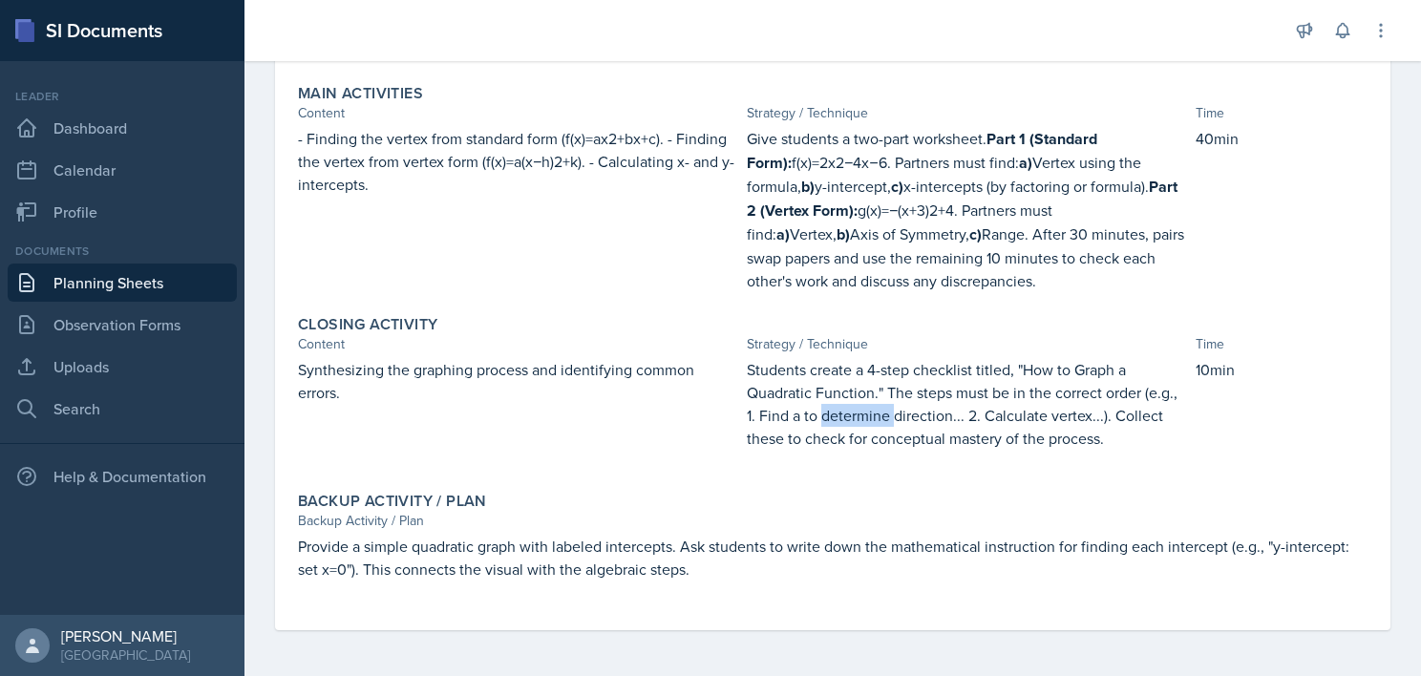
click at [837, 419] on p "Students create a 4-step checklist titled, "How to Graph a Quadratic Function."…" at bounding box center [967, 404] width 441 height 92
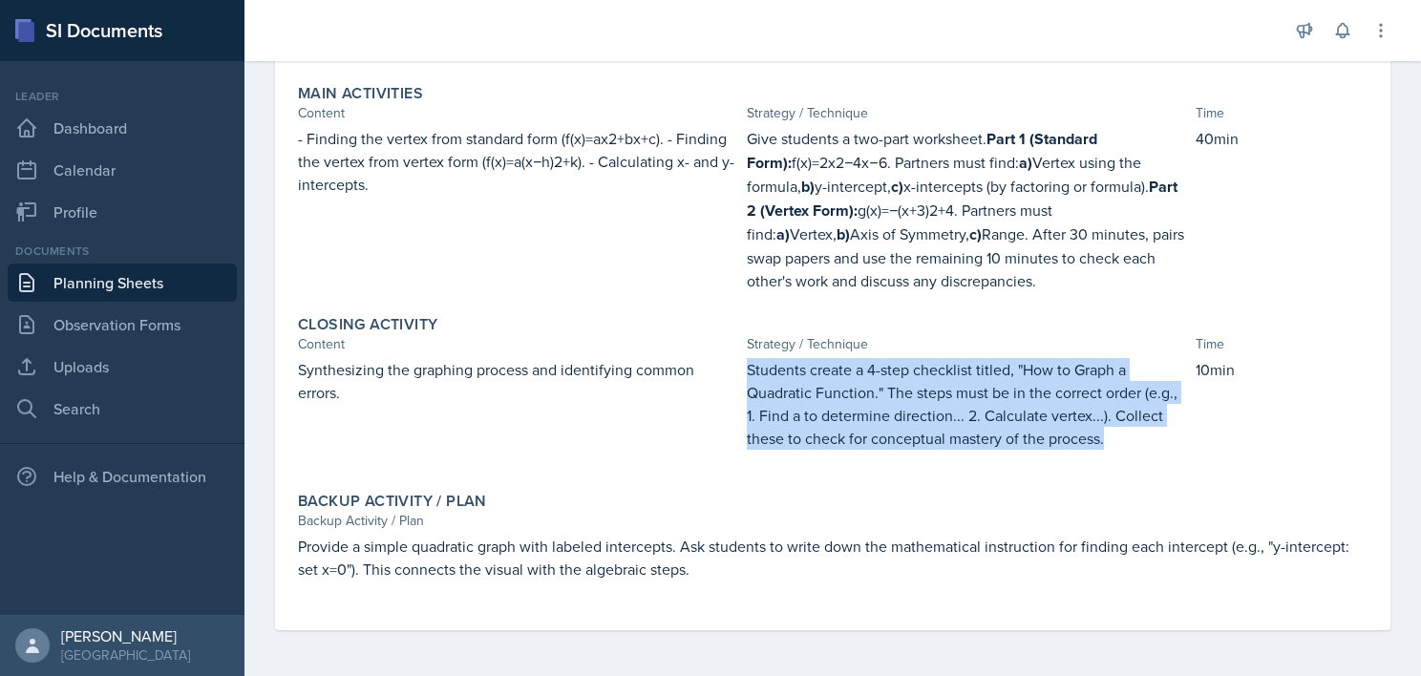
click at [837, 419] on p "Students create a 4-step checklist titled, "How to Graph a Quadratic Function."…" at bounding box center [967, 404] width 441 height 92
copy p "Students create a 4-step checklist titled, "How to Graph a Quadratic Function."…"
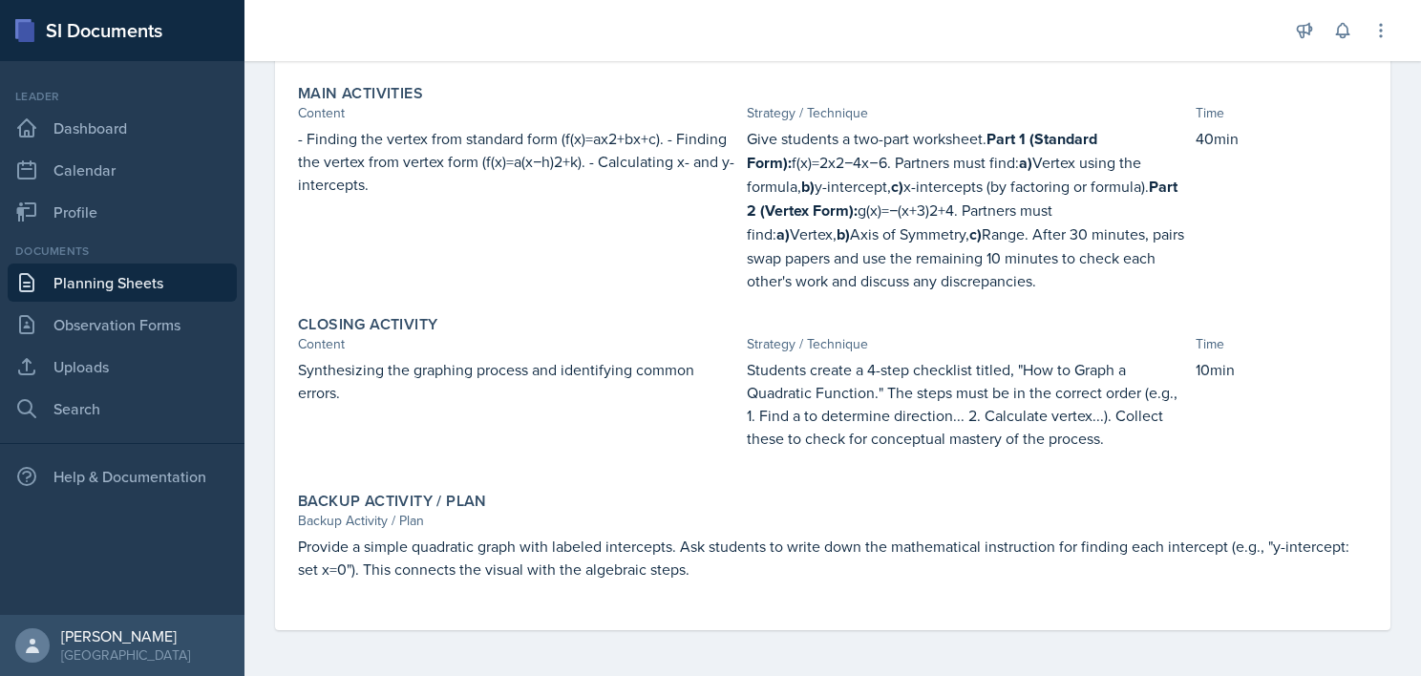
click at [588, 551] on p "Provide a simple quadratic graph with labeled intercepts. Ask students to write…" at bounding box center [833, 558] width 1070 height 46
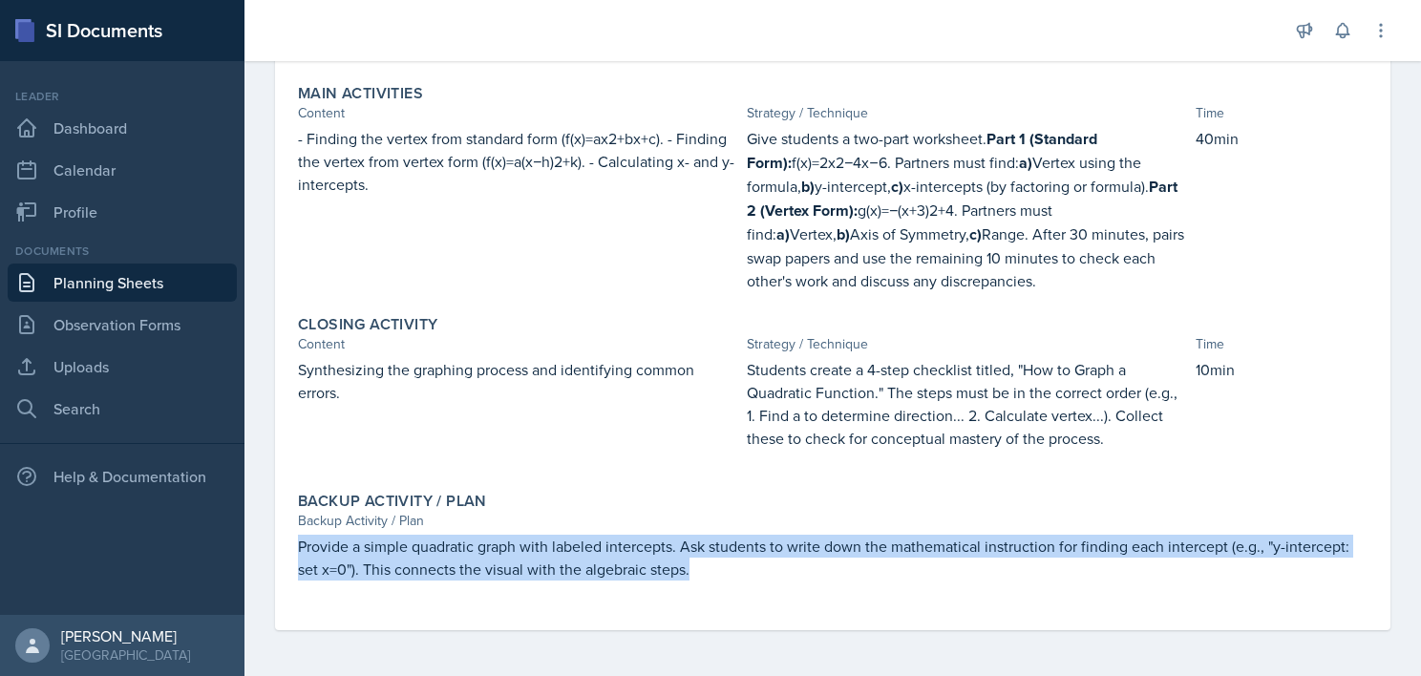
click at [588, 551] on p "Provide a simple quadratic graph with labeled intercepts. Ask students to write…" at bounding box center [833, 558] width 1070 height 46
copy p "Provide a simple quadratic graph with labeled intercepts. Ask students to write…"
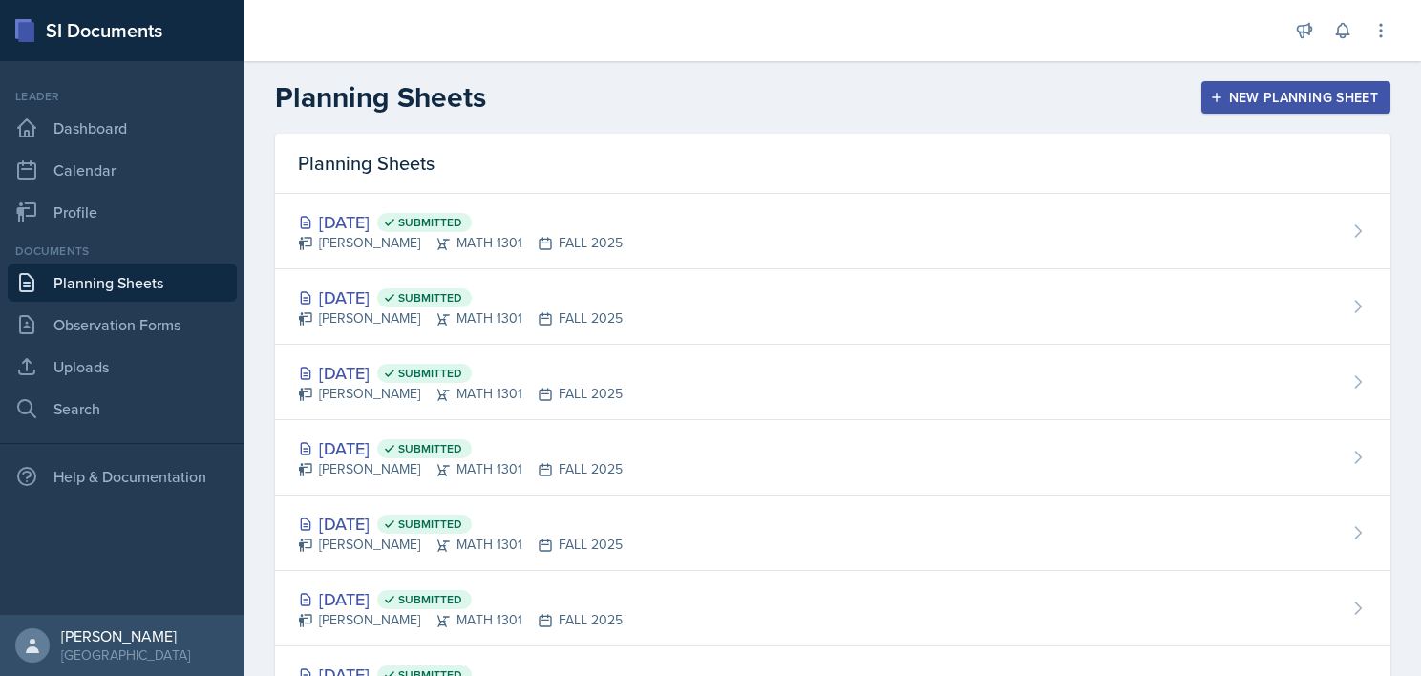
click at [1230, 93] on div "New Planning Sheet" at bounding box center [1296, 97] width 164 height 15
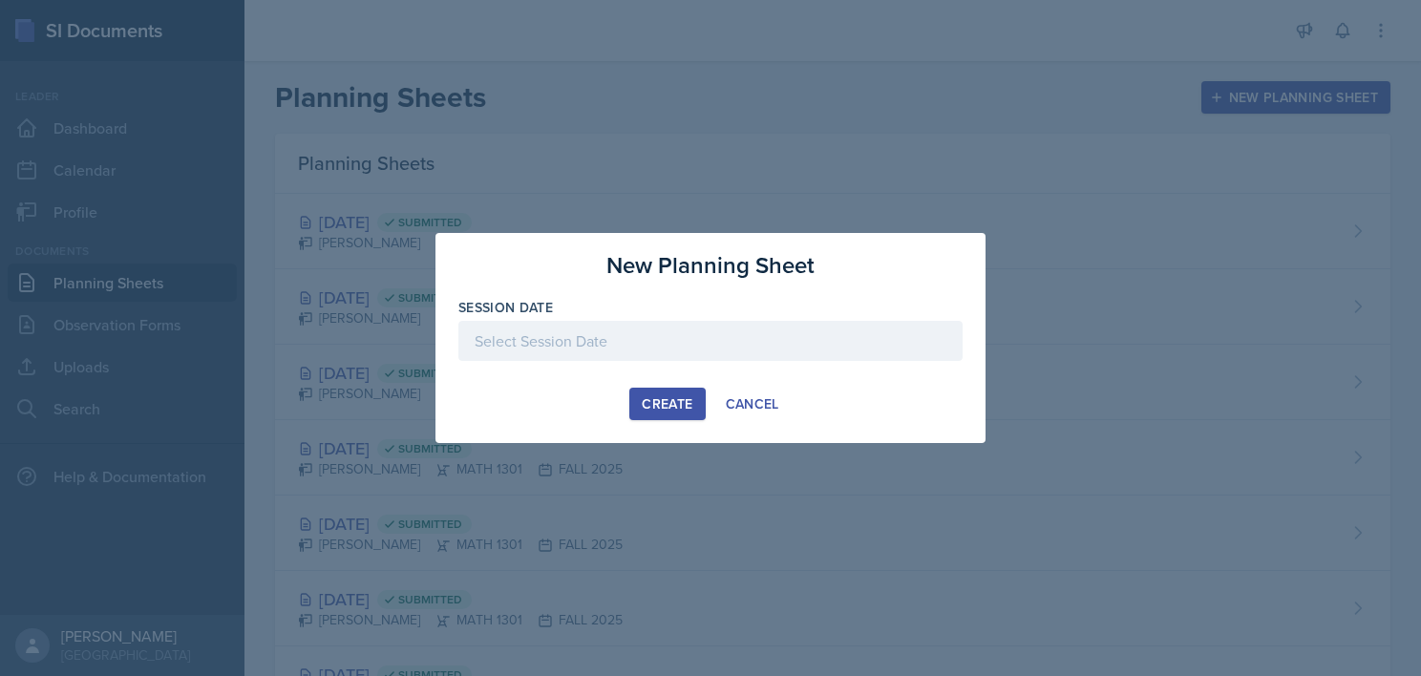
click at [613, 324] on div at bounding box center [710, 341] width 504 height 40
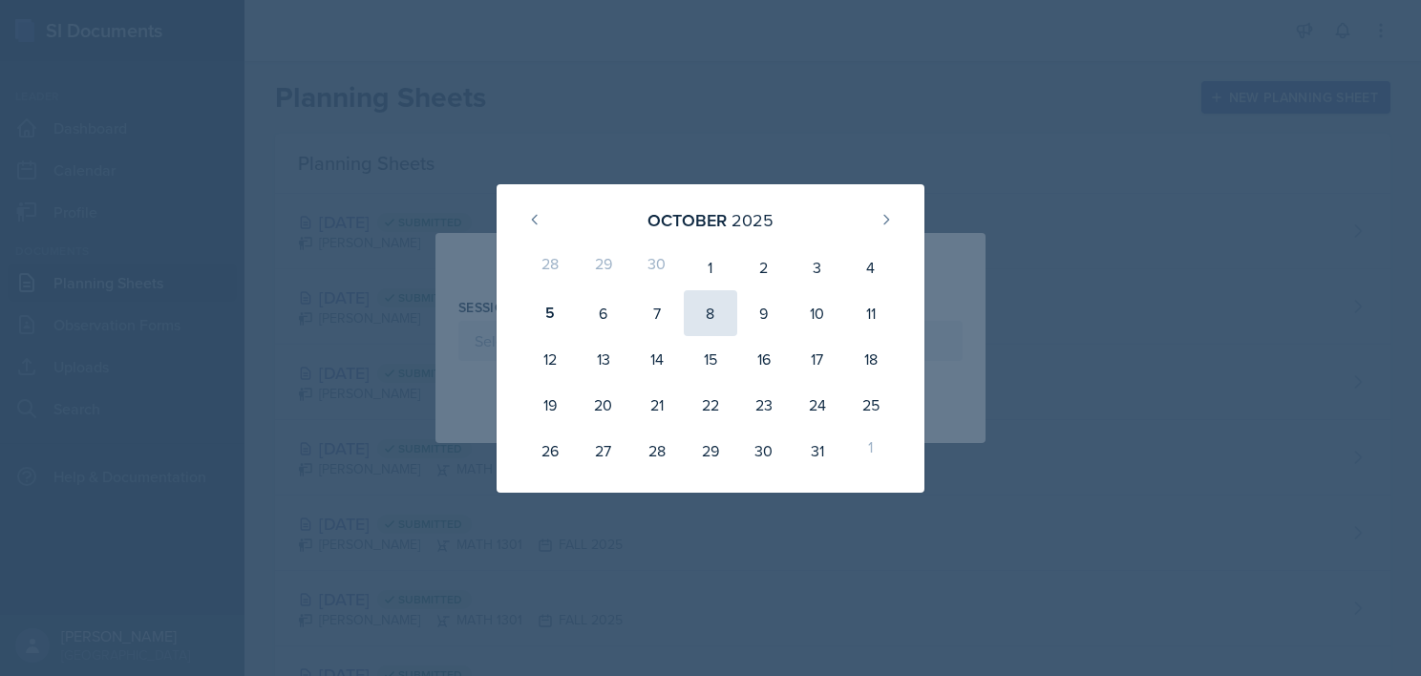
click at [705, 294] on div "8" at bounding box center [710, 313] width 53 height 46
type input "October 8th, 2025"
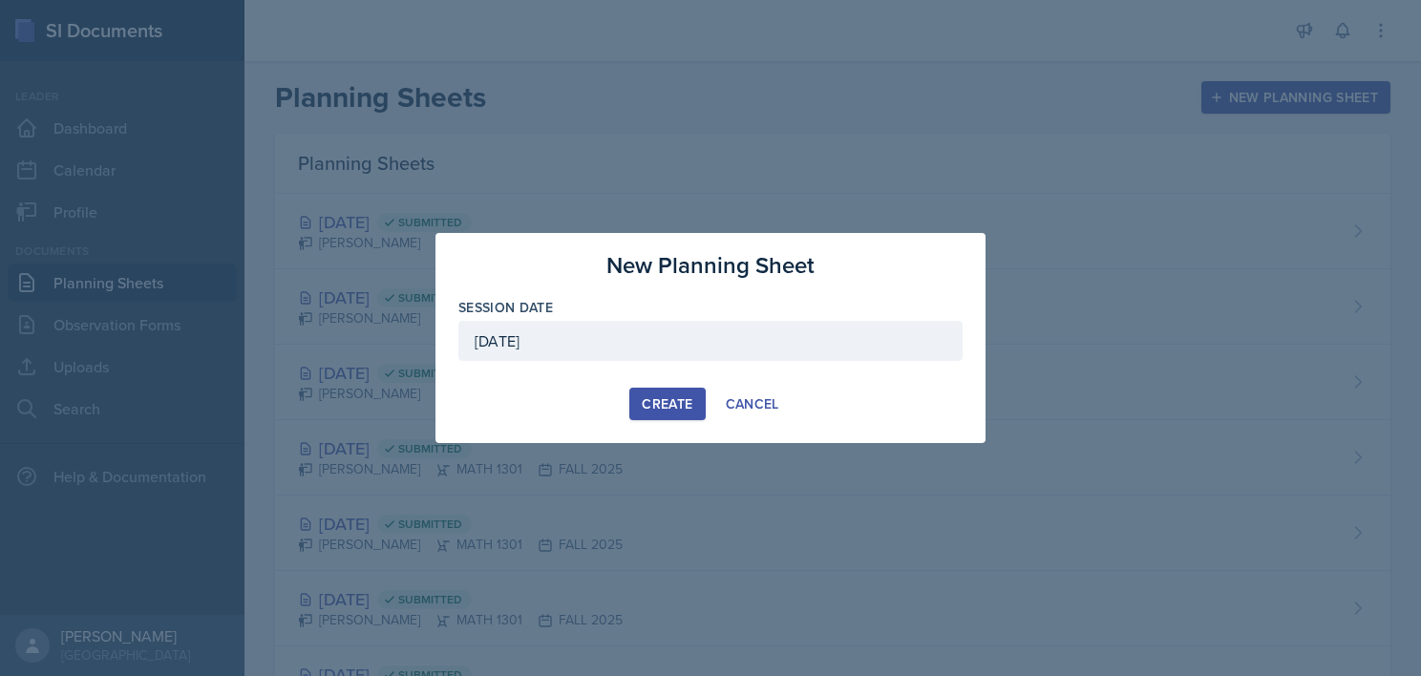
click at [654, 410] on div "Create" at bounding box center [667, 403] width 51 height 15
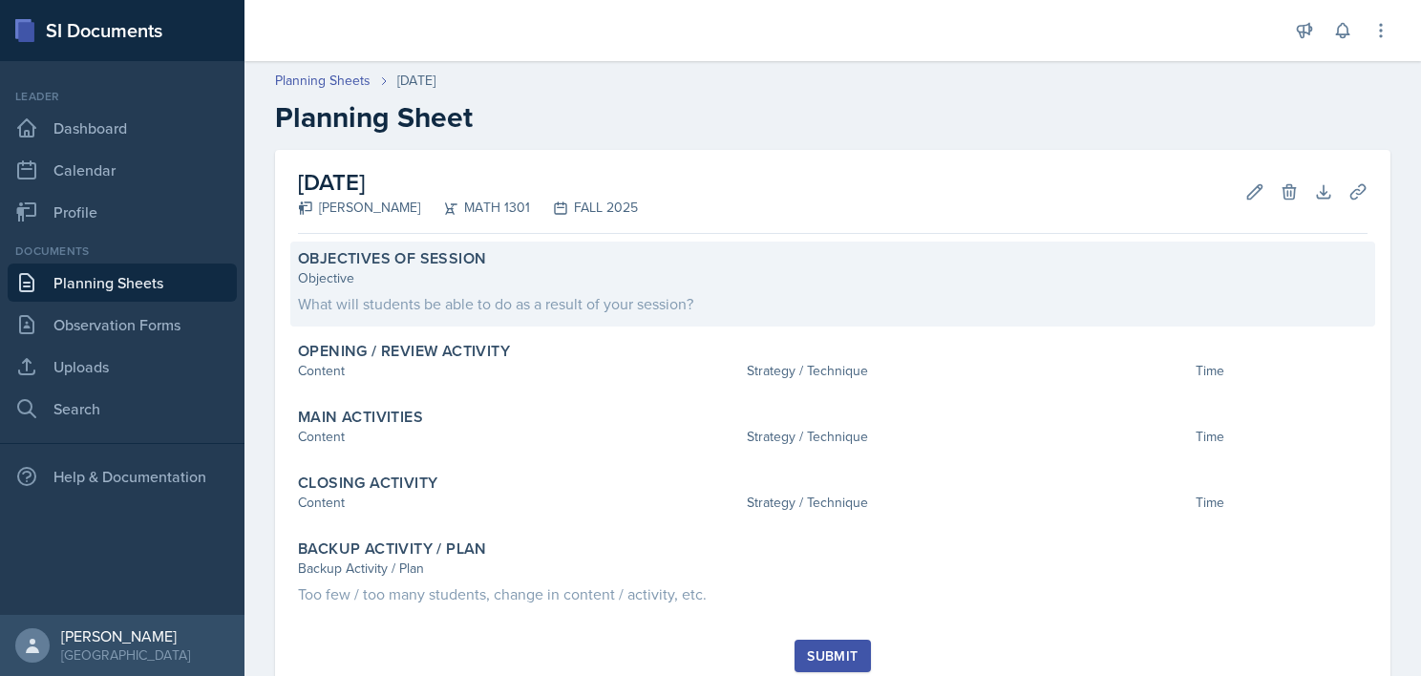
click at [416, 289] on div "Objective What will students be able to do as a result of your session?" at bounding box center [833, 291] width 1070 height 47
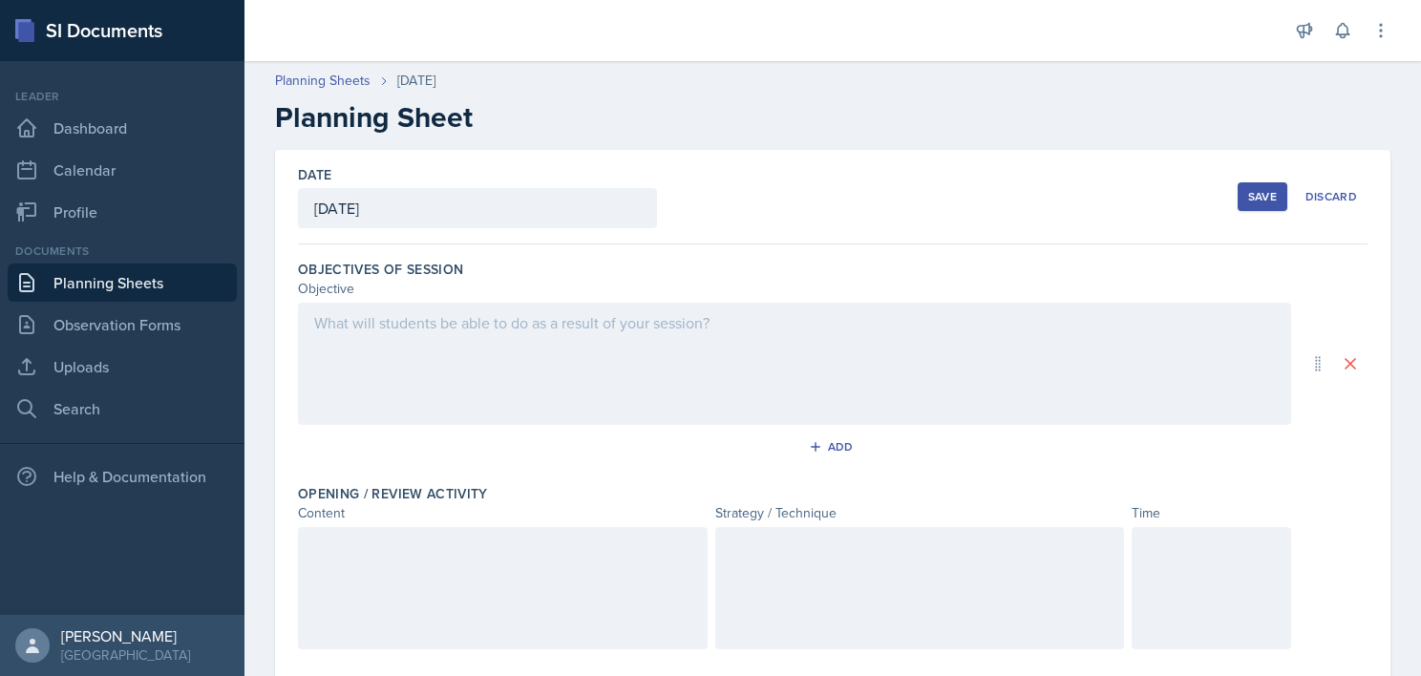
click at [499, 401] on div at bounding box center [794, 364] width 993 height 122
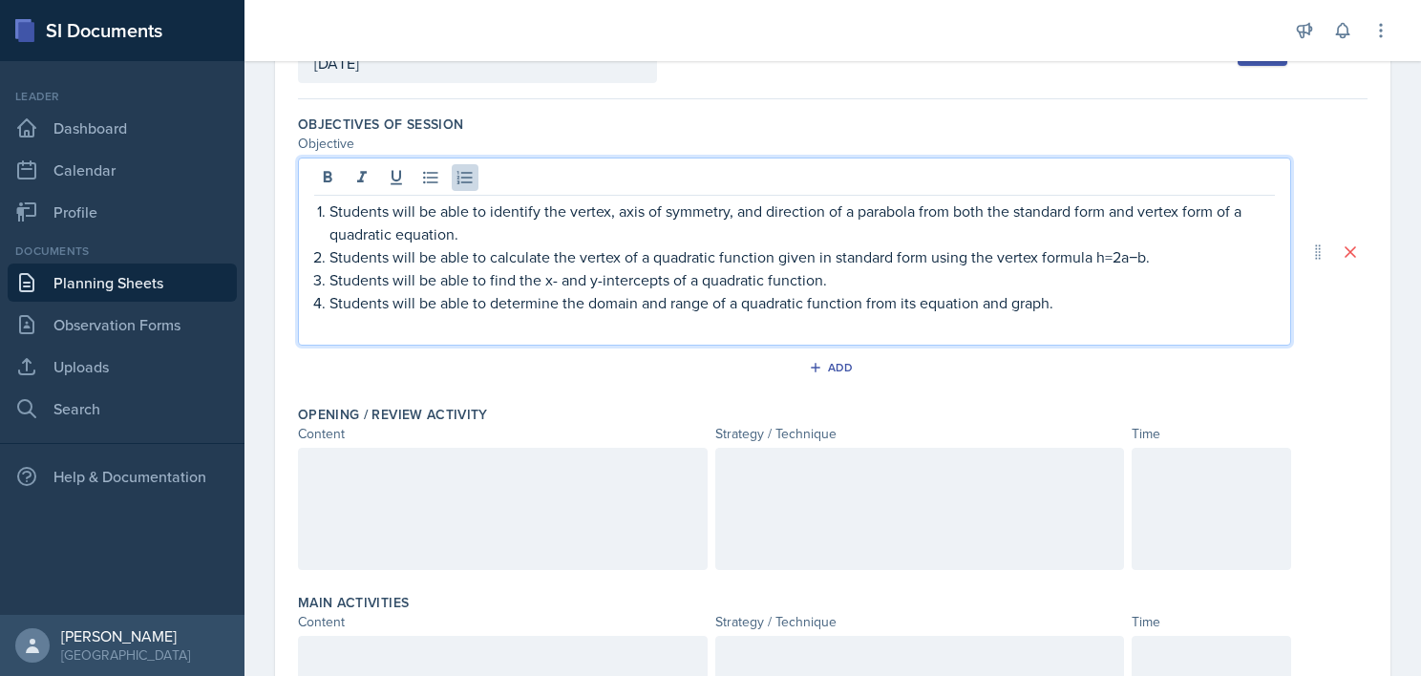
click at [485, 483] on div at bounding box center [503, 509] width 410 height 122
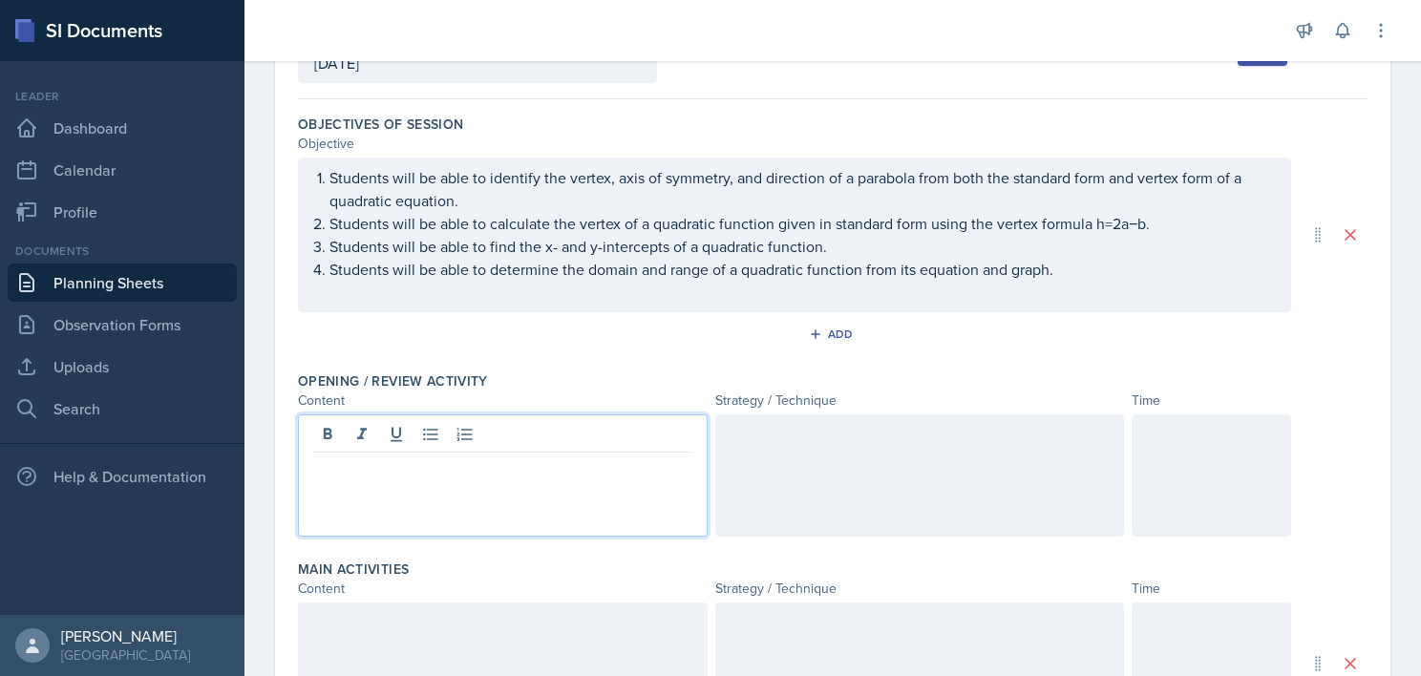
scroll to position [178, 0]
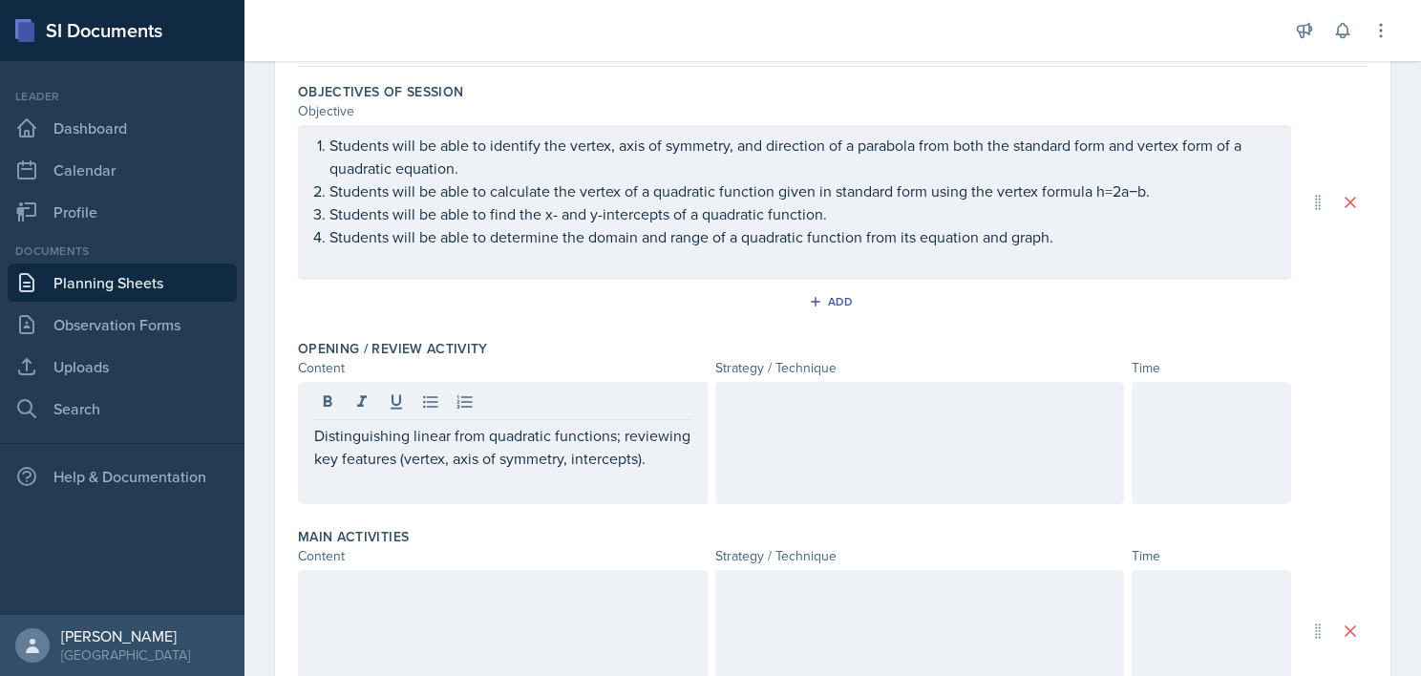
click at [875, 420] on div at bounding box center [920, 443] width 410 height 122
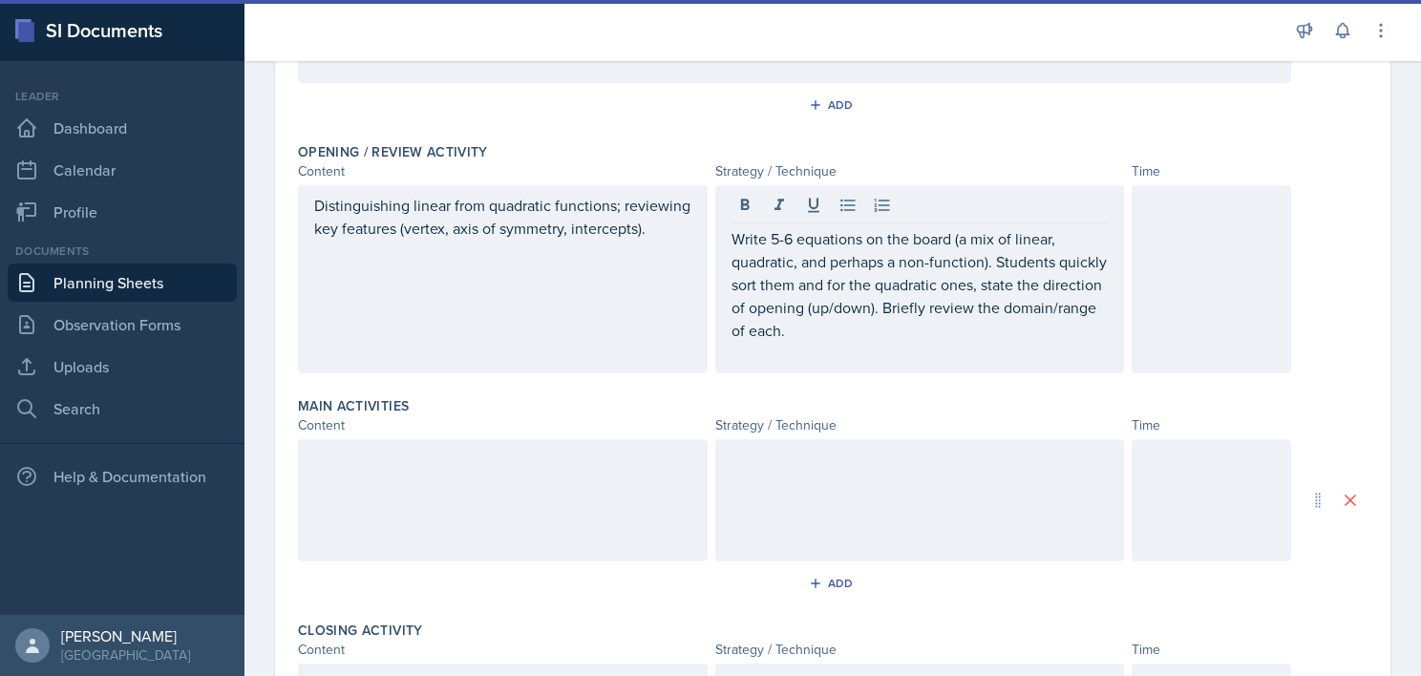
click at [420, 511] on div at bounding box center [503, 500] width 410 height 122
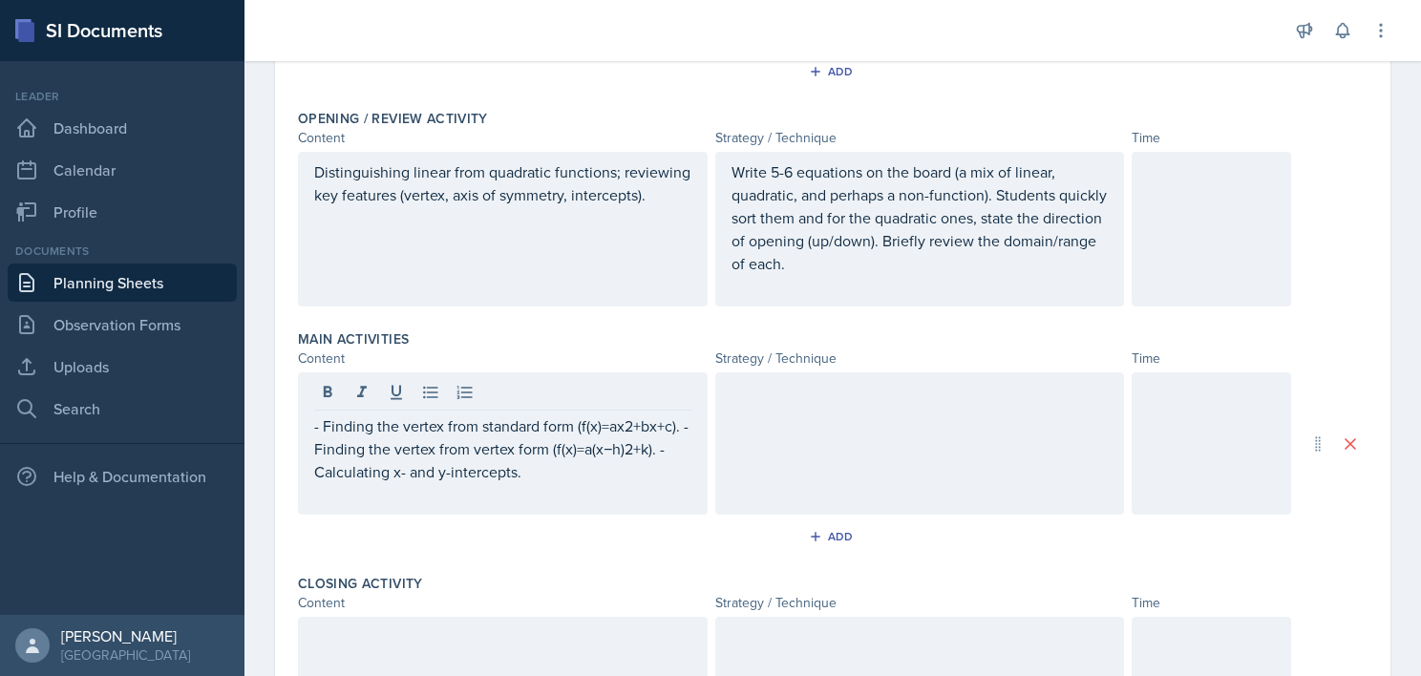
click at [821, 507] on div at bounding box center [920, 444] width 410 height 142
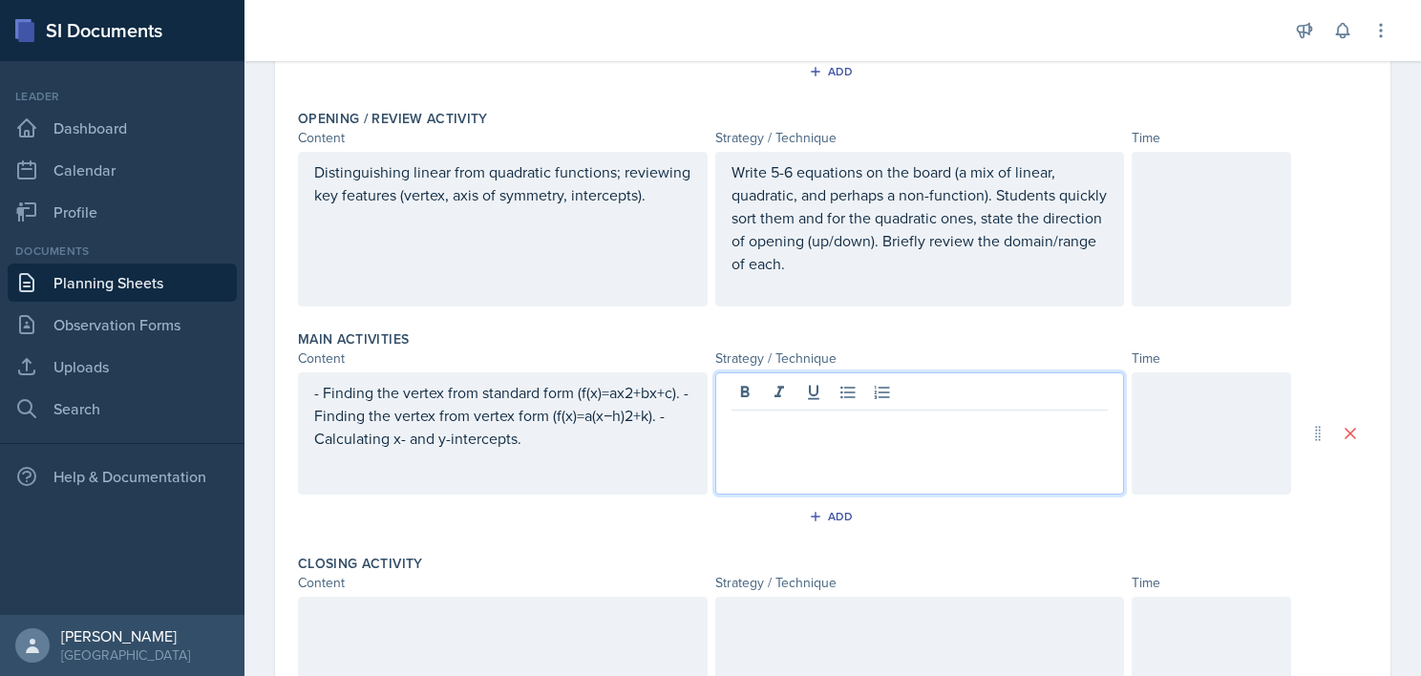
scroll to position [441, 0]
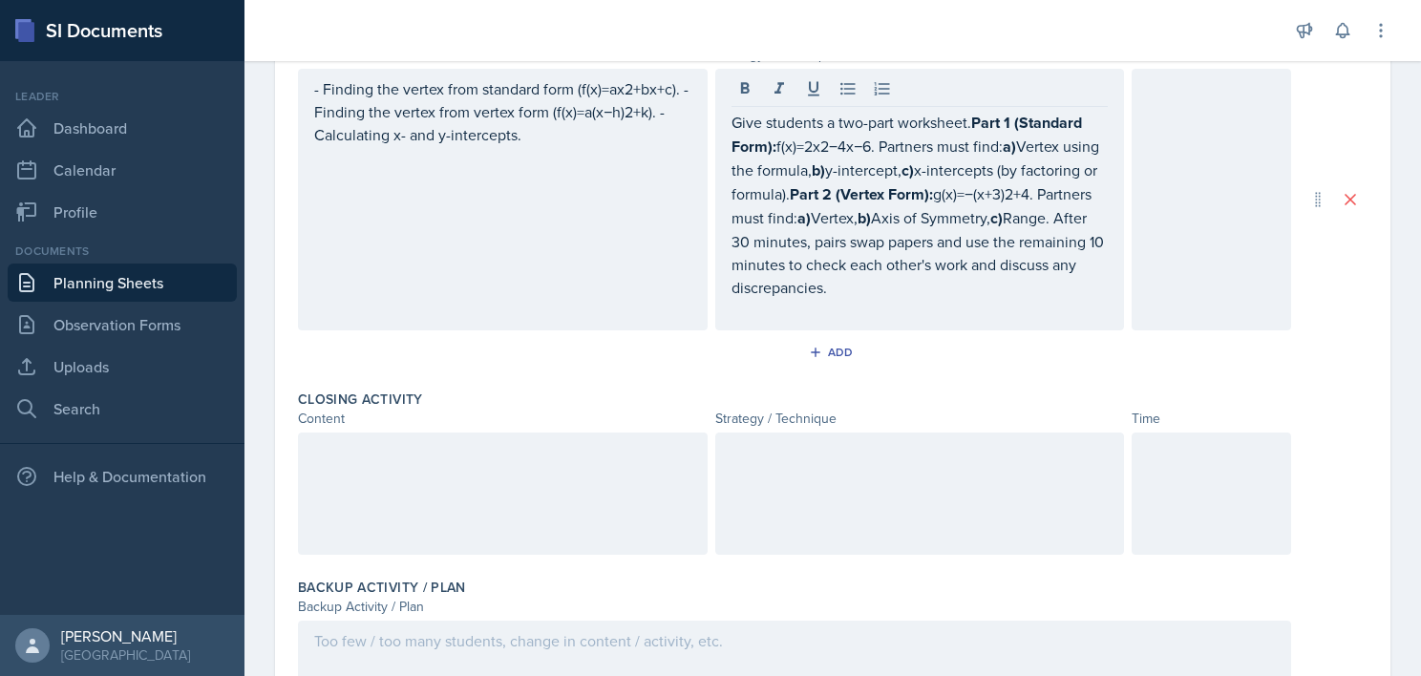
click at [492, 523] on div at bounding box center [503, 494] width 410 height 122
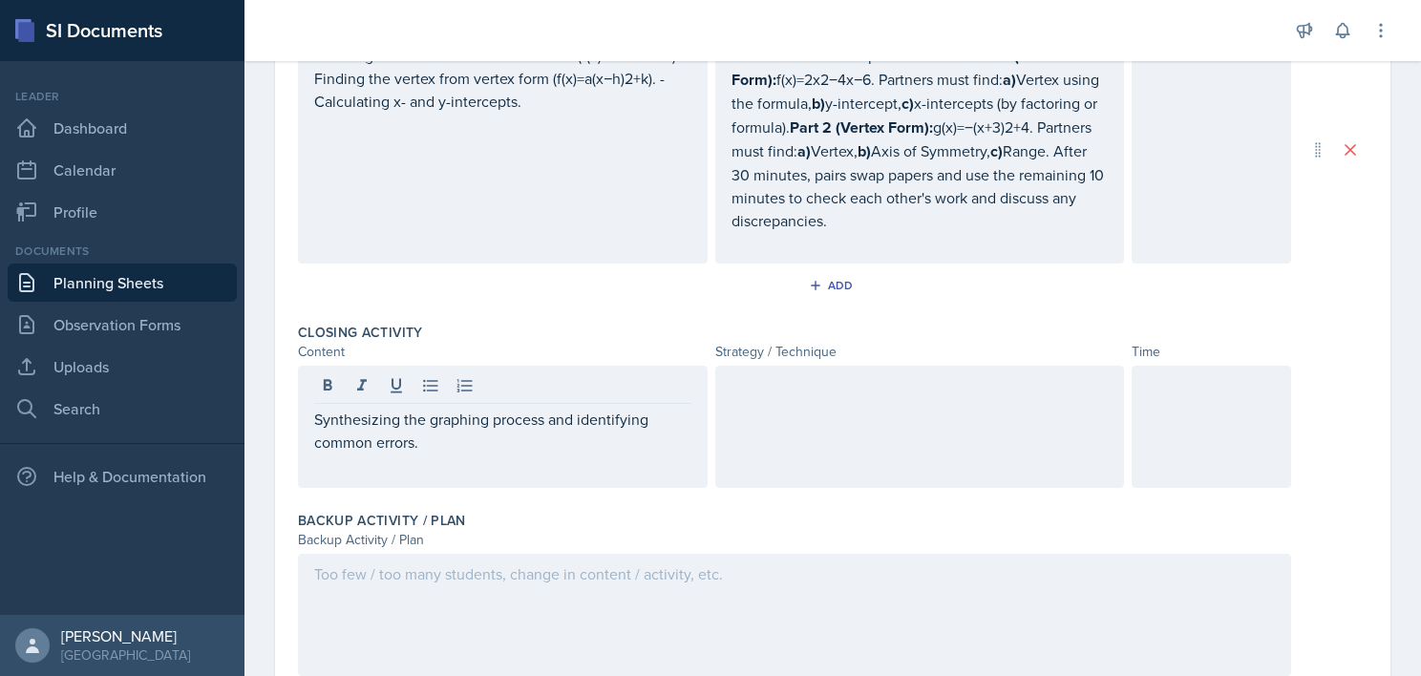
click at [822, 404] on div at bounding box center [920, 427] width 410 height 122
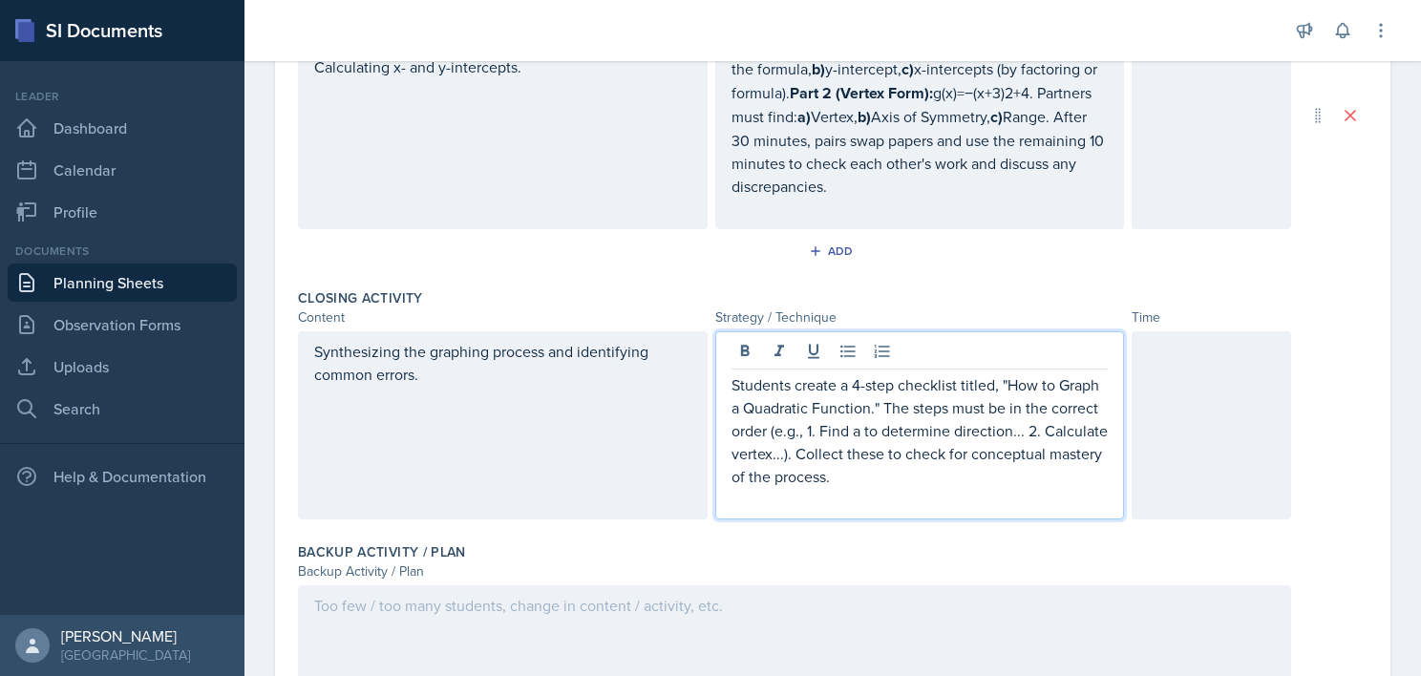
scroll to position [471, 0]
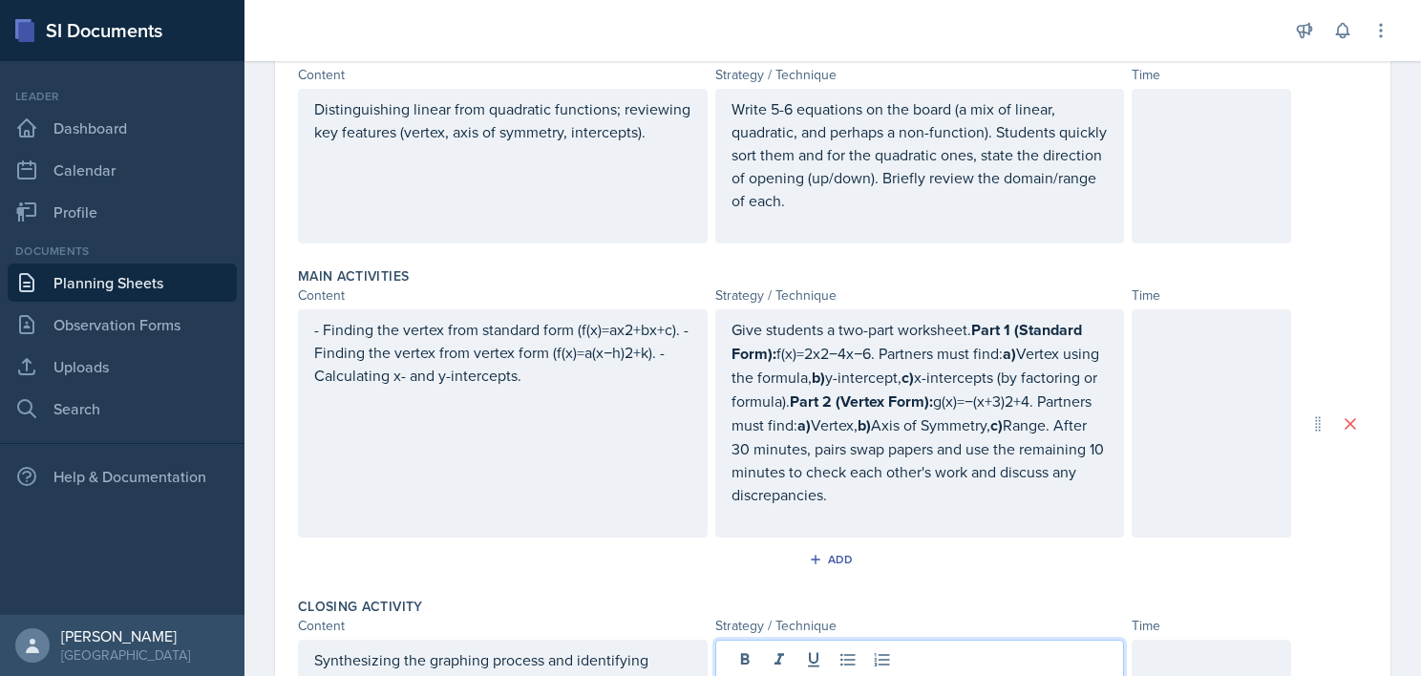
click at [1214, 164] on div at bounding box center [1212, 166] width 160 height 155
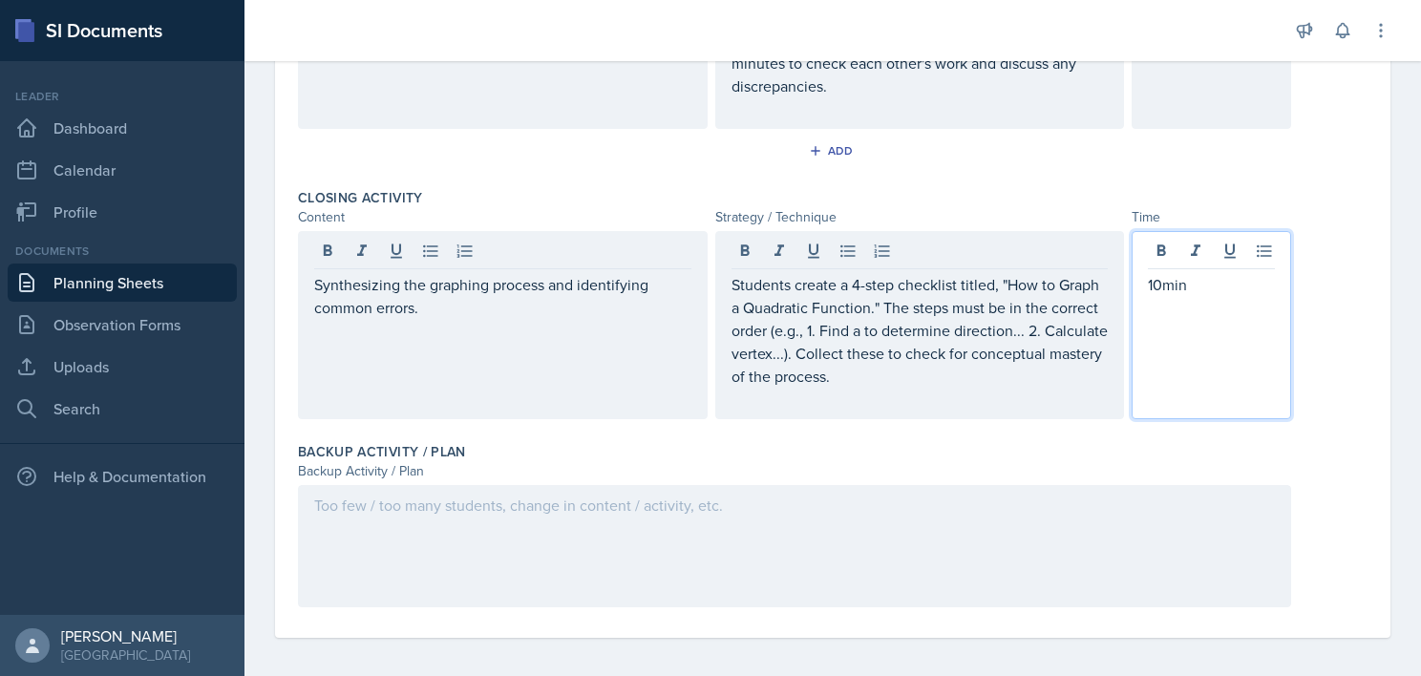
scroll to position [913, 0]
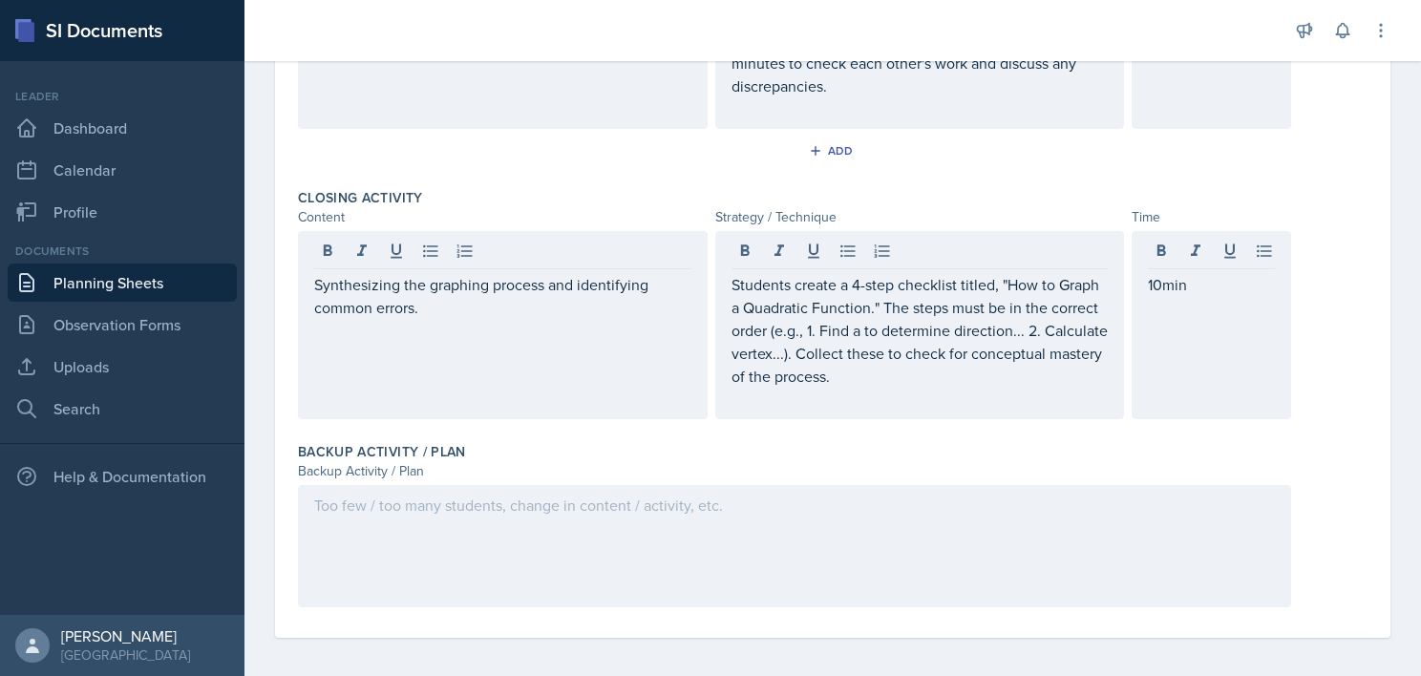
click at [749, 516] on div at bounding box center [794, 546] width 993 height 122
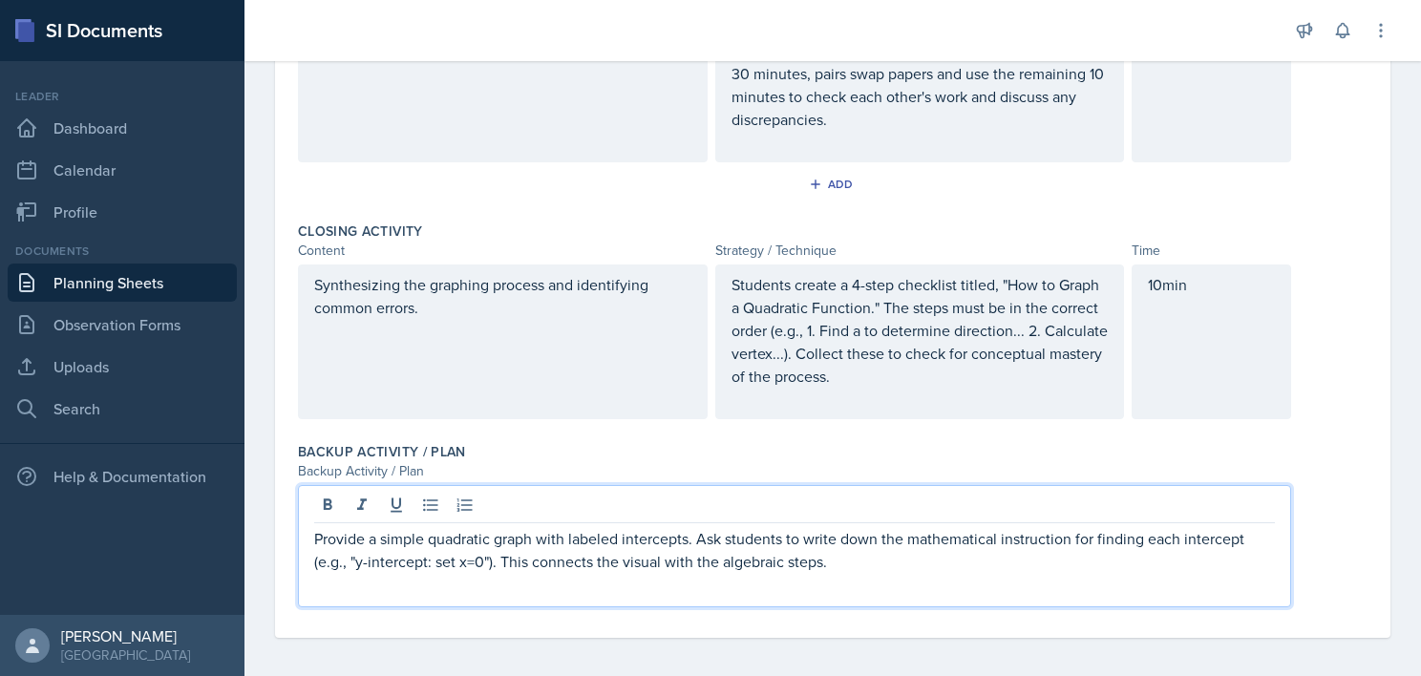
scroll to position [0, 0]
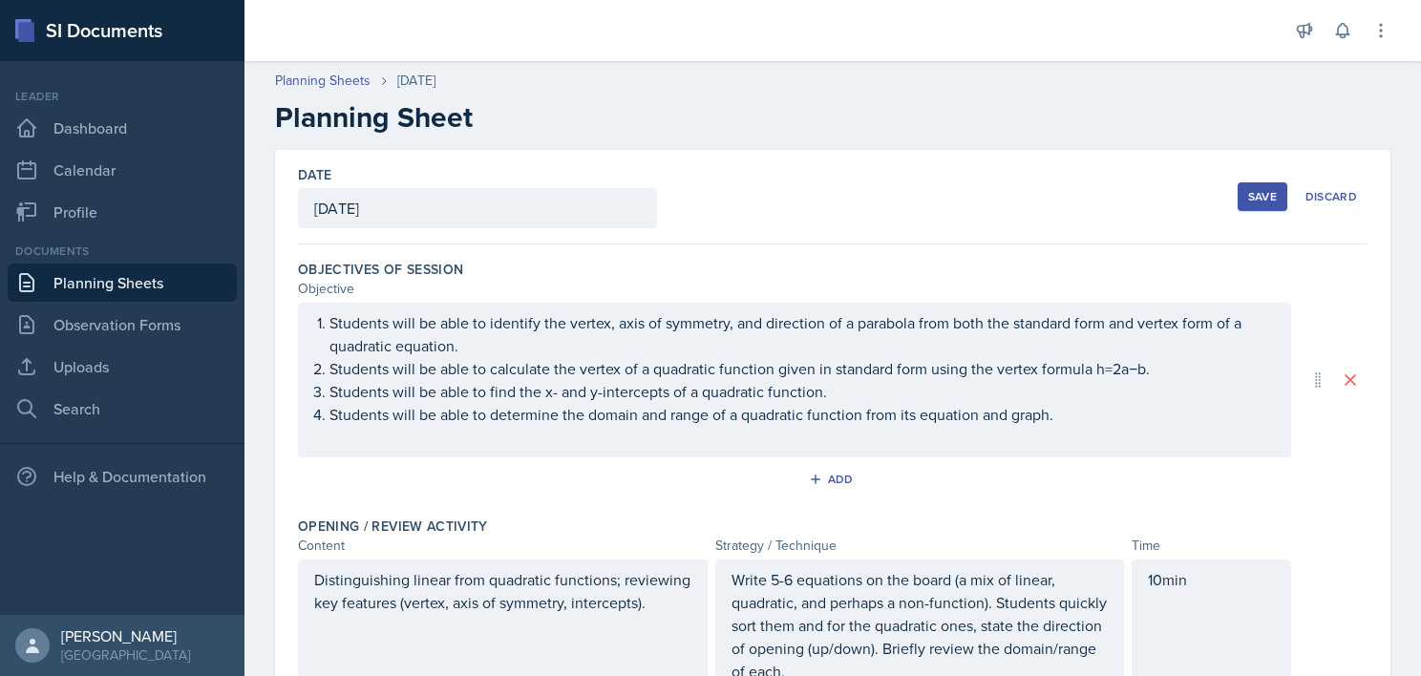
click at [1238, 193] on button "Save" at bounding box center [1263, 196] width 50 height 29
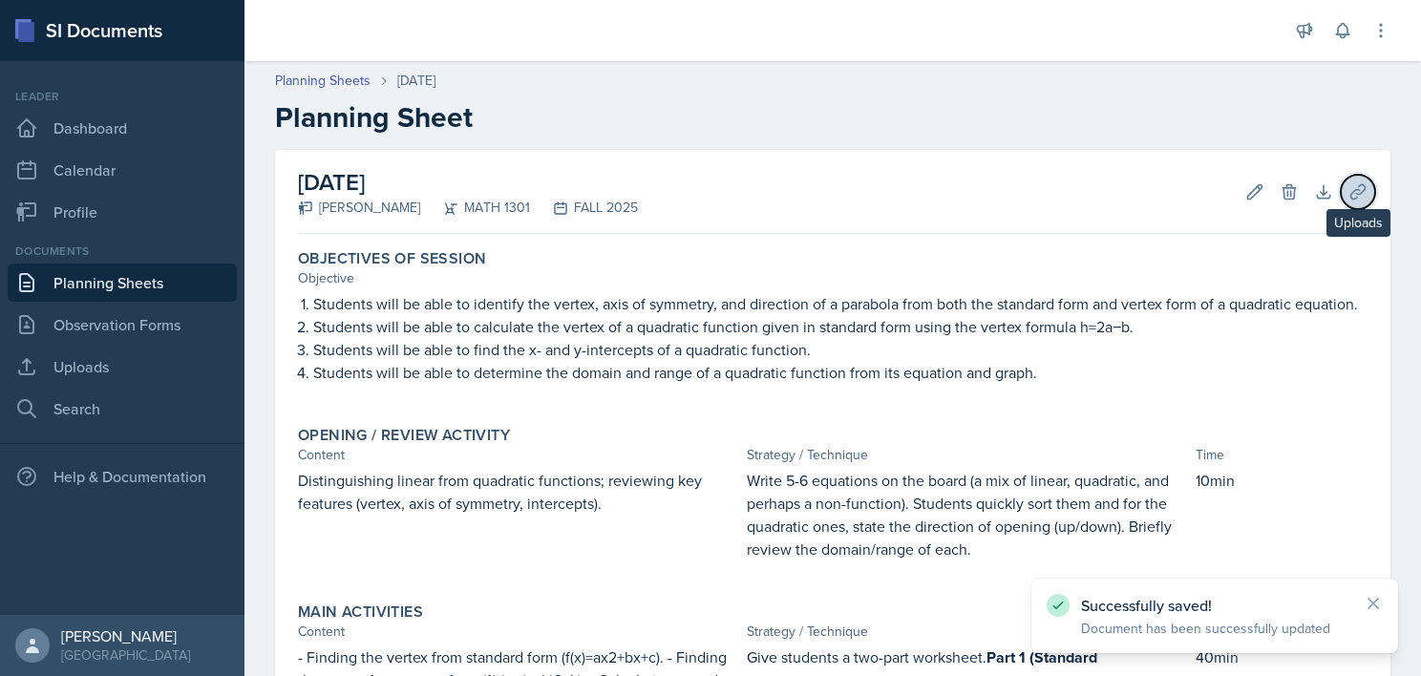
click at [1349, 196] on icon at bounding box center [1358, 191] width 19 height 19
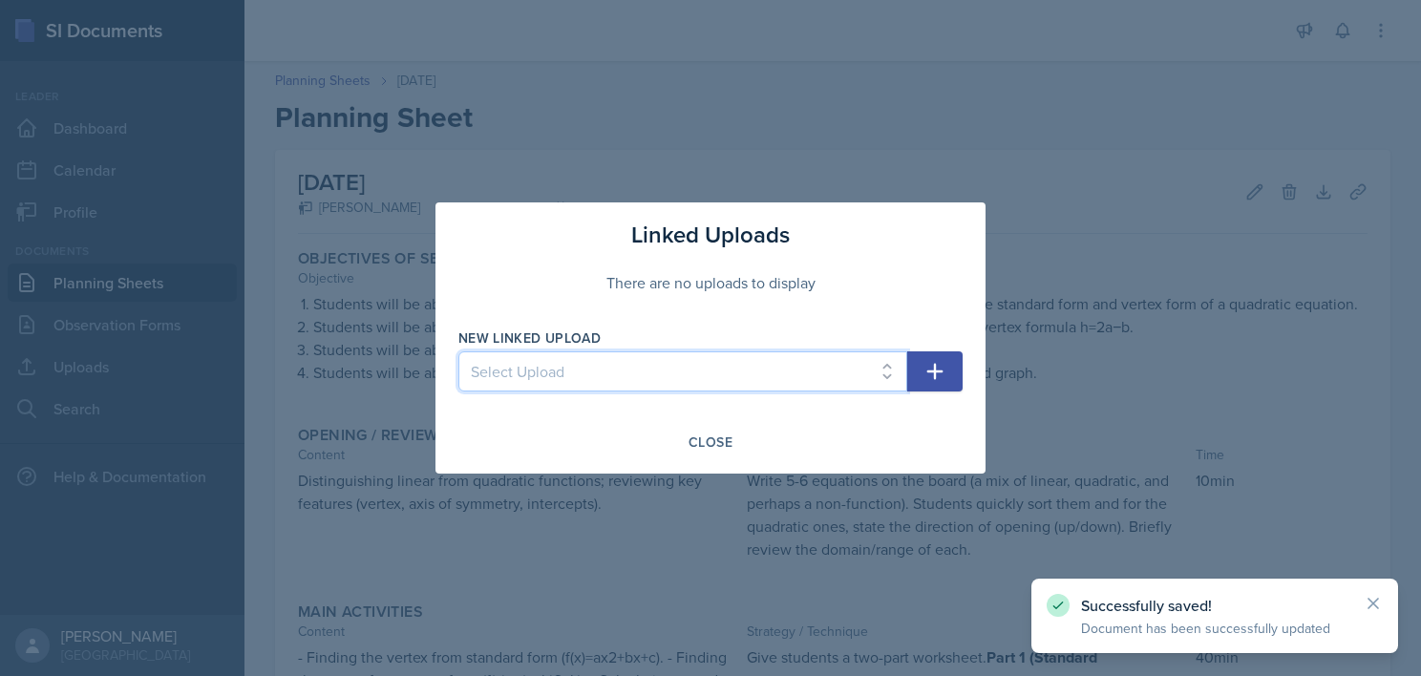
click at [750, 386] on select "Select Upload College Algebra Ch. 1: Introduction to Functions and Graphs Colle…" at bounding box center [682, 371] width 449 height 40
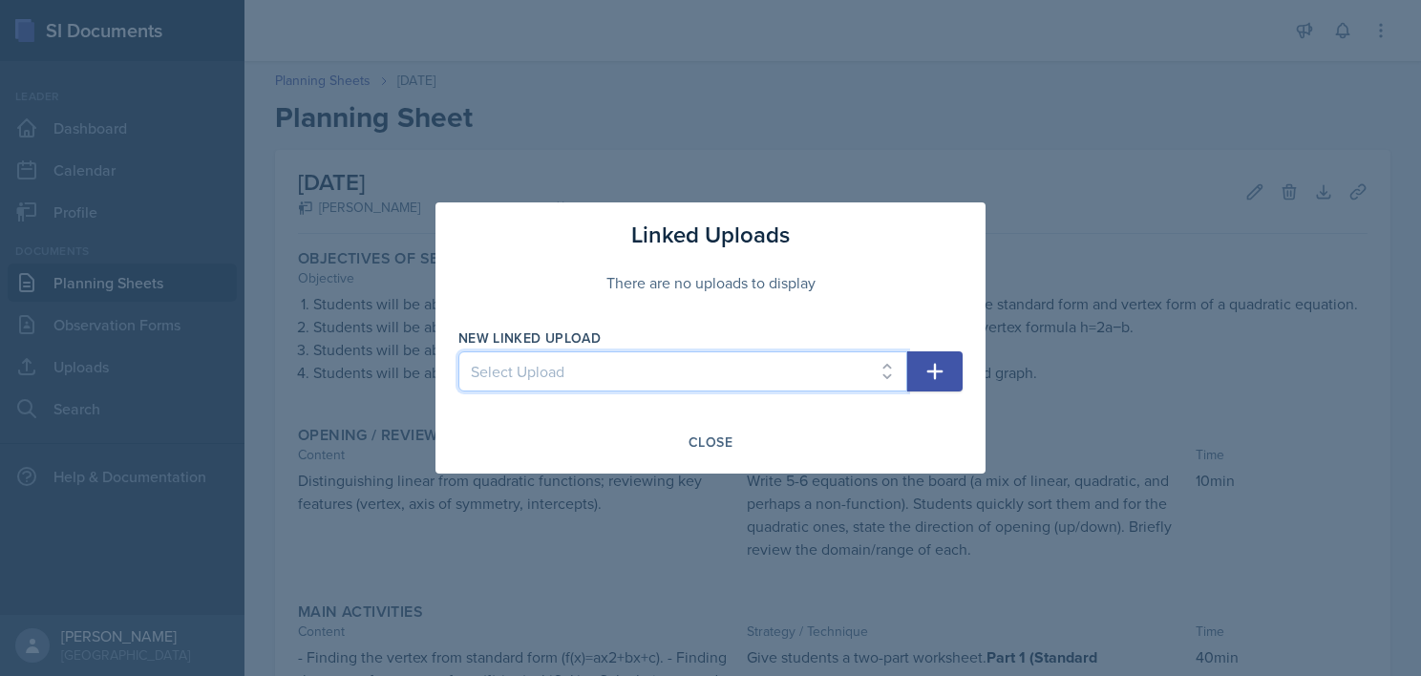
select select "1541e1d9-0e64-4cb8-9361-e7b672952794"
click at [458, 351] on select "Select Upload College Algebra Ch. 1: Introduction to Functions and Graphs Colle…" at bounding box center [682, 371] width 449 height 40
click at [948, 369] on button "button" at bounding box center [934, 371] width 55 height 40
select select
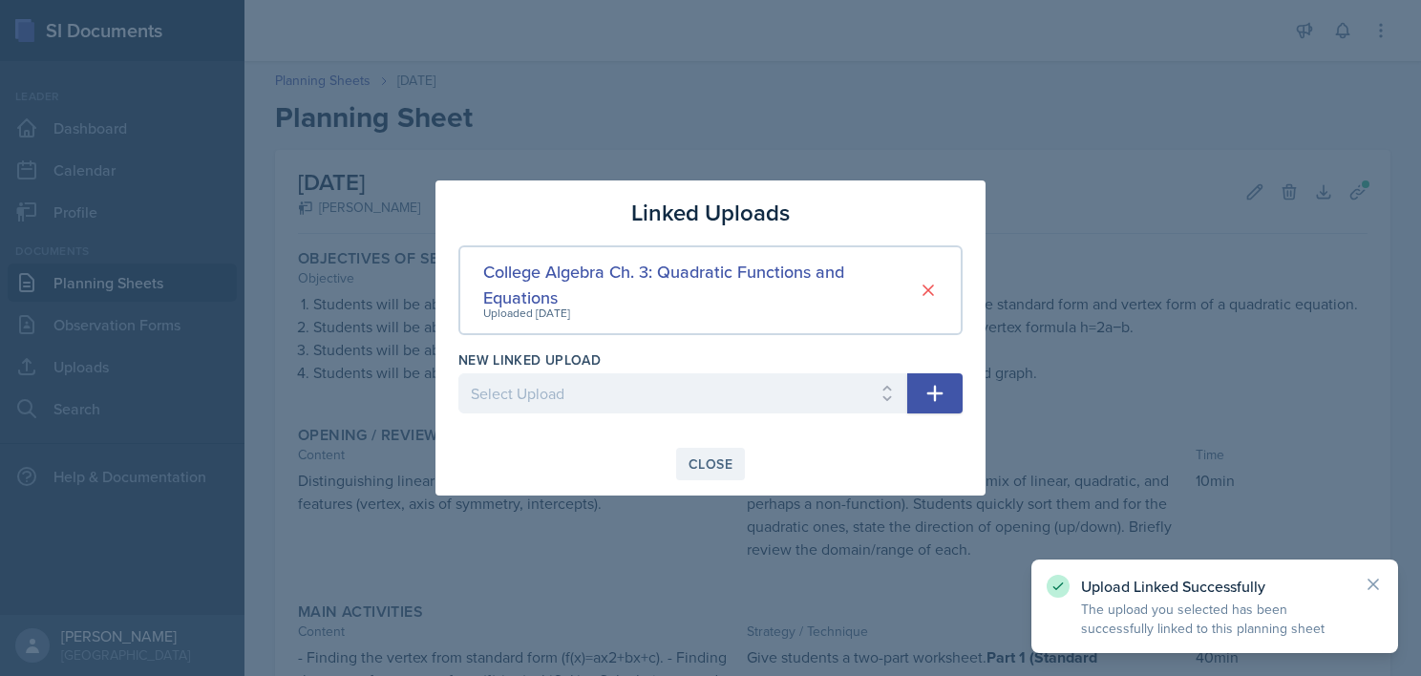
click at [718, 457] on div "Close" at bounding box center [711, 464] width 44 height 15
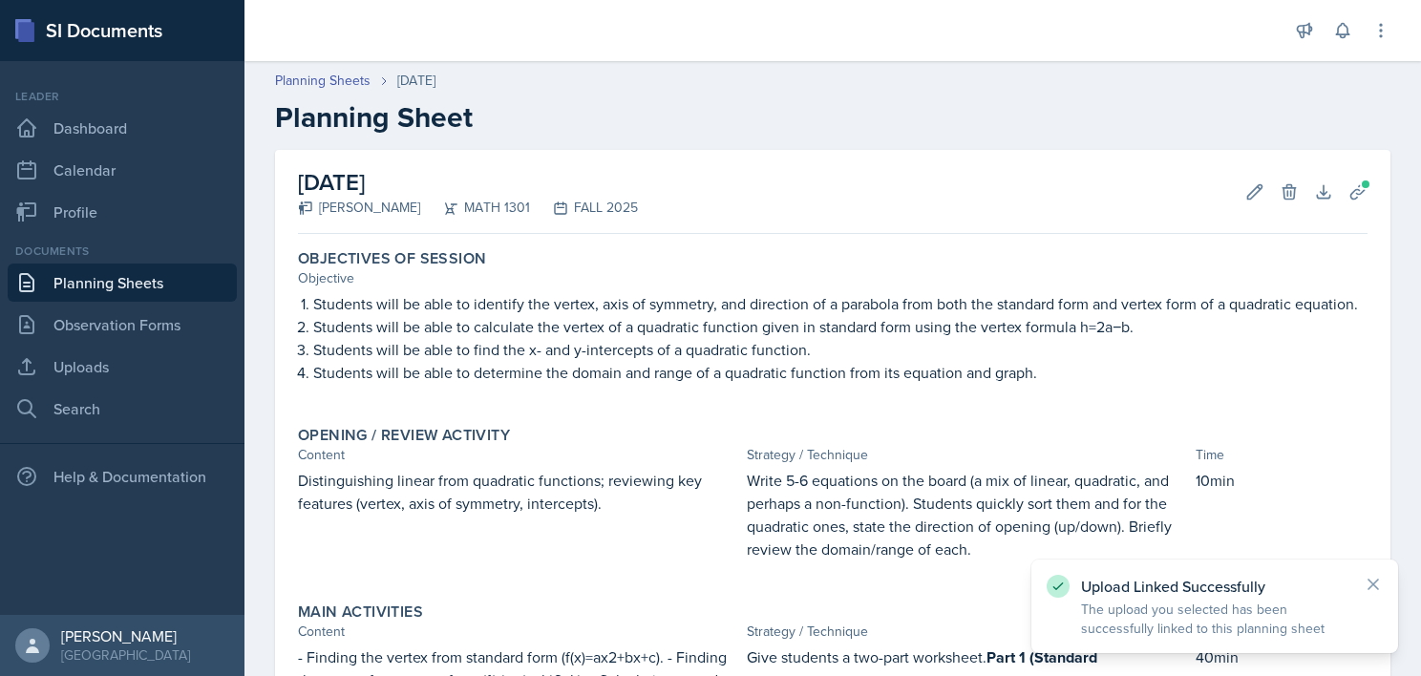
scroll to position [591, 0]
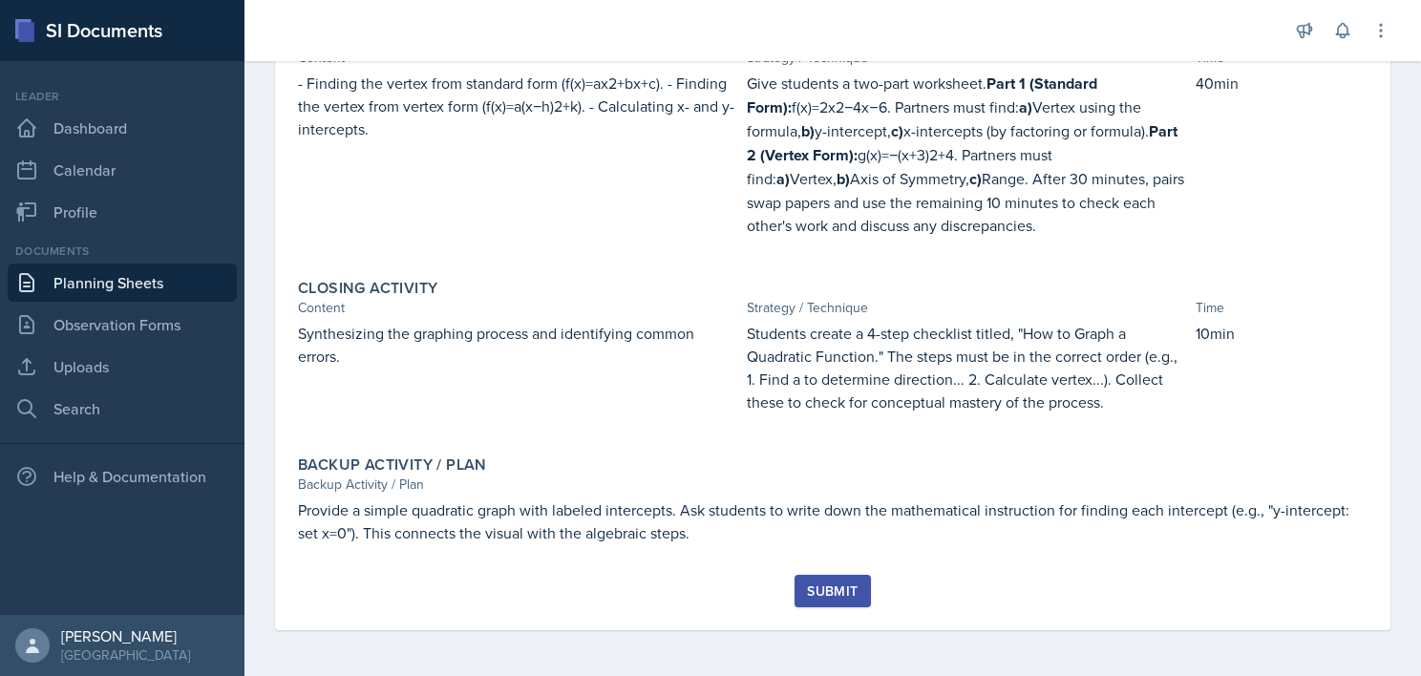
click at [819, 595] on div "Submit" at bounding box center [832, 591] width 51 height 15
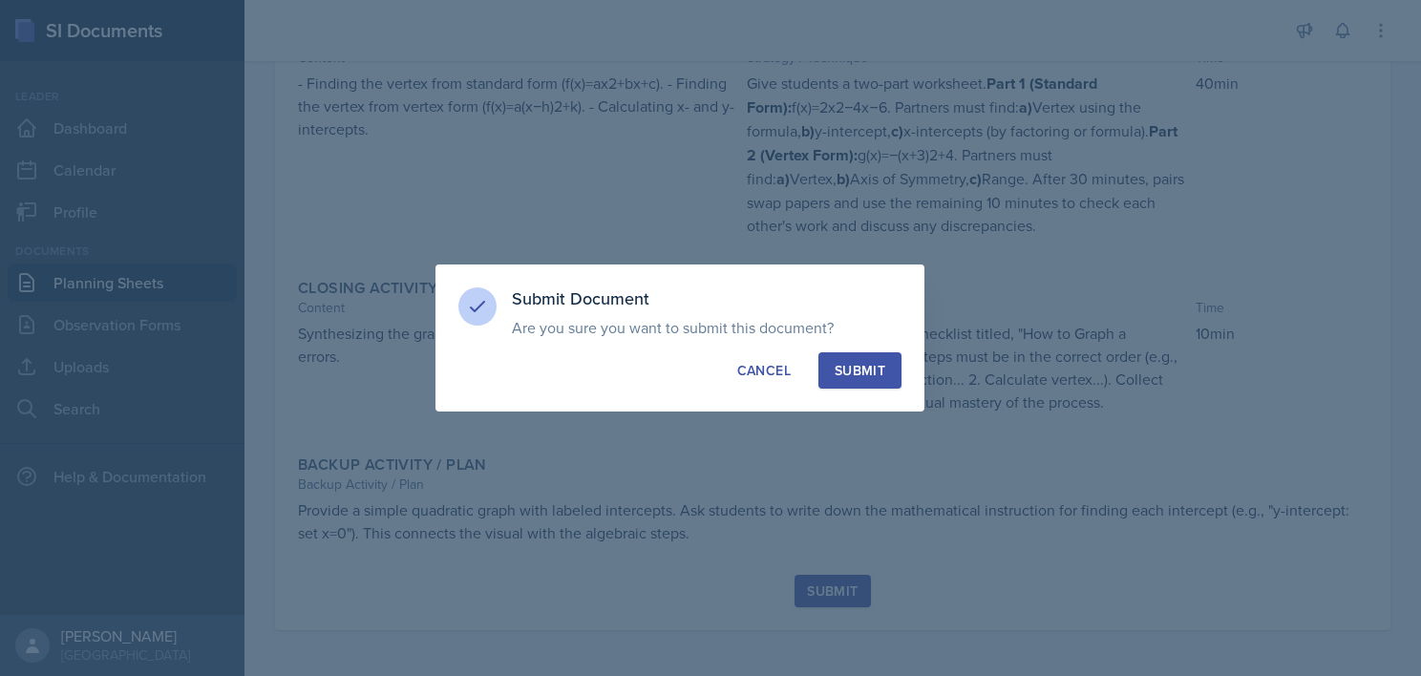
click at [860, 376] on div "Submit" at bounding box center [860, 370] width 51 height 19
